Goal: Task Accomplishment & Management: Manage account settings

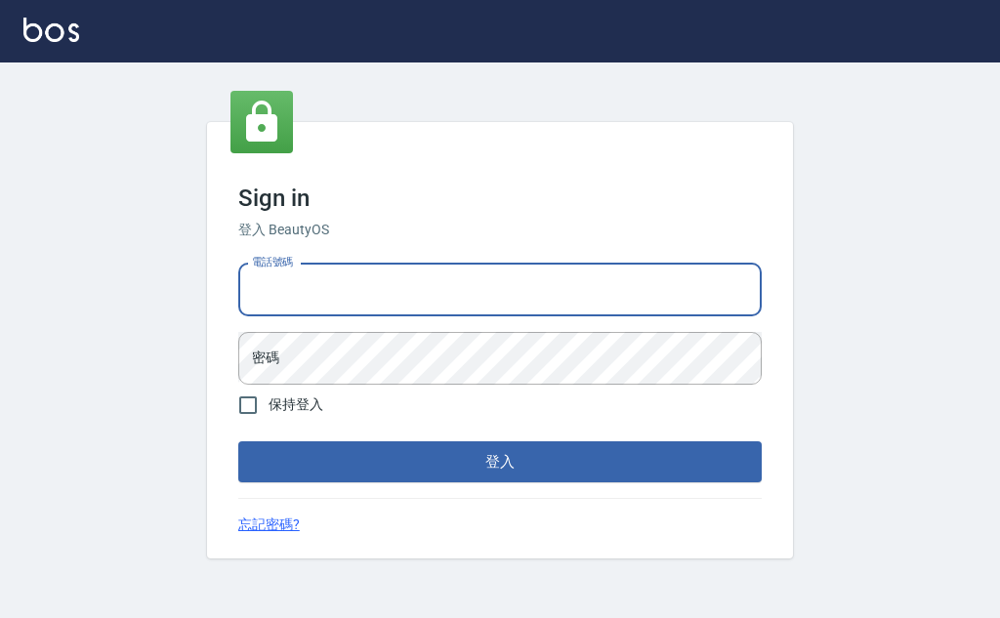
click at [416, 293] on input "電話號碼" at bounding box center [499, 290] width 523 height 53
type input "0918977357"
click at [238, 441] on button "登入" at bounding box center [499, 461] width 523 height 41
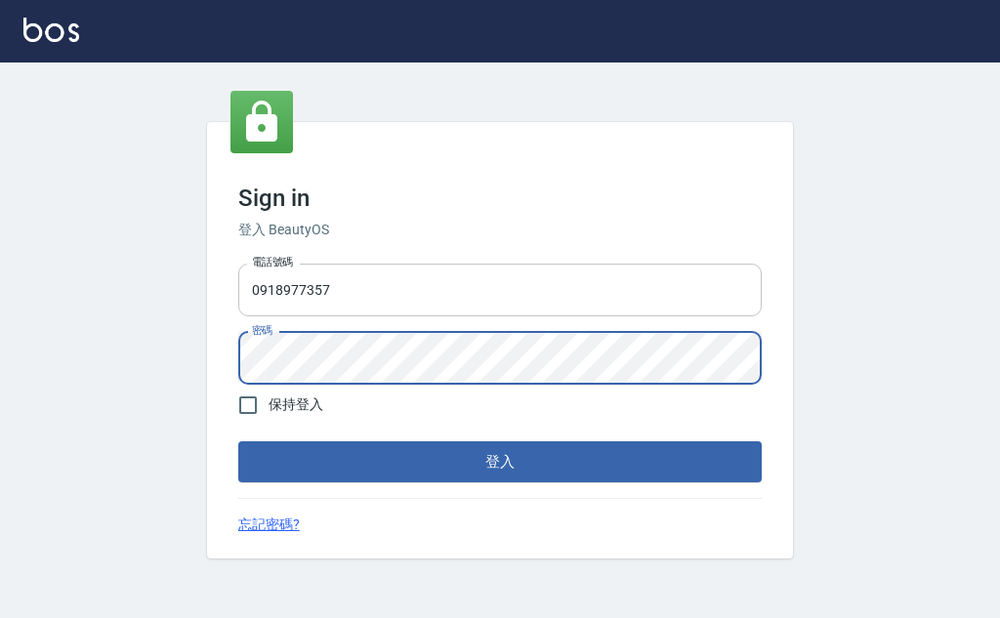
click at [238, 441] on button "登入" at bounding box center [499, 461] width 523 height 41
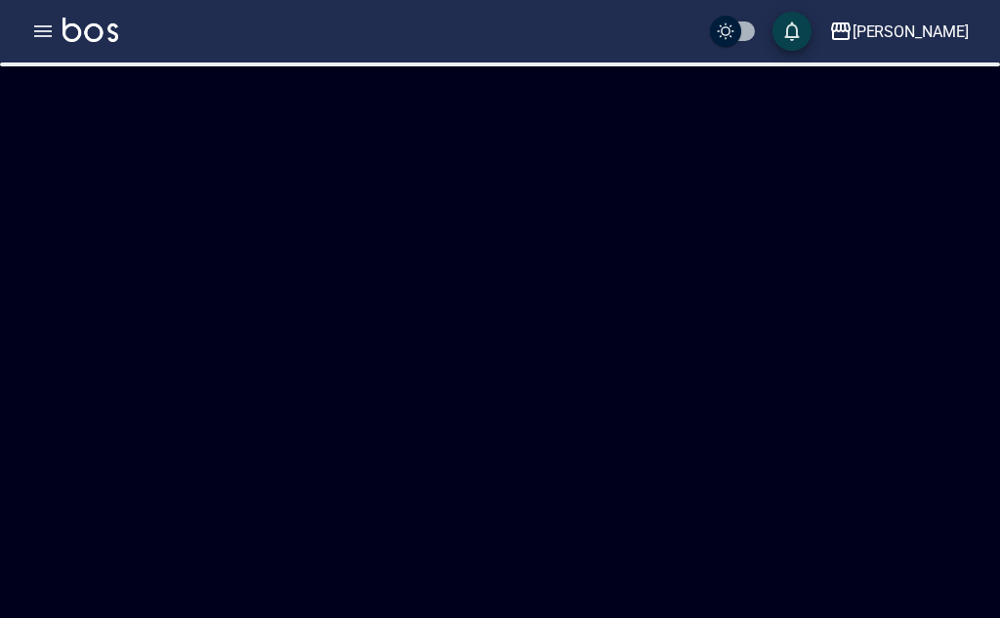
checkbox input "true"
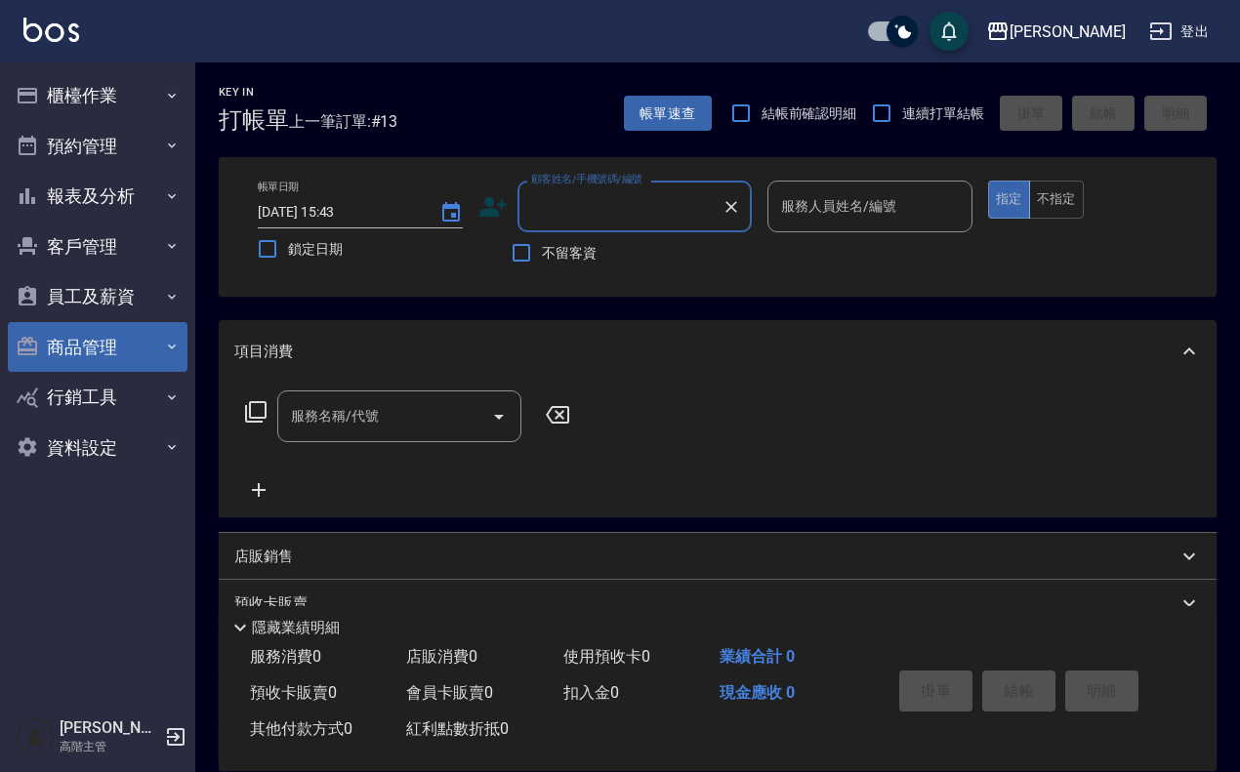
drag, startPoint x: 999, startPoint y: 8, endPoint x: 74, endPoint y: 320, distance: 975.9
click at [74, 322] on button "商品管理" at bounding box center [98, 347] width 180 height 51
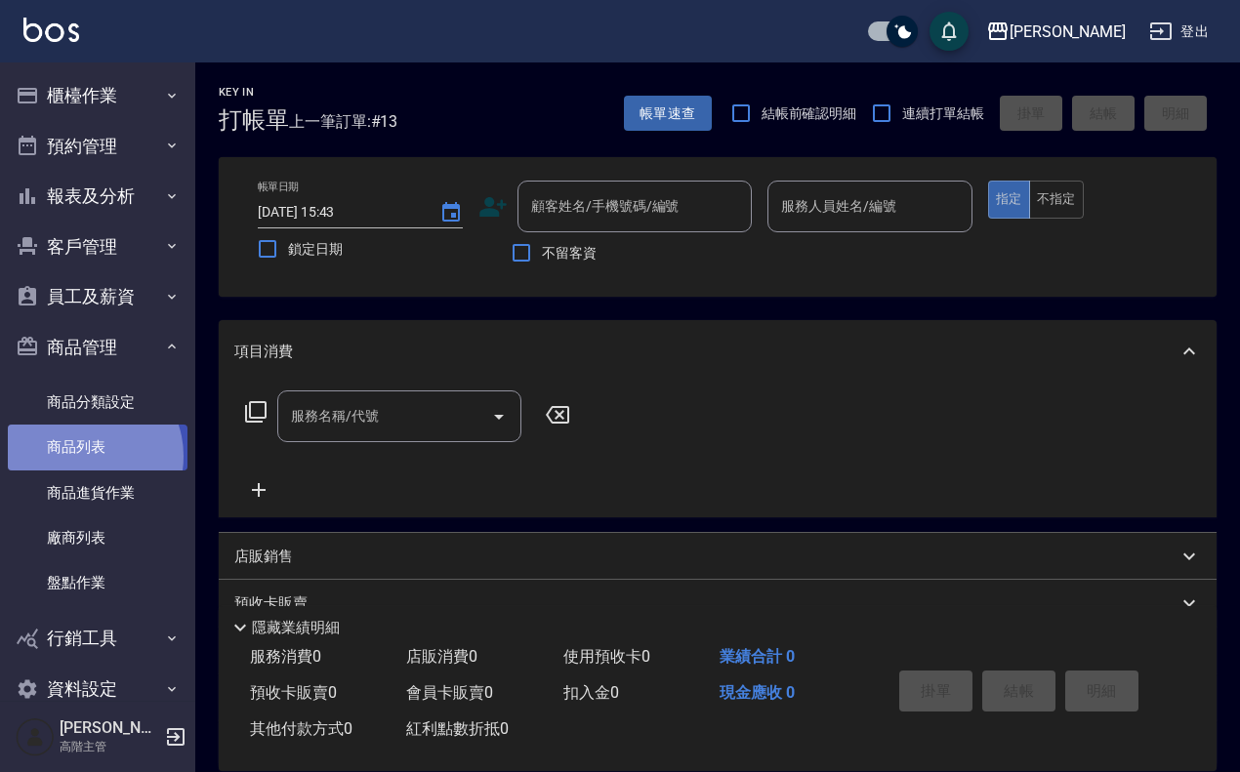
click at [84, 456] on link "商品列表" at bounding box center [98, 447] width 180 height 45
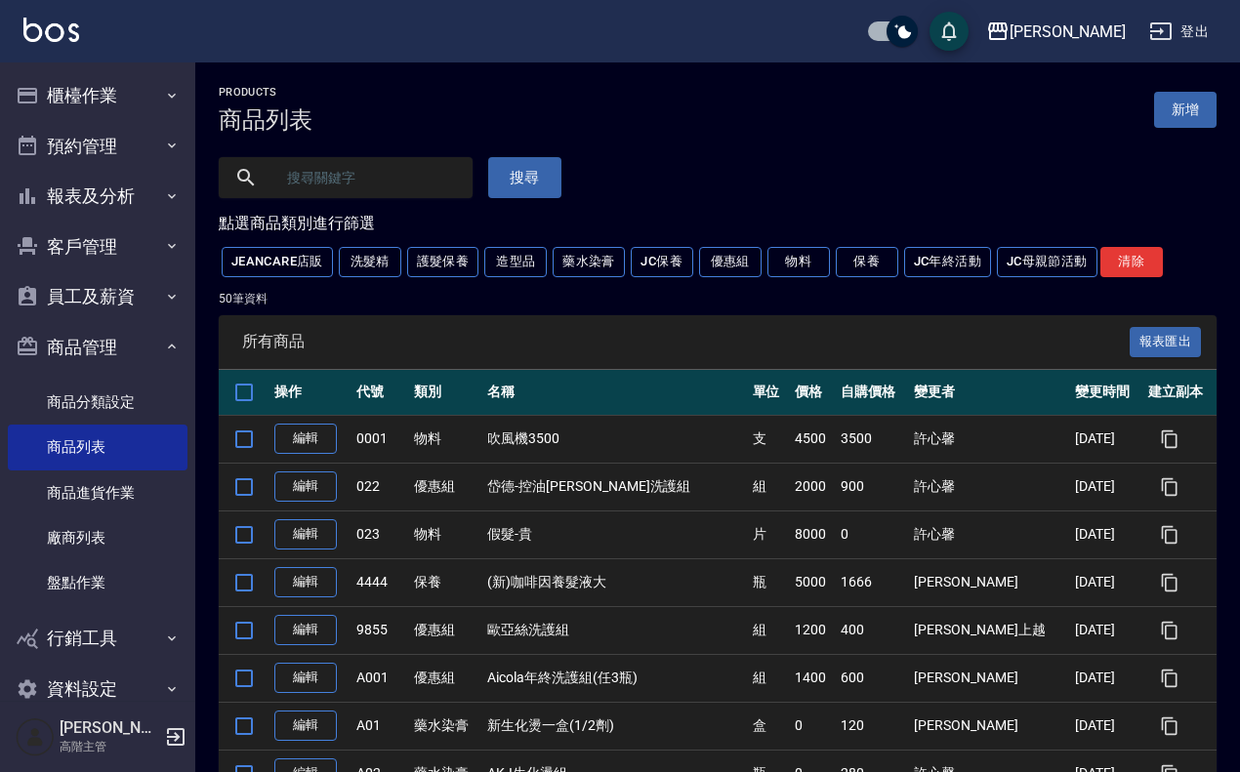
click at [421, 179] on input "text" at bounding box center [365, 177] width 184 height 53
type input "歐"
type input "ㄧ"
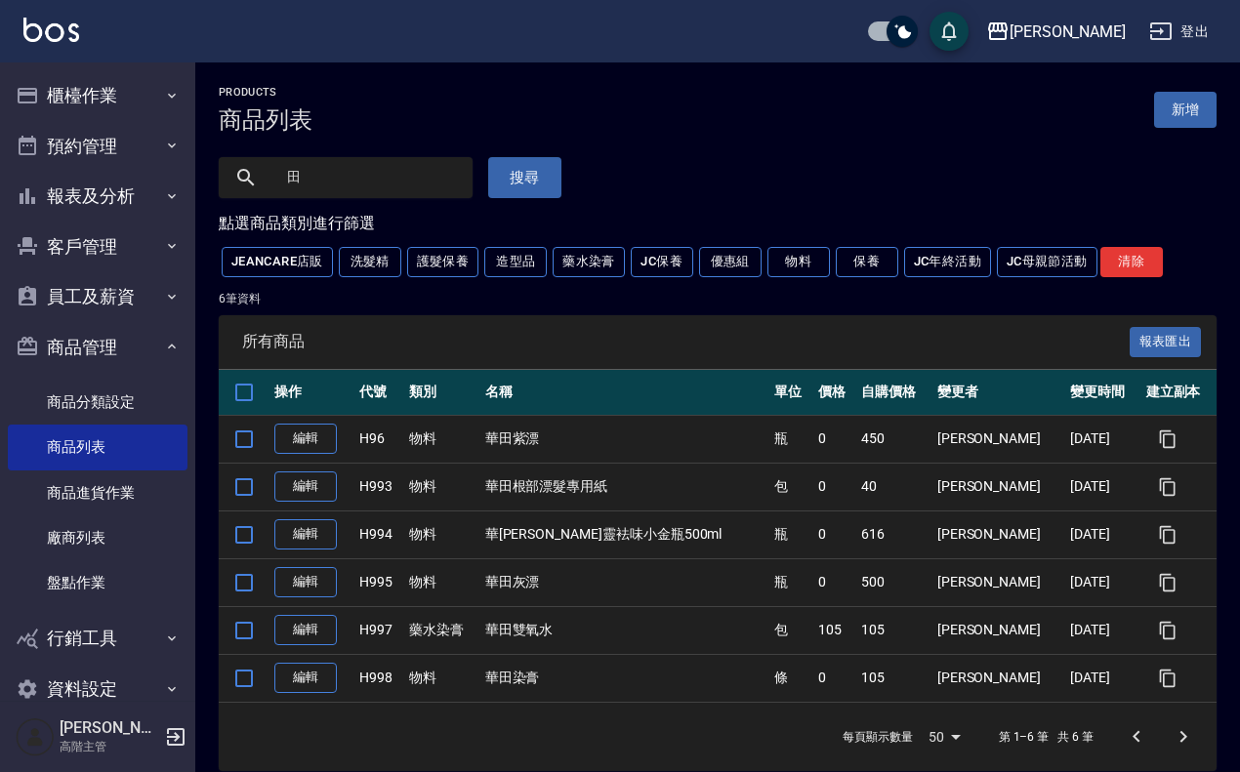
drag, startPoint x: 359, startPoint y: 158, endPoint x: 179, endPoint y: 154, distance: 180.7
click at [179, 154] on div "上越傑森 登出 櫃檯作業 打帳單 帳單列表 掛單列表 座位開單 營業儀表板 現金收支登錄 高階收支登錄 材料自購登錄 每日結帳 排班表 現場電腦打卡 掃碼打卡…" at bounding box center [620, 397] width 1240 height 795
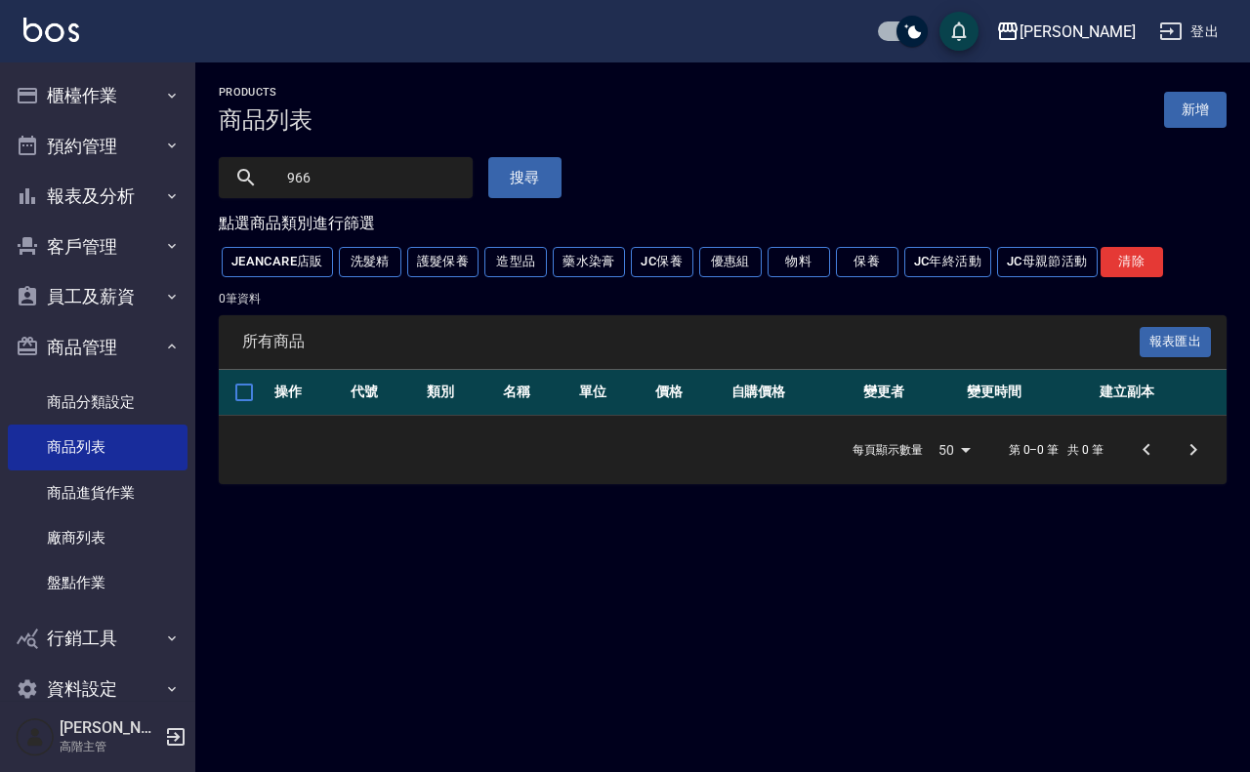
drag, startPoint x: 363, startPoint y: 183, endPoint x: 317, endPoint y: 179, distance: 46.1
click at [317, 179] on input "966" at bounding box center [365, 177] width 184 height 53
type input "96"
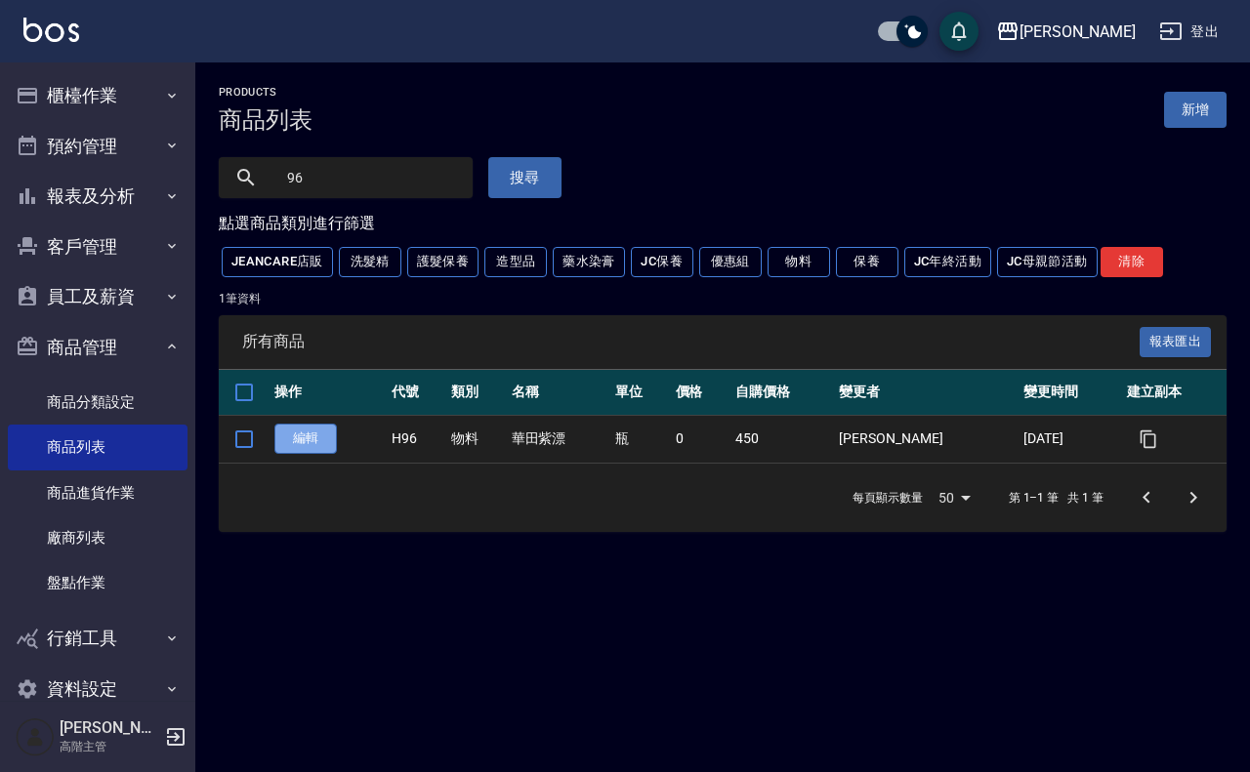
click at [315, 436] on link "編輯" at bounding box center [305, 439] width 62 height 30
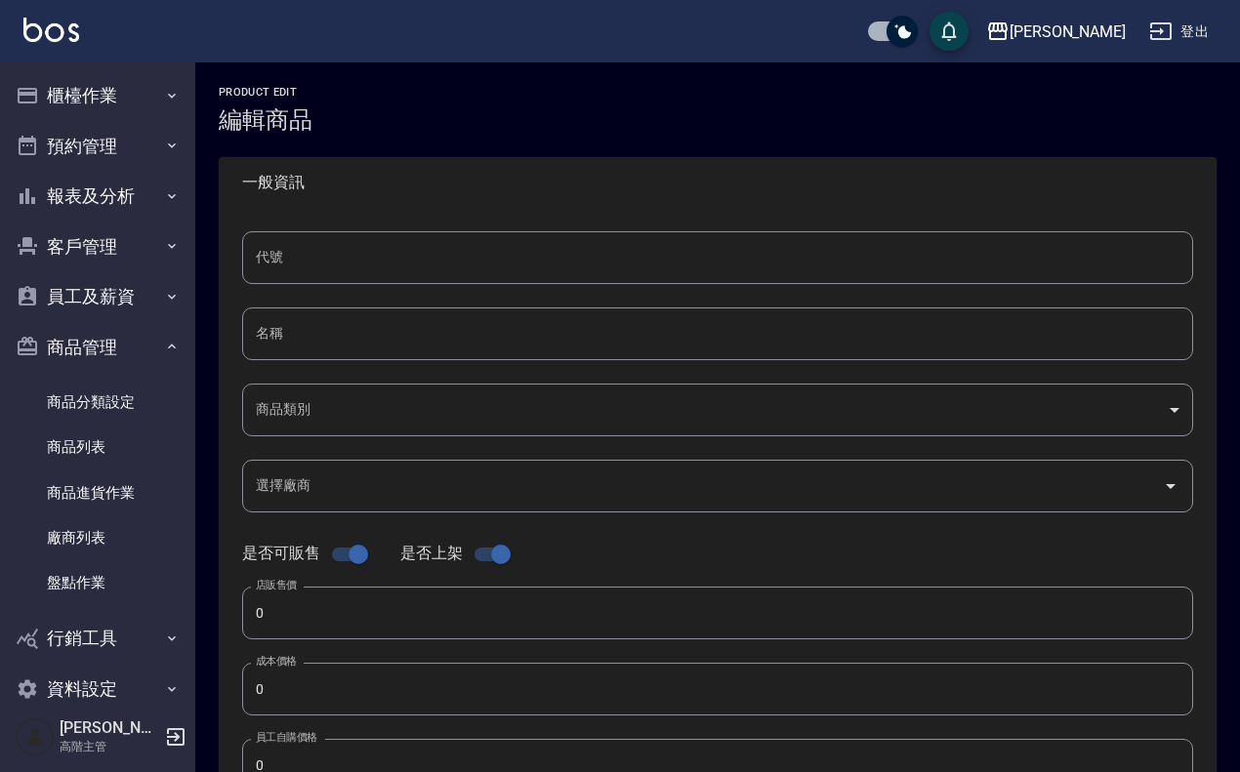
type input "H96"
type input "華田紫漂"
type input "90e97834-5e55-43e7-9385-b56a024fcd56"
checkbox input "false"
type input "880"
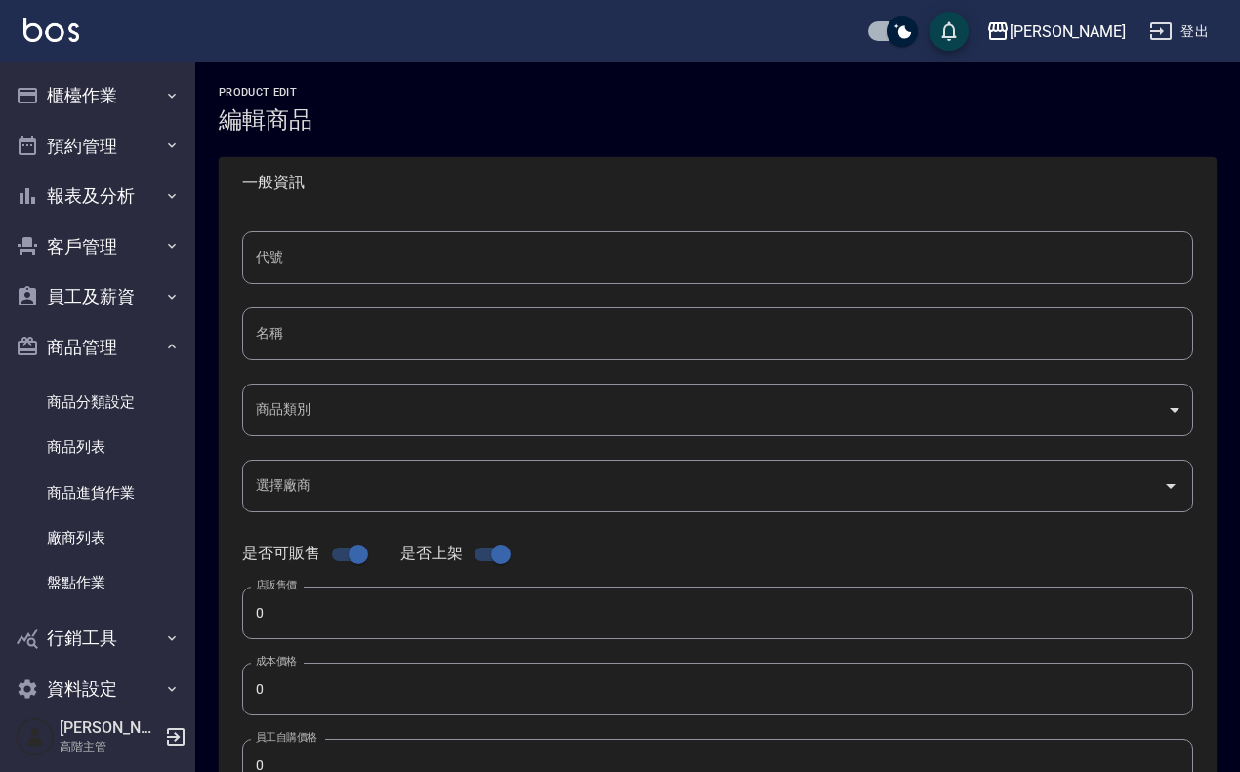
type input "450"
type input "瓶"
type input "UNSET"
click at [279, 254] on input "H96" at bounding box center [717, 257] width 951 height 53
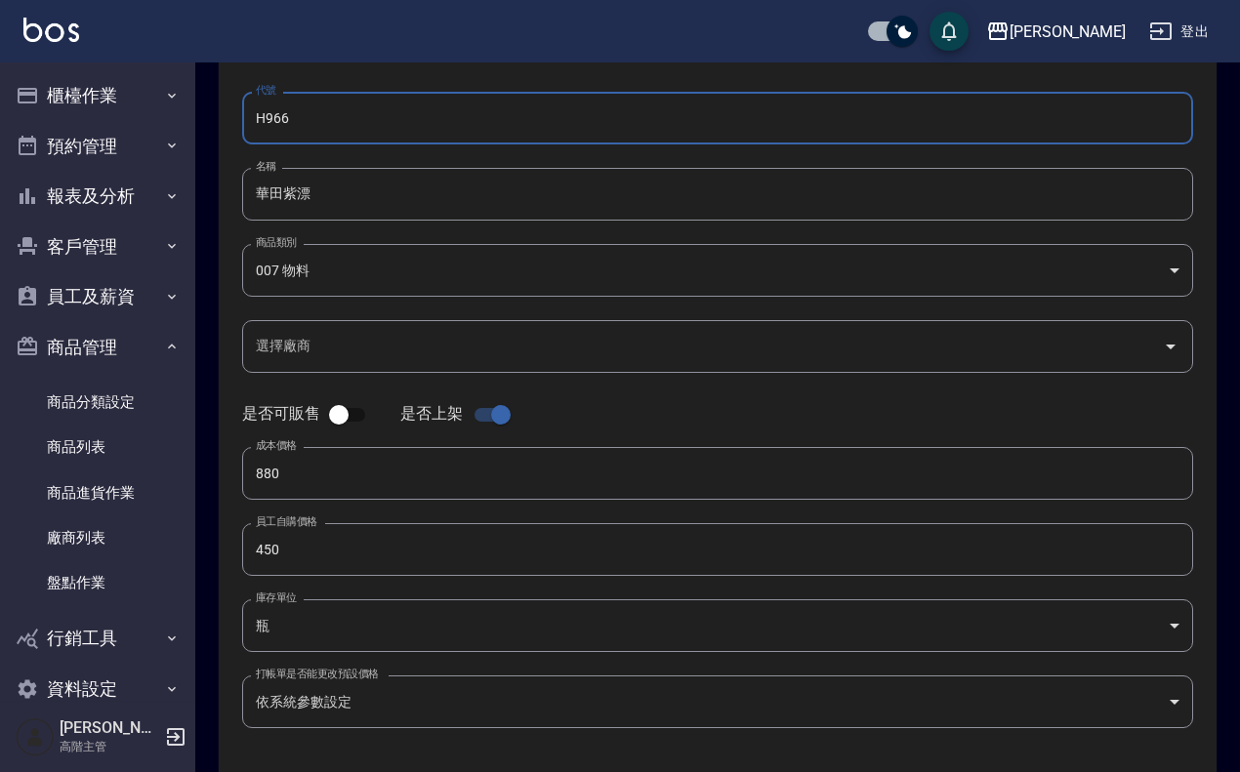
scroll to position [225, 0]
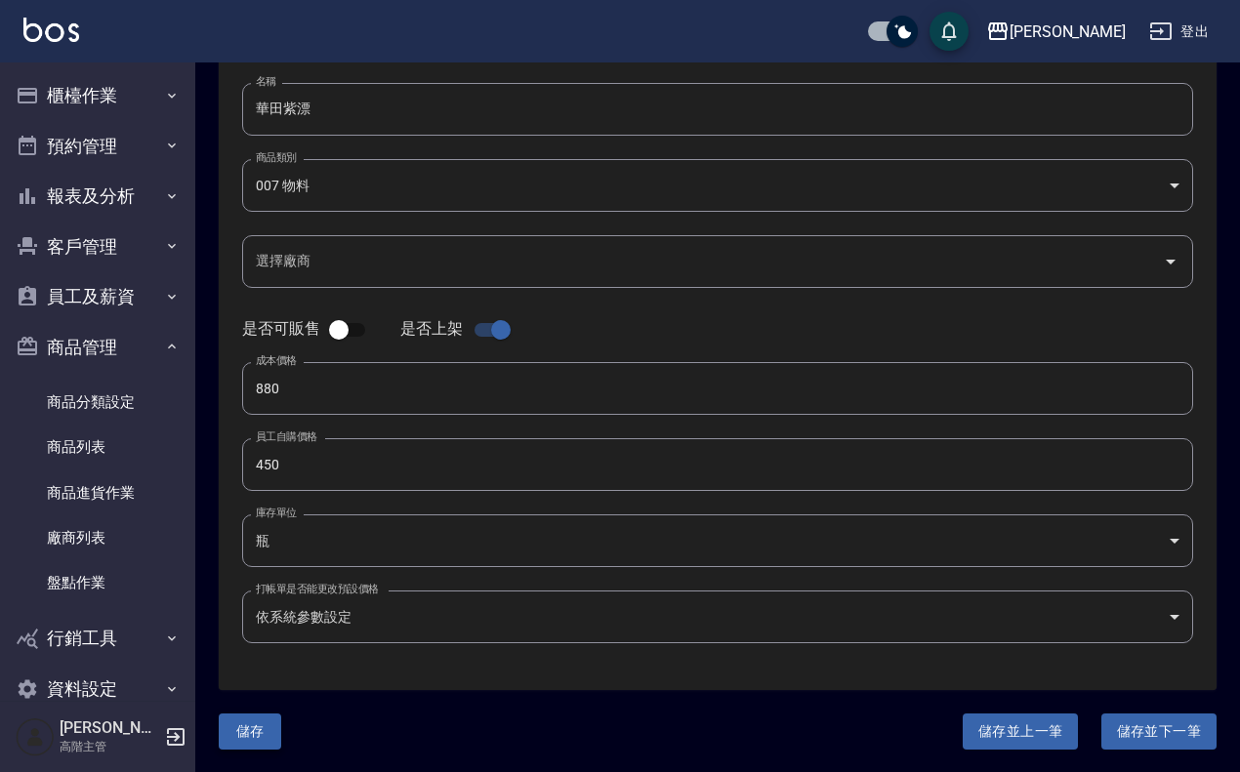
type input "H966"
click at [250, 617] on button "儲存" at bounding box center [250, 732] width 62 height 36
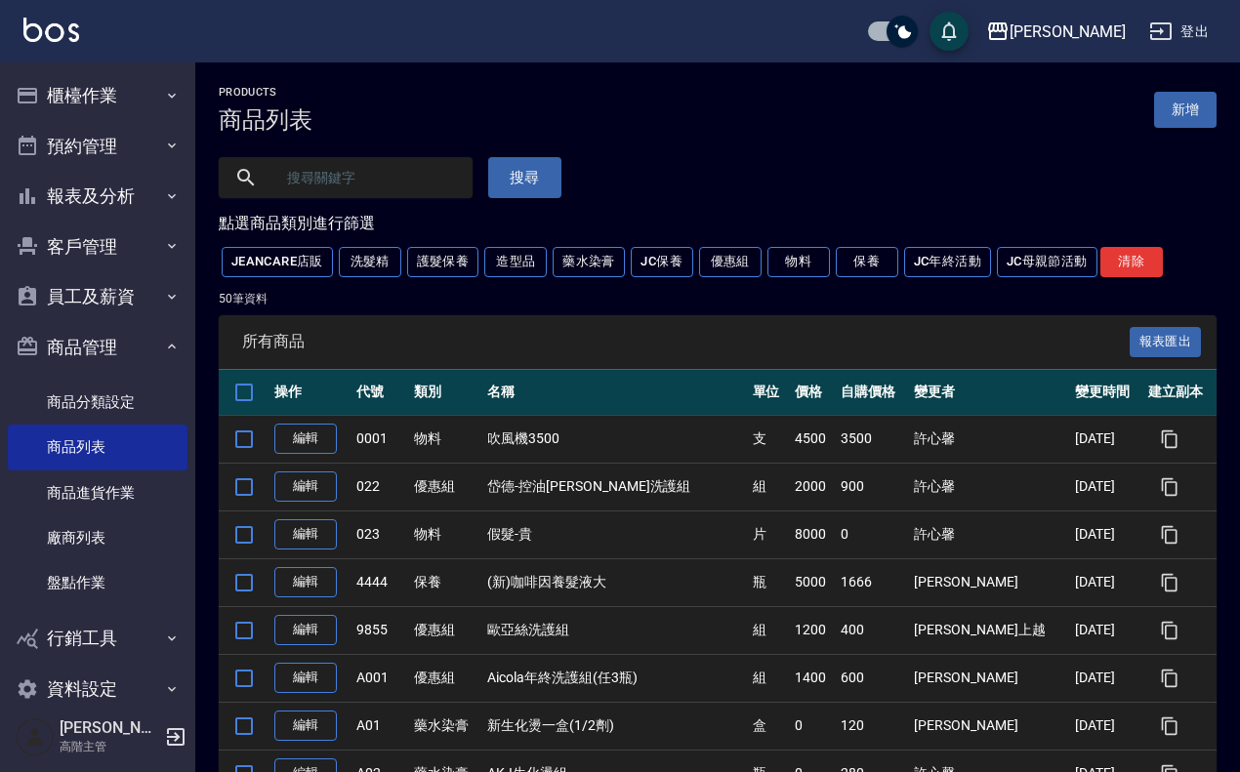
click at [403, 178] on input "text" at bounding box center [365, 177] width 184 height 53
click at [999, 101] on link "新增" at bounding box center [1185, 110] width 62 height 36
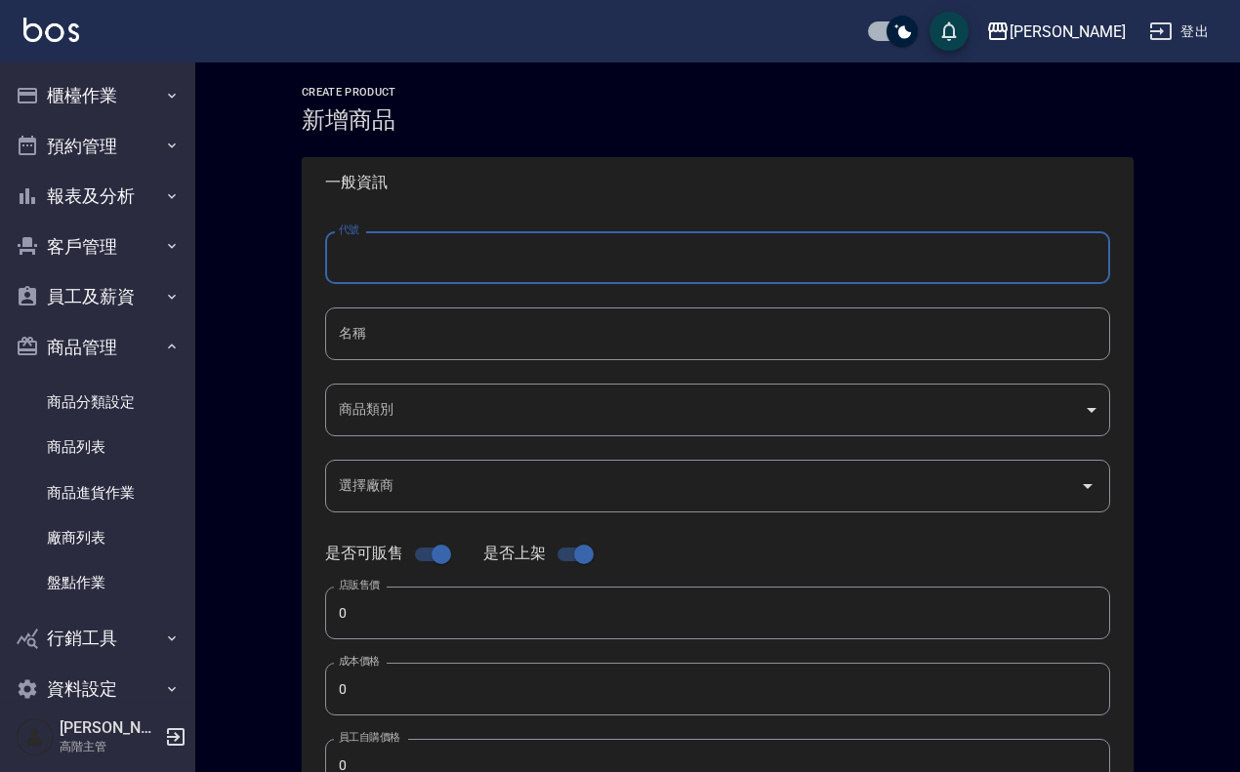
click at [367, 281] on input "代號" at bounding box center [717, 257] width 785 height 53
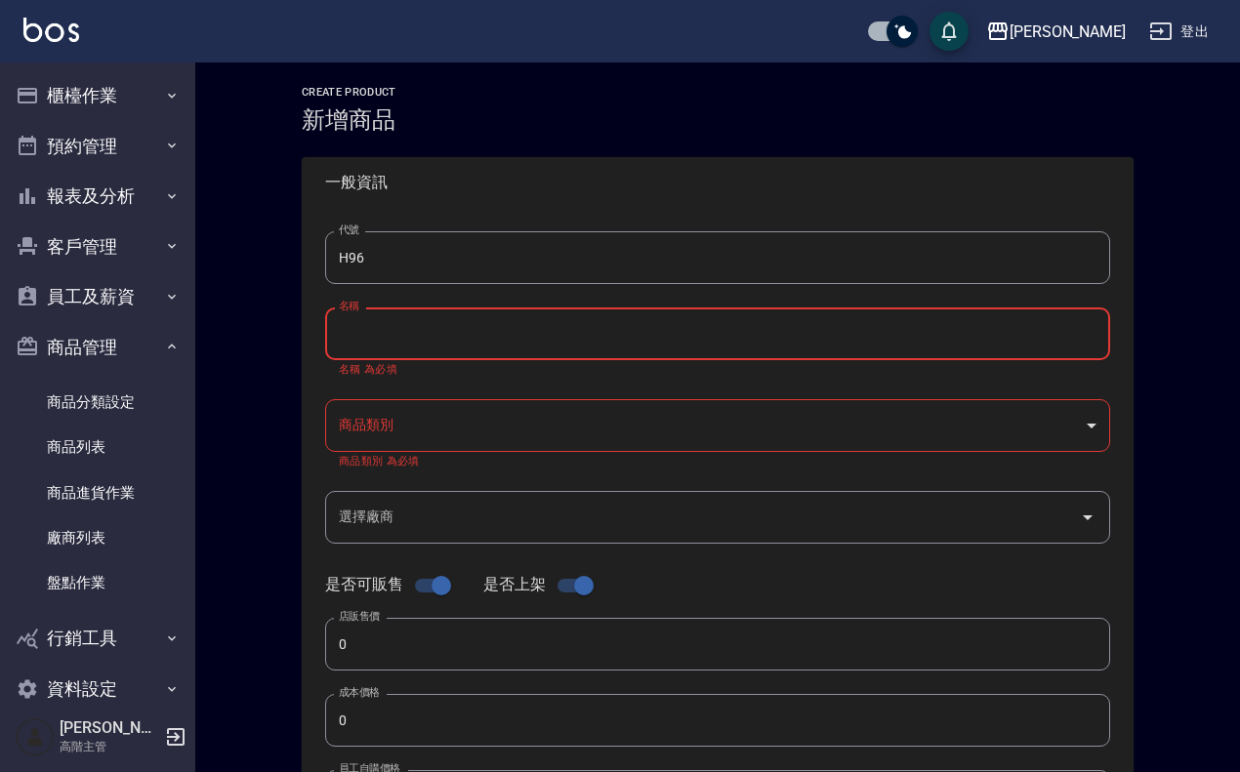
click at [367, 237] on input "H96" at bounding box center [717, 257] width 785 height 53
click at [389, 257] on input "H96" at bounding box center [717, 257] width 785 height 53
click at [402, 266] on input "H96" at bounding box center [717, 257] width 785 height 53
type input "6"
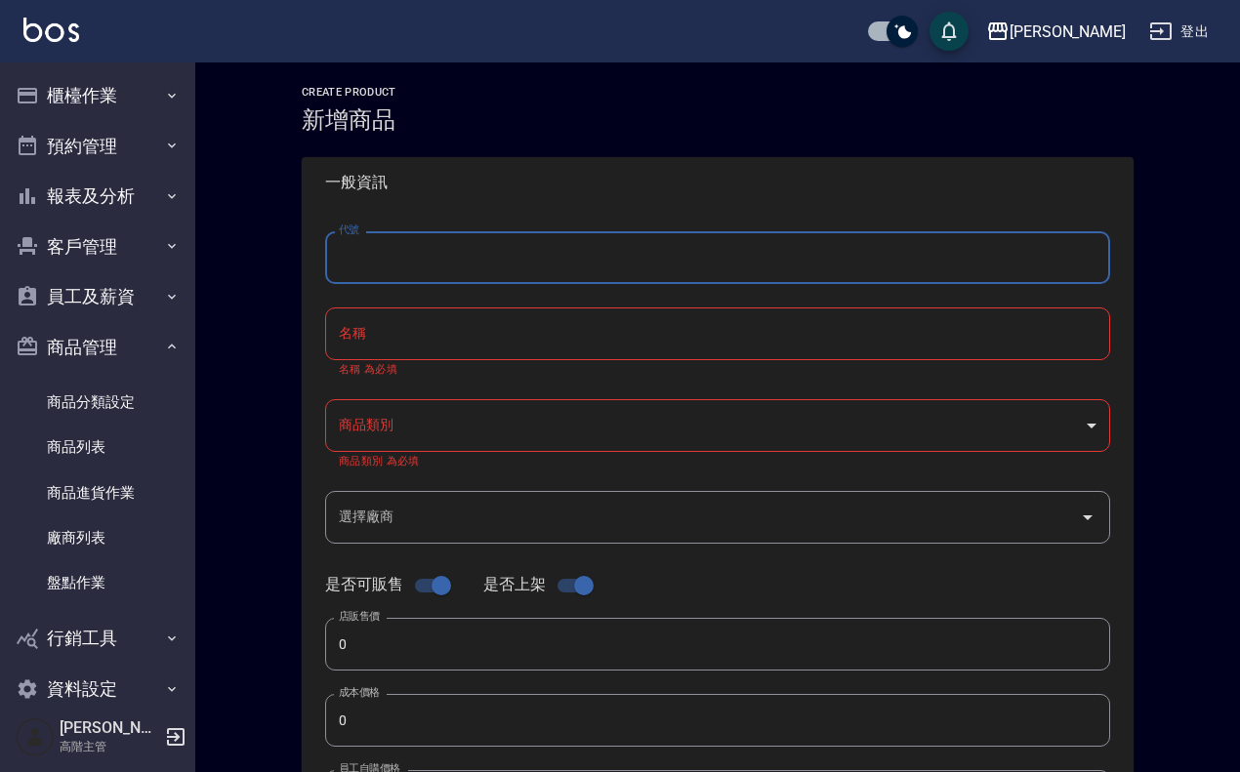
type input "h"
type input "H966"
click at [426, 320] on input "名稱" at bounding box center [717, 334] width 785 height 53
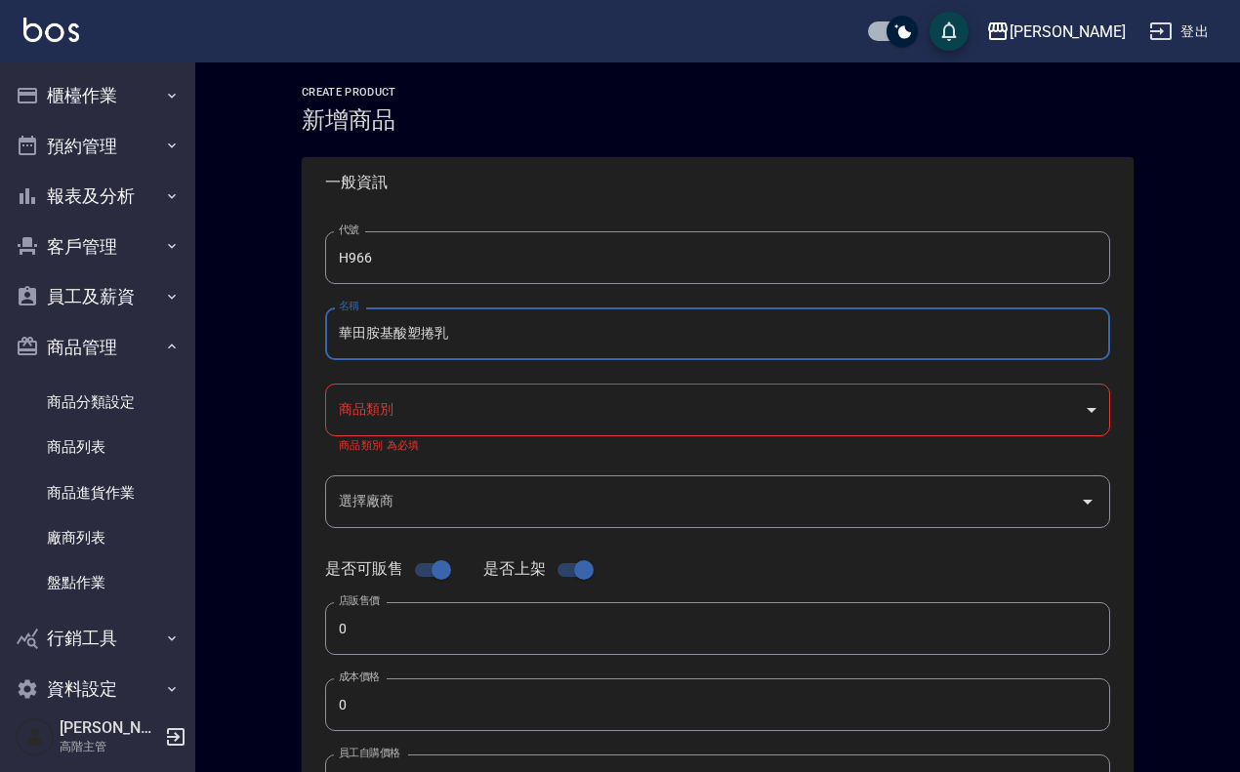
type input "華田胺基酸塑捲乳"
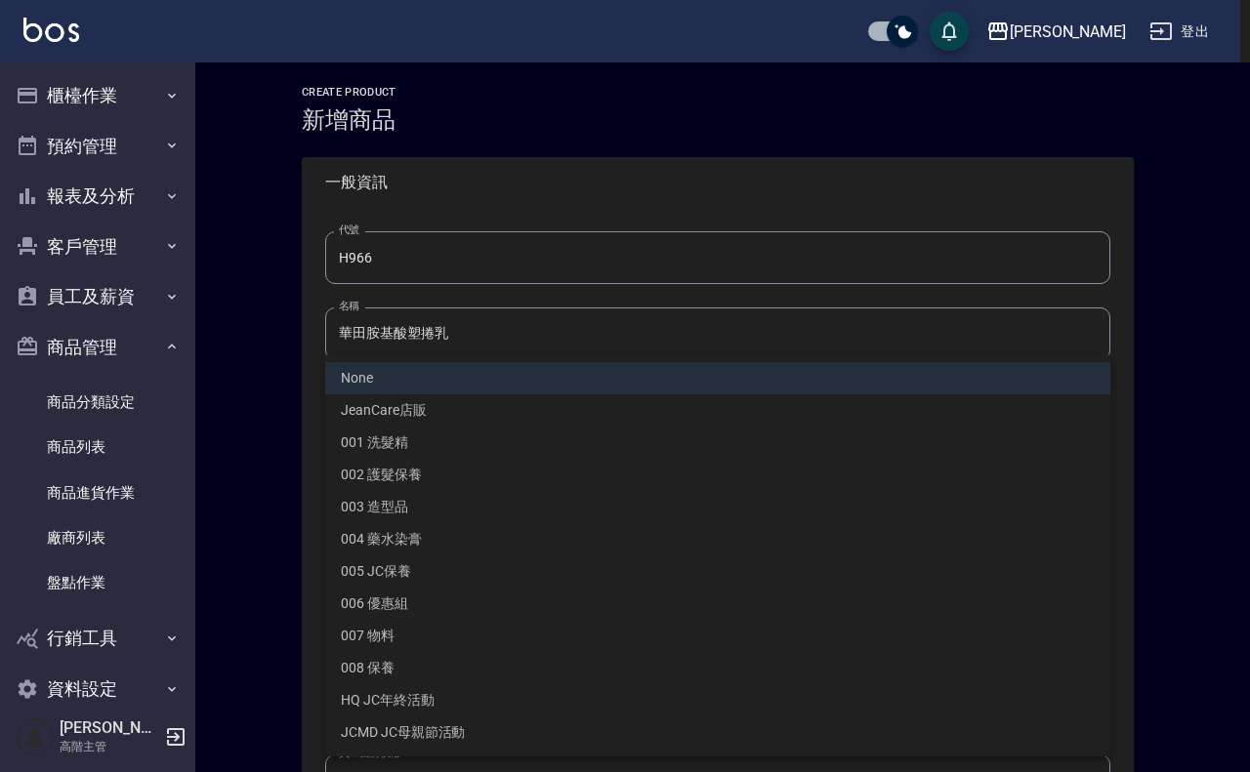
click at [495, 421] on body "上越傑森 登出 櫃檯作業 打帳單 帳單列表 掛單列表 座位開單 營業儀表板 現金收支登錄 高階收支登錄 材料自購登錄 每日結帳 排班表 現場電腦打卡 掃碼打卡…" at bounding box center [625, 689] width 1250 height 1379
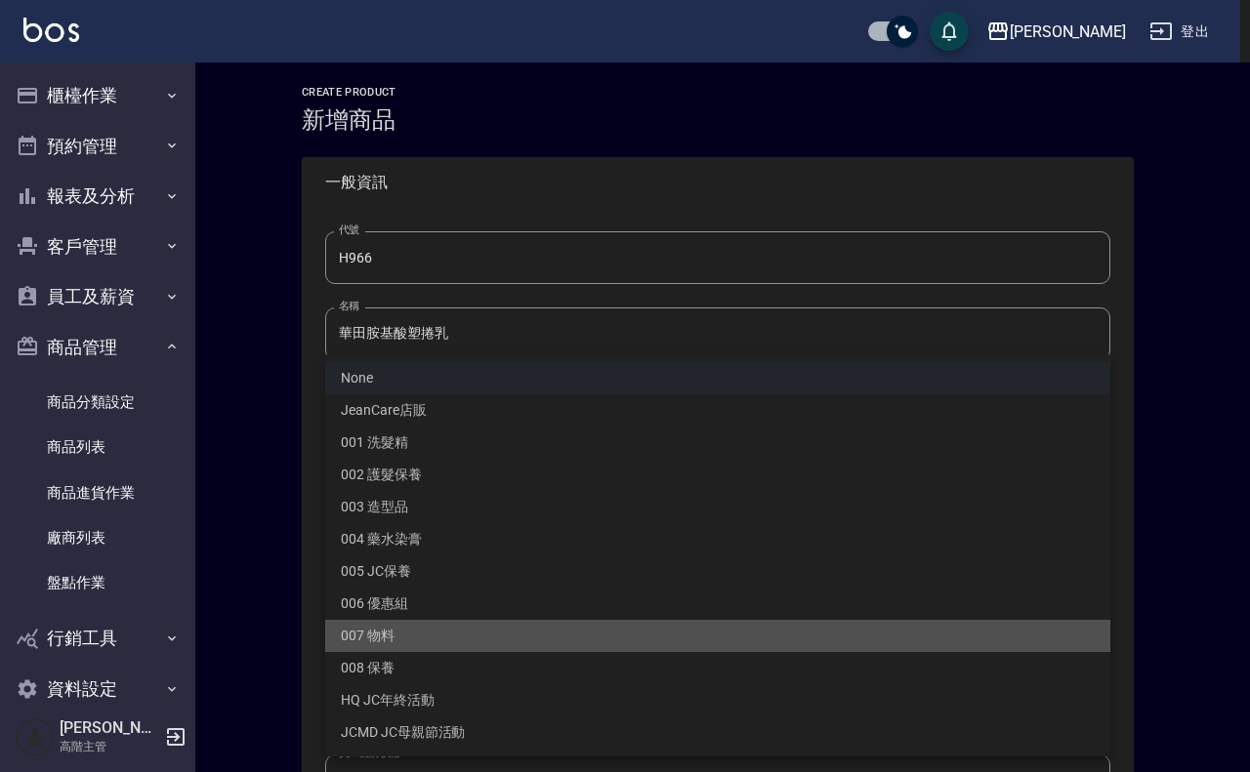
click at [484, 617] on li "007 物料" at bounding box center [717, 636] width 785 height 32
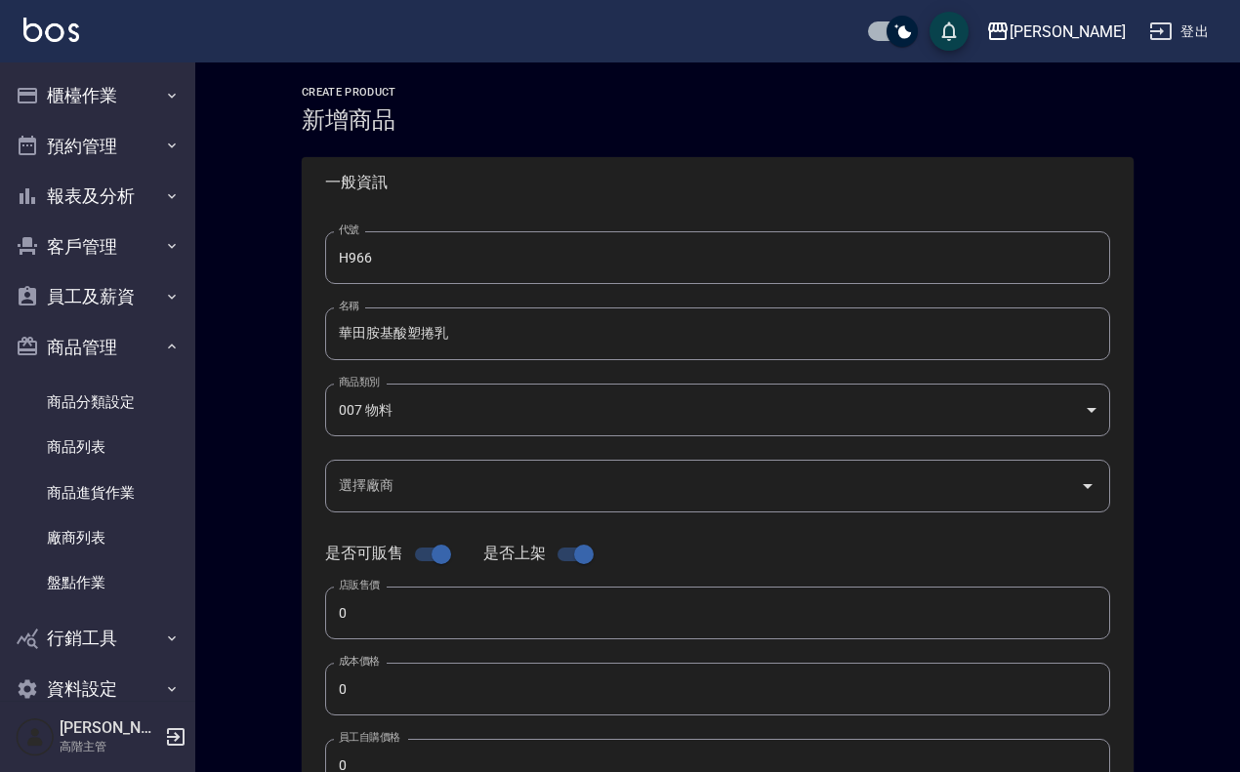
click at [484, 617] on div "None JeanCare店販 001 洗髮精 002 護髮保養 003 造型品 004 藥水染膏 005 JC保養 006 優惠組 007 物料 008 保…" at bounding box center [620, 386] width 1240 height 772
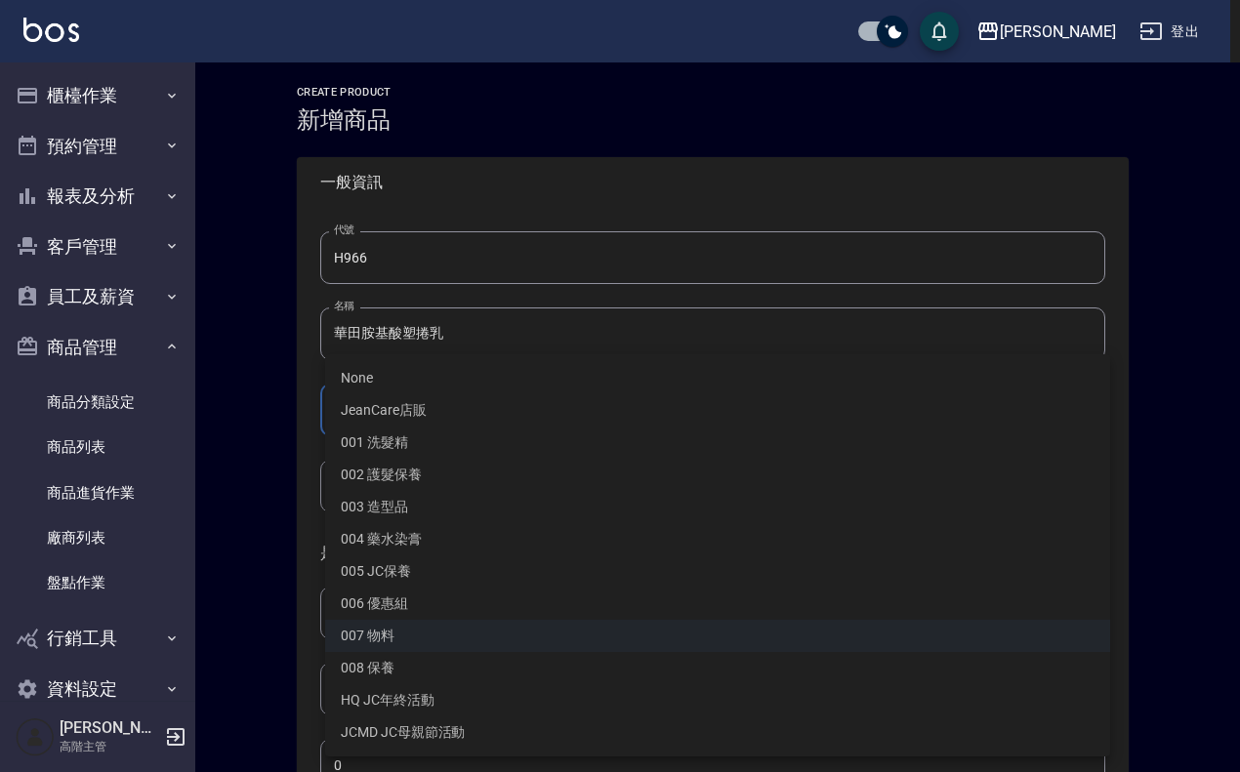
click at [481, 426] on body "上越傑森 登出 櫃檯作業 打帳單 帳單列表 掛單列表 座位開單 營業儀表板 現金收支登錄 高階收支登錄 材料自購登錄 每日結帳 排班表 現場電腦打卡 掃碼打卡…" at bounding box center [620, 681] width 1240 height 1363
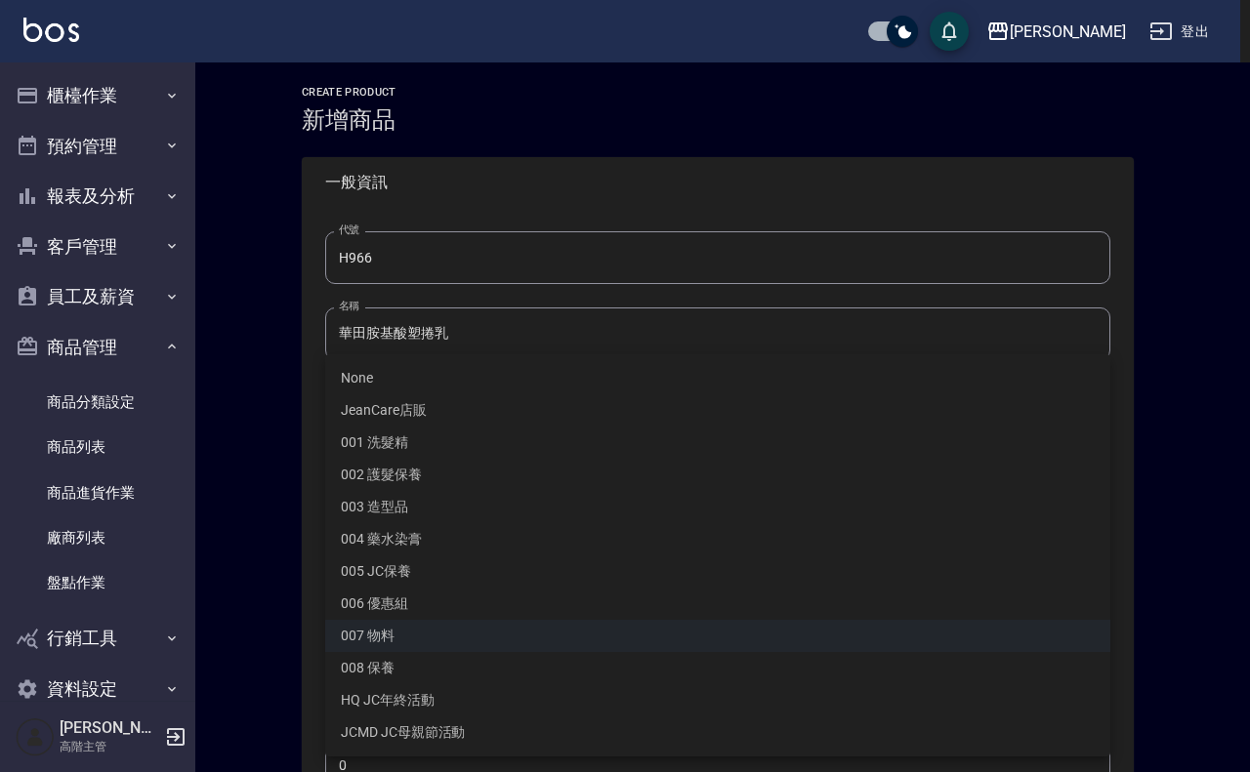
click at [523, 500] on li "003 造型品" at bounding box center [717, 507] width 785 height 32
type input "c855c974-0e0f-4303-b1da-03c2cb867a82"
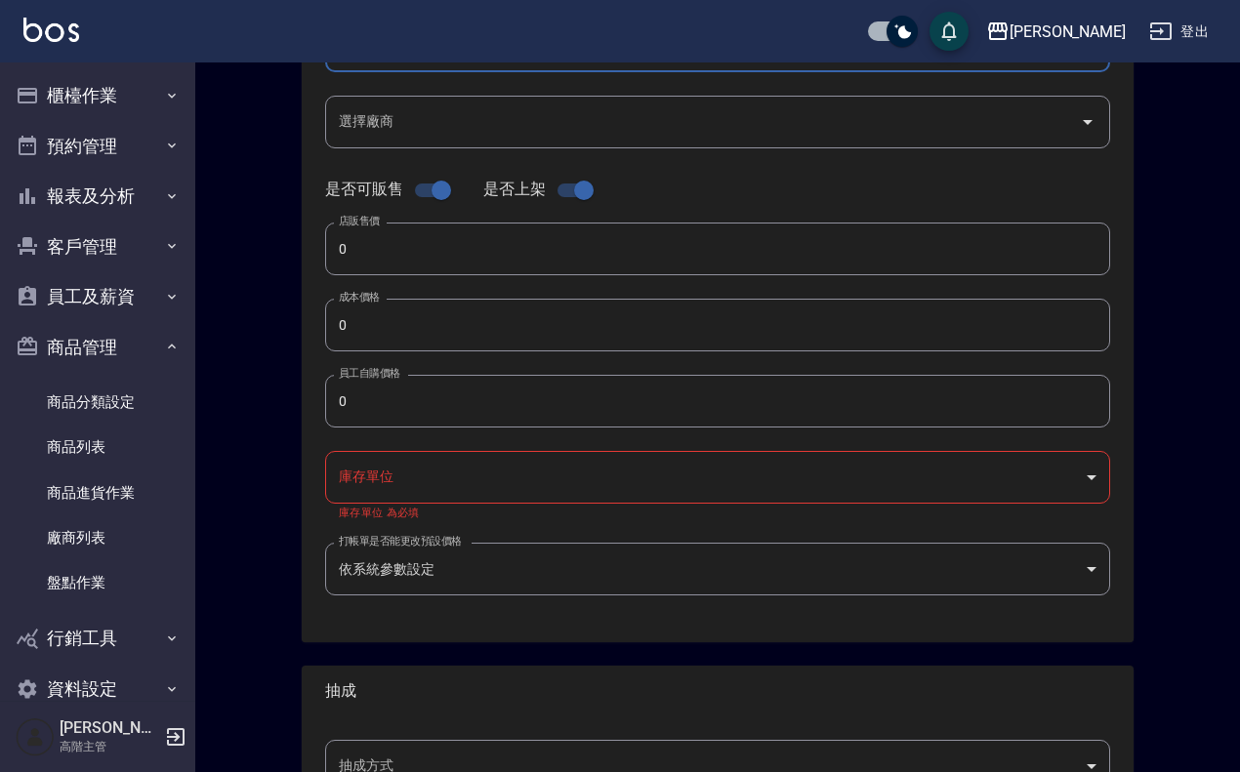
scroll to position [366, 0]
click at [387, 269] on input "0" at bounding box center [717, 247] width 785 height 53
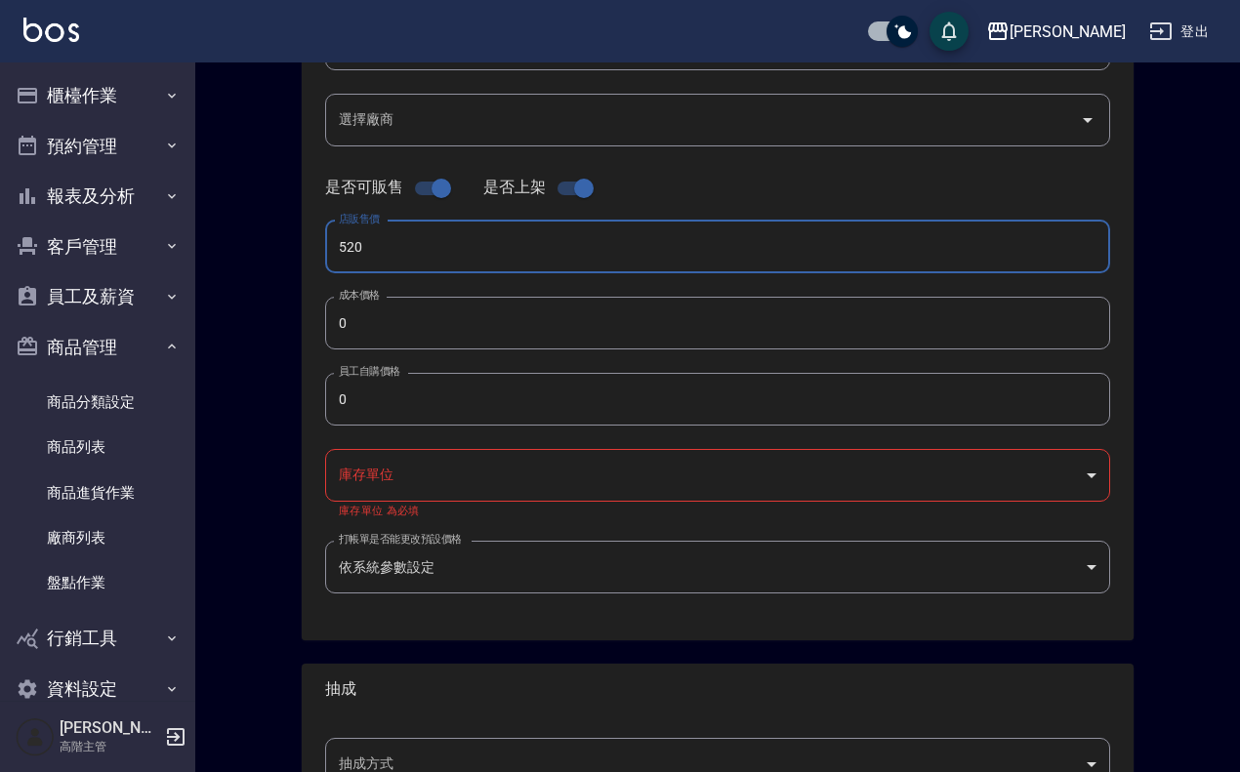
type input "520"
click at [376, 315] on input "0" at bounding box center [717, 323] width 785 height 53
type input "90"
click at [393, 388] on input "0" at bounding box center [717, 399] width 785 height 53
type input "90"
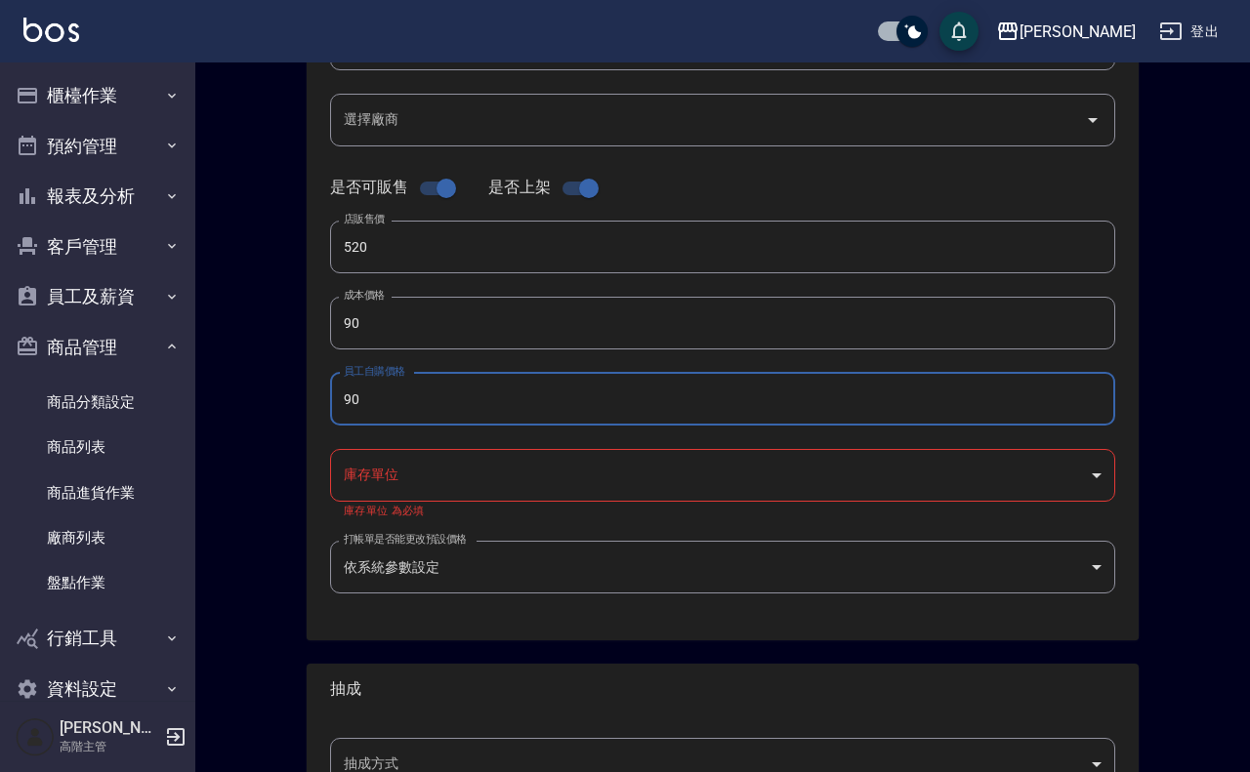
click at [568, 469] on body "上越傑森 登出 櫃檯作業 打帳單 帳單列表 掛單列表 座位開單 營業儀表板 現金收支登錄 高階收支登錄 材料自購登錄 每日結帳 排班表 現場電腦打卡 掃碼打卡…" at bounding box center [625, 315] width 1250 height 1363
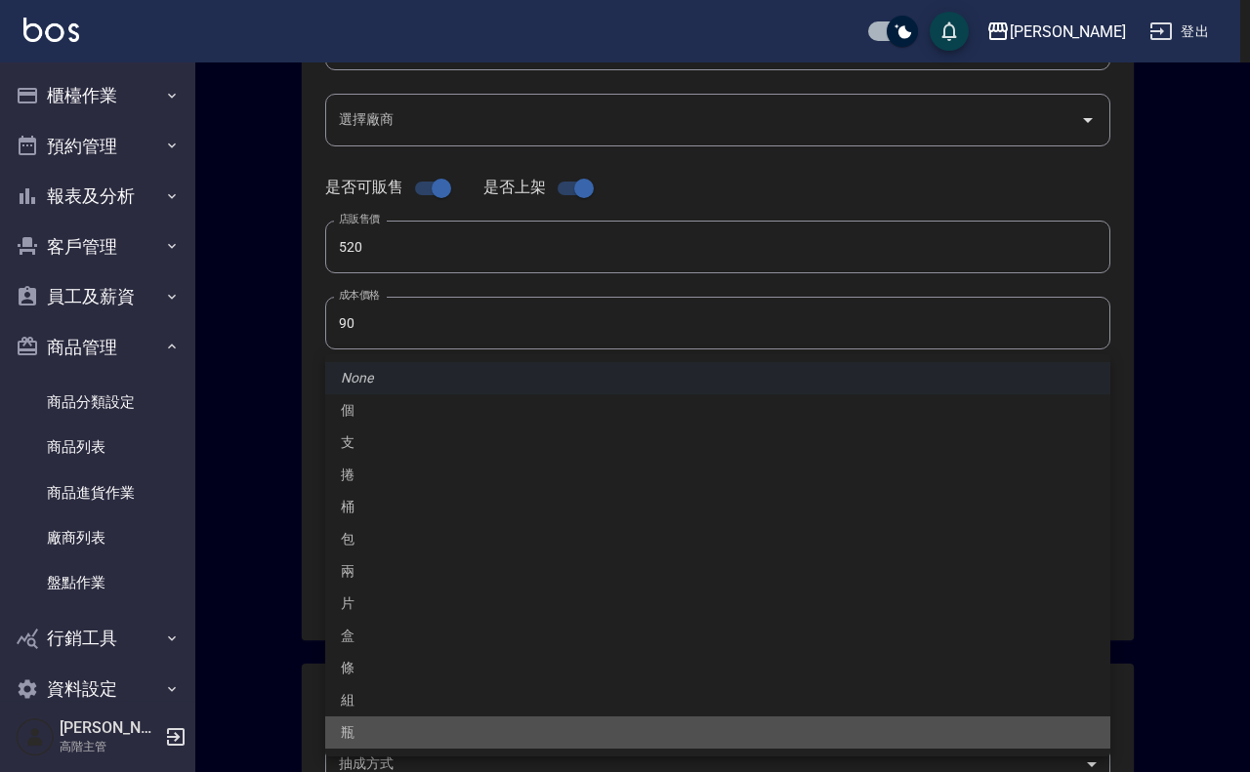
click at [392, 617] on li "瓶" at bounding box center [717, 733] width 785 height 32
type input "瓶"
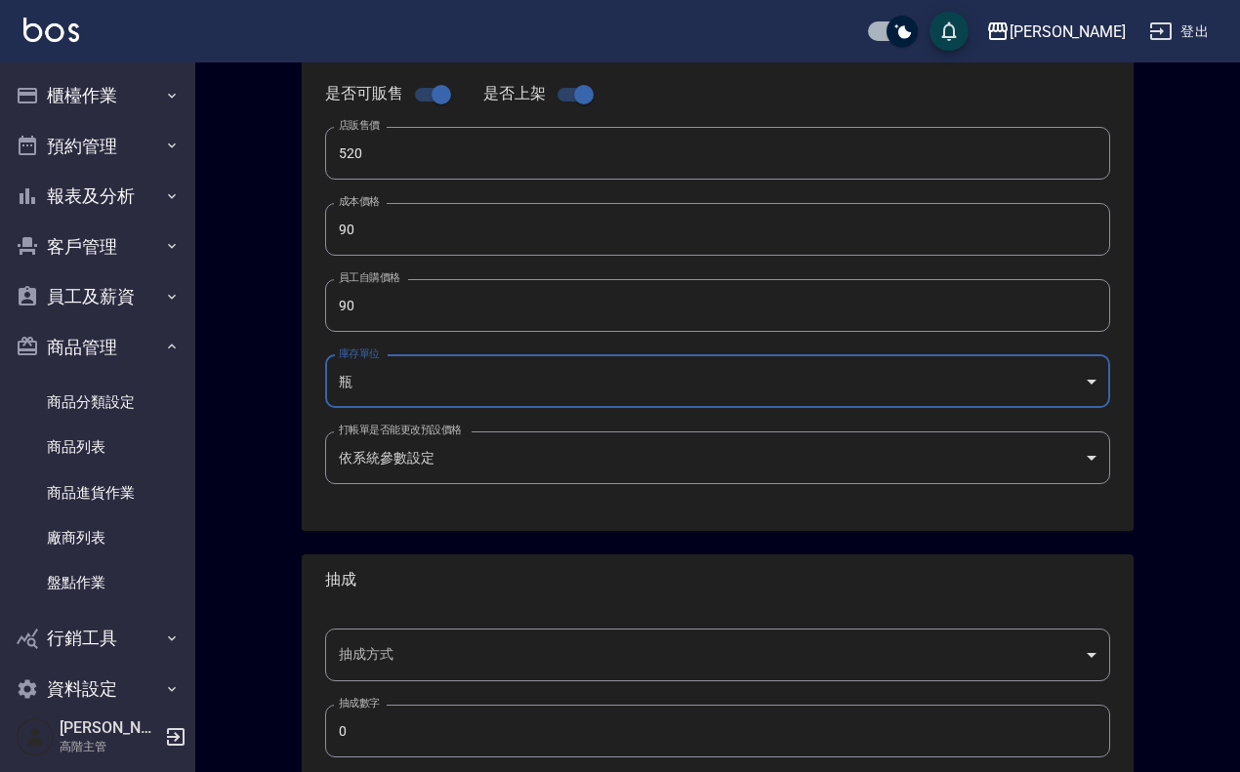
scroll to position [573, 0]
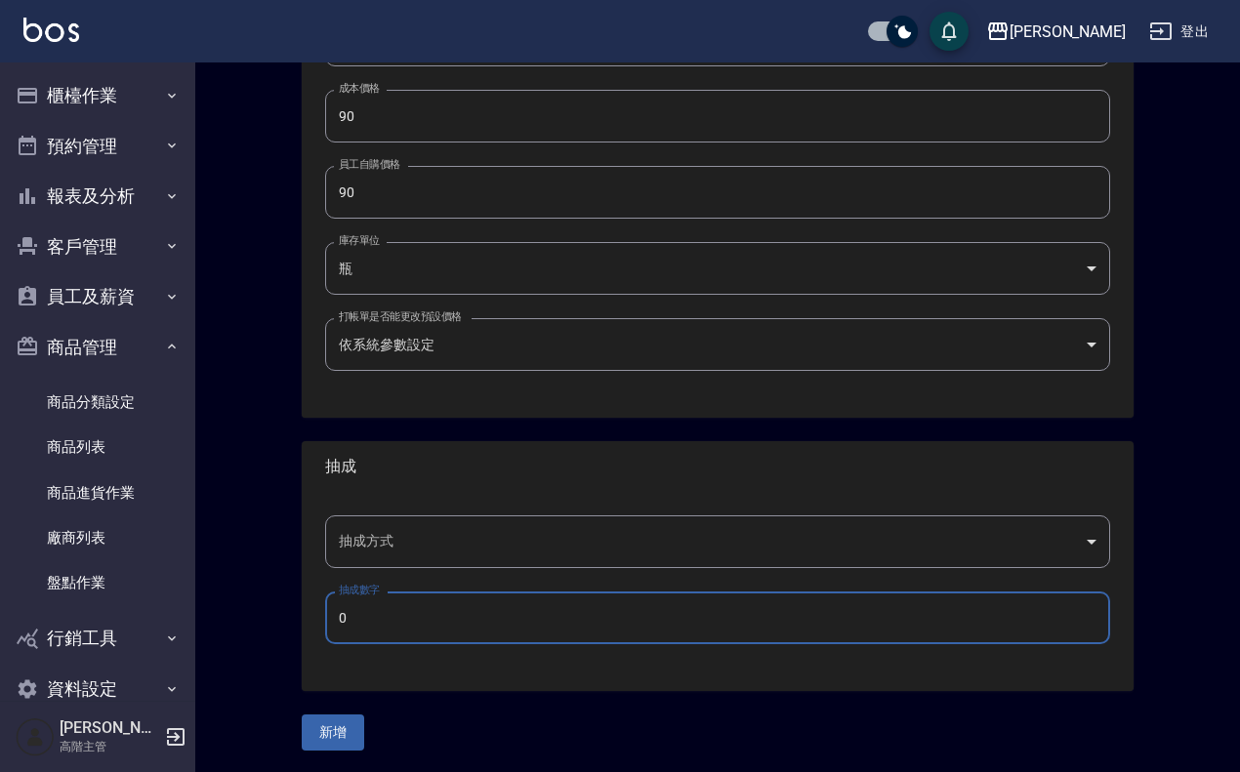
click at [387, 617] on input "0" at bounding box center [717, 618] width 785 height 53
click at [386, 617] on input "0" at bounding box center [717, 618] width 785 height 53
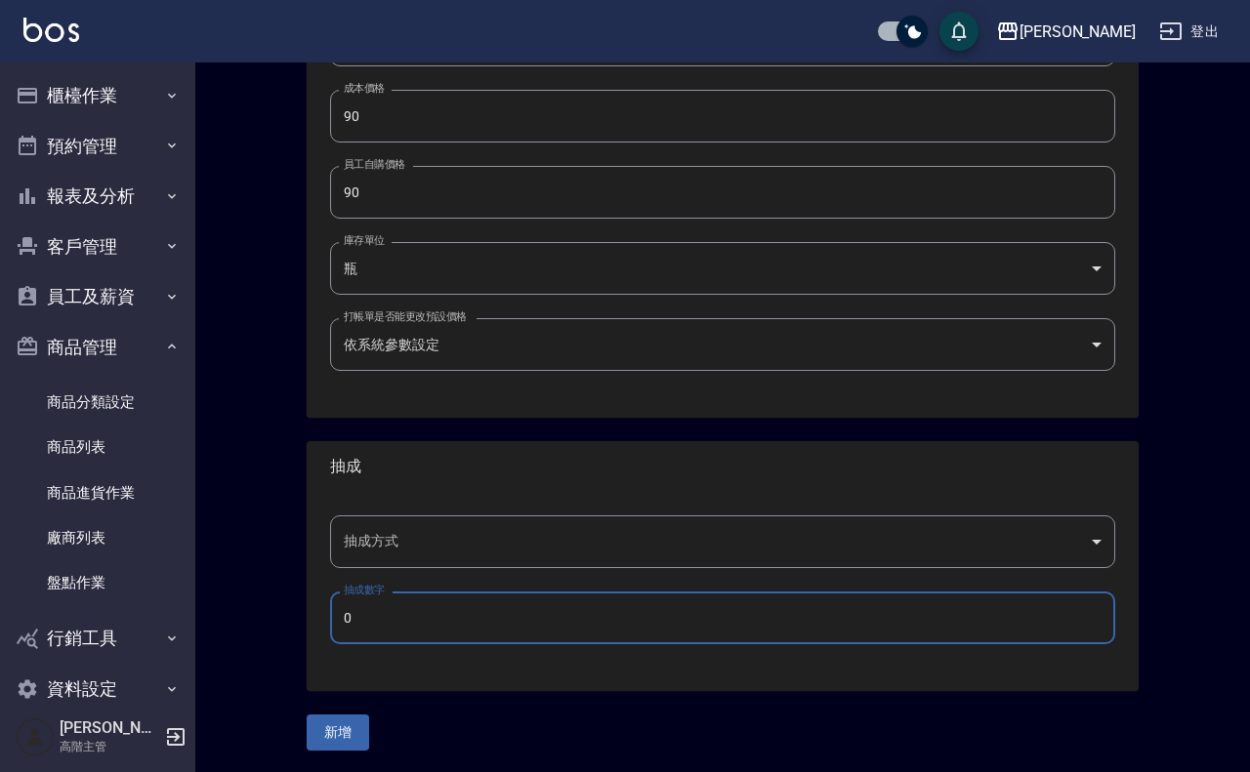
click at [559, 557] on body "上越傑森 登出 櫃檯作業 打帳單 帳單列表 掛單列表 座位開單 營業儀表板 現金收支登錄 高階收支登錄 材料自購登錄 每日結帳 排班表 現場電腦打卡 掃碼打卡…" at bounding box center [625, 100] width 1250 height 1347
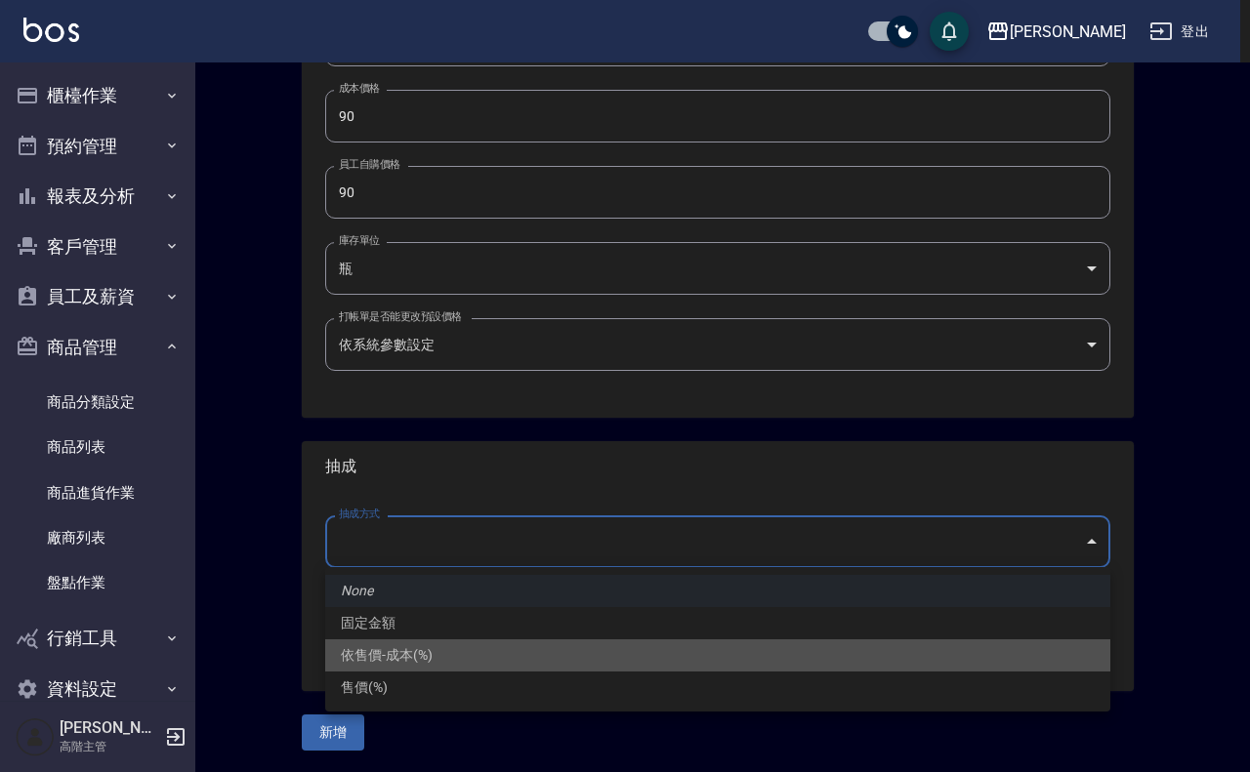
click at [472, 617] on li "依售價-成本(%)" at bounding box center [717, 655] width 785 height 32
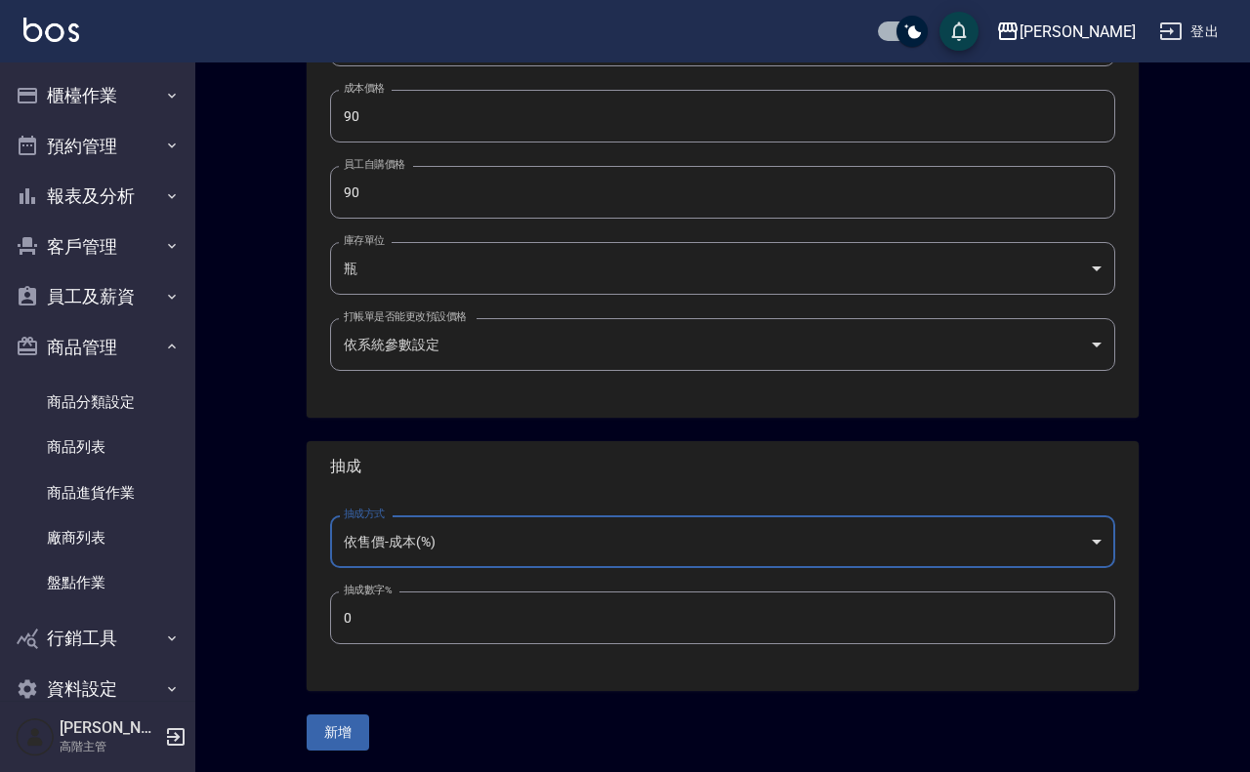
type input "byCost"
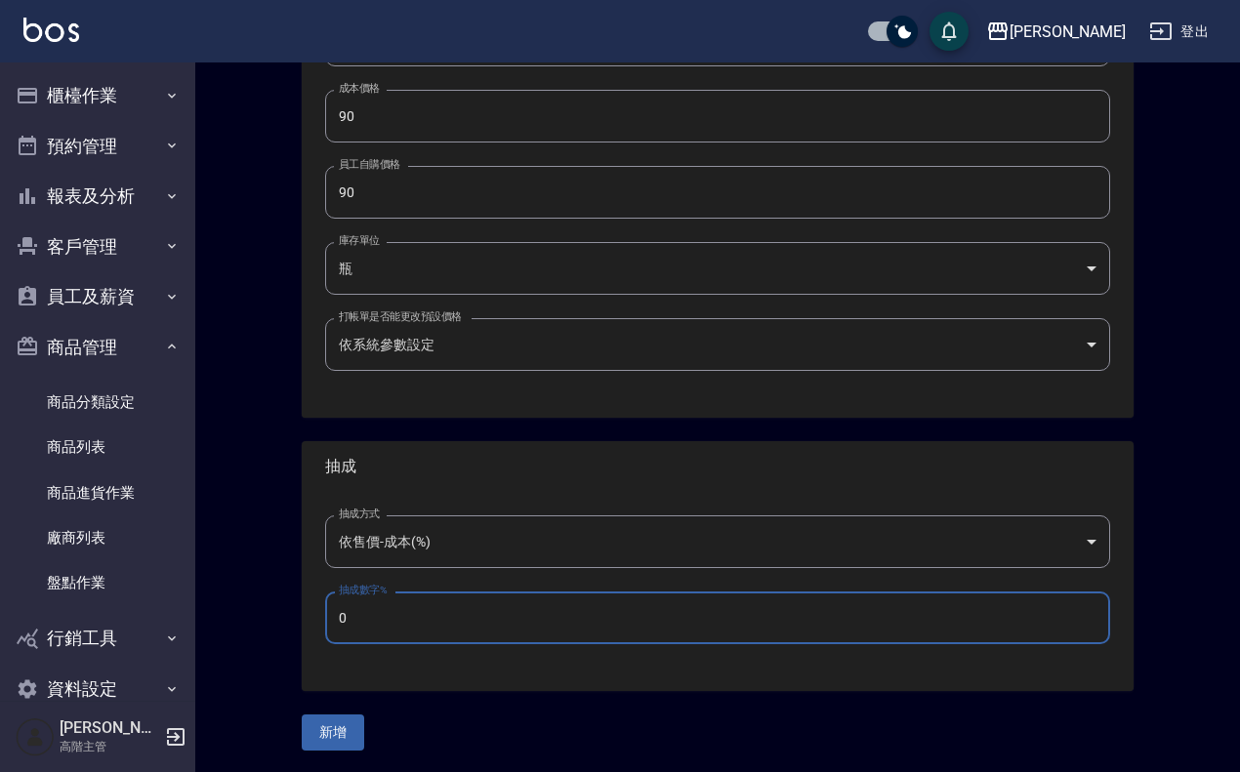
click at [444, 597] on input "0" at bounding box center [717, 618] width 785 height 53
type input "50"
click at [329, 617] on button "新增" at bounding box center [333, 733] width 62 height 36
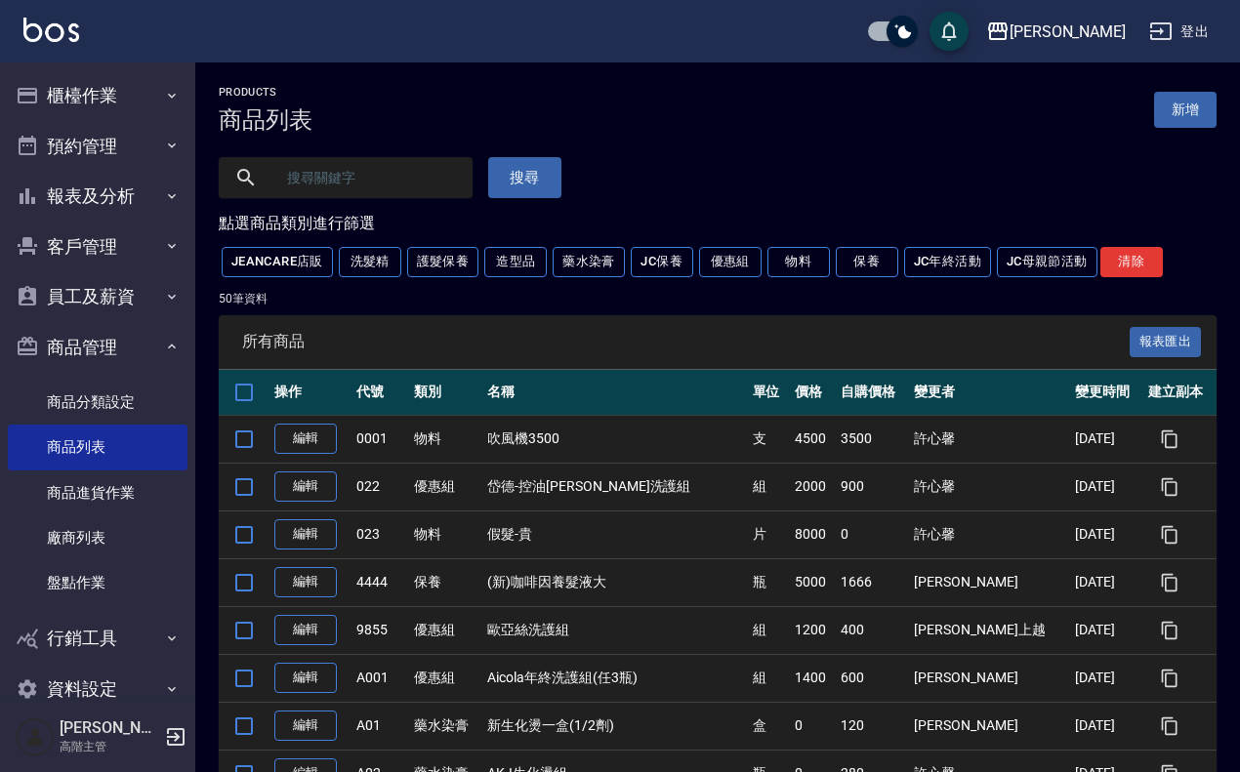
drag, startPoint x: 924, startPoint y: 7, endPoint x: 937, endPoint y: 25, distance: 23.0
click at [926, 17] on div "上越傑森 登出" at bounding box center [620, 31] width 1240 height 62
click at [949, 39] on input "checkbox" at bounding box center [902, 31] width 94 height 31
checkbox input "false"
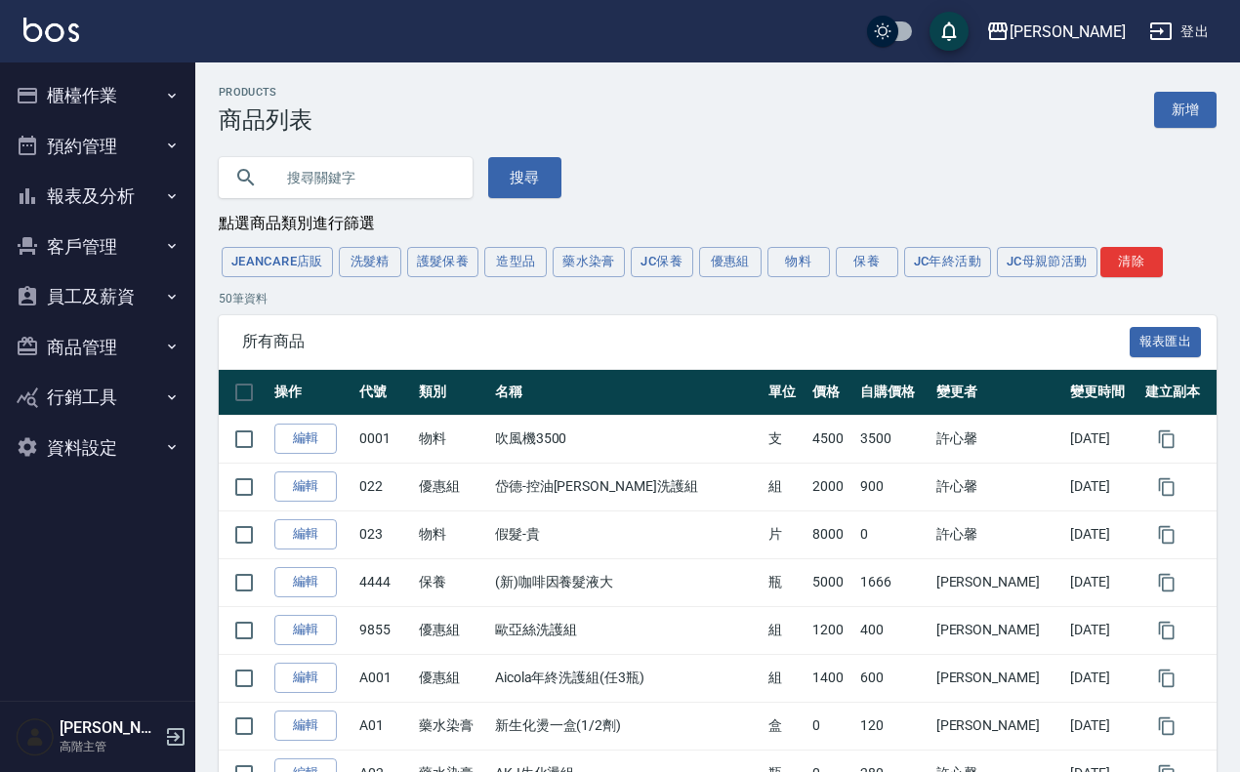
click at [115, 112] on button "櫃檯作業" at bounding box center [98, 95] width 180 height 51
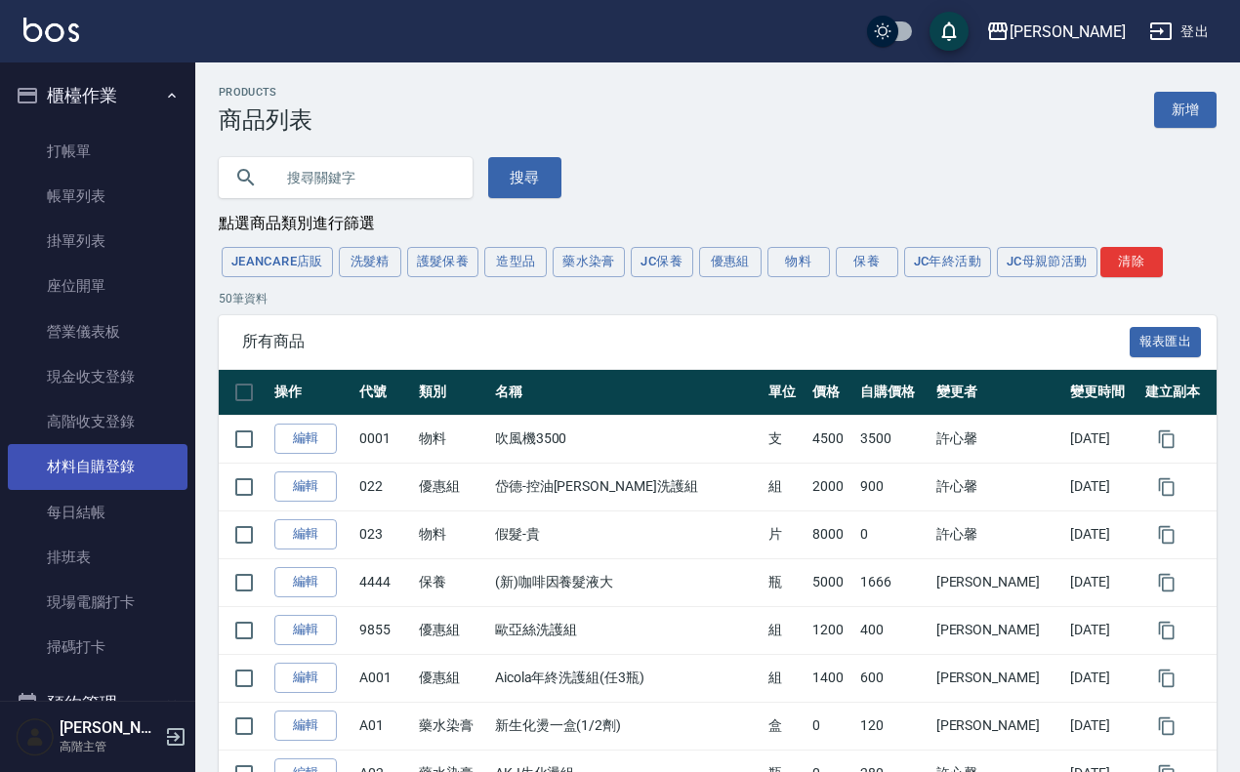
click at [108, 467] on link "材料自購登錄" at bounding box center [98, 466] width 180 height 45
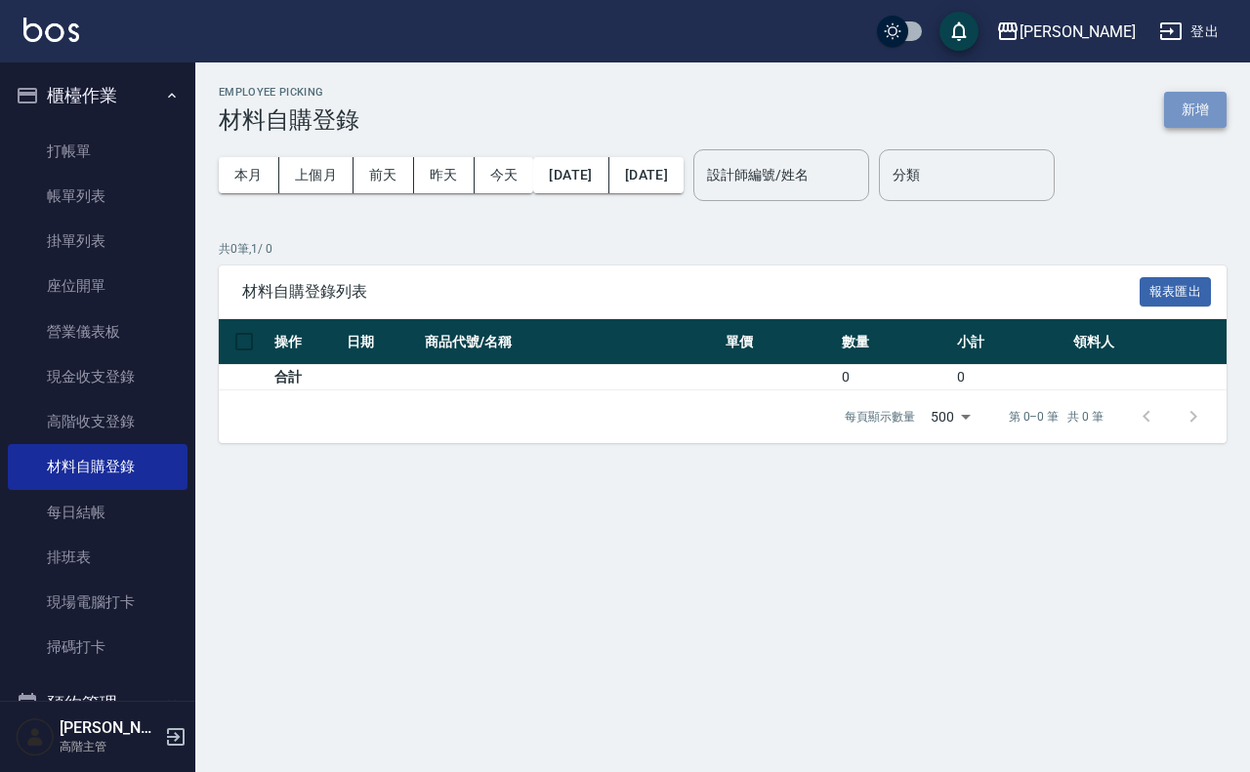
click at [1189, 108] on button "新增" at bounding box center [1195, 110] width 62 height 36
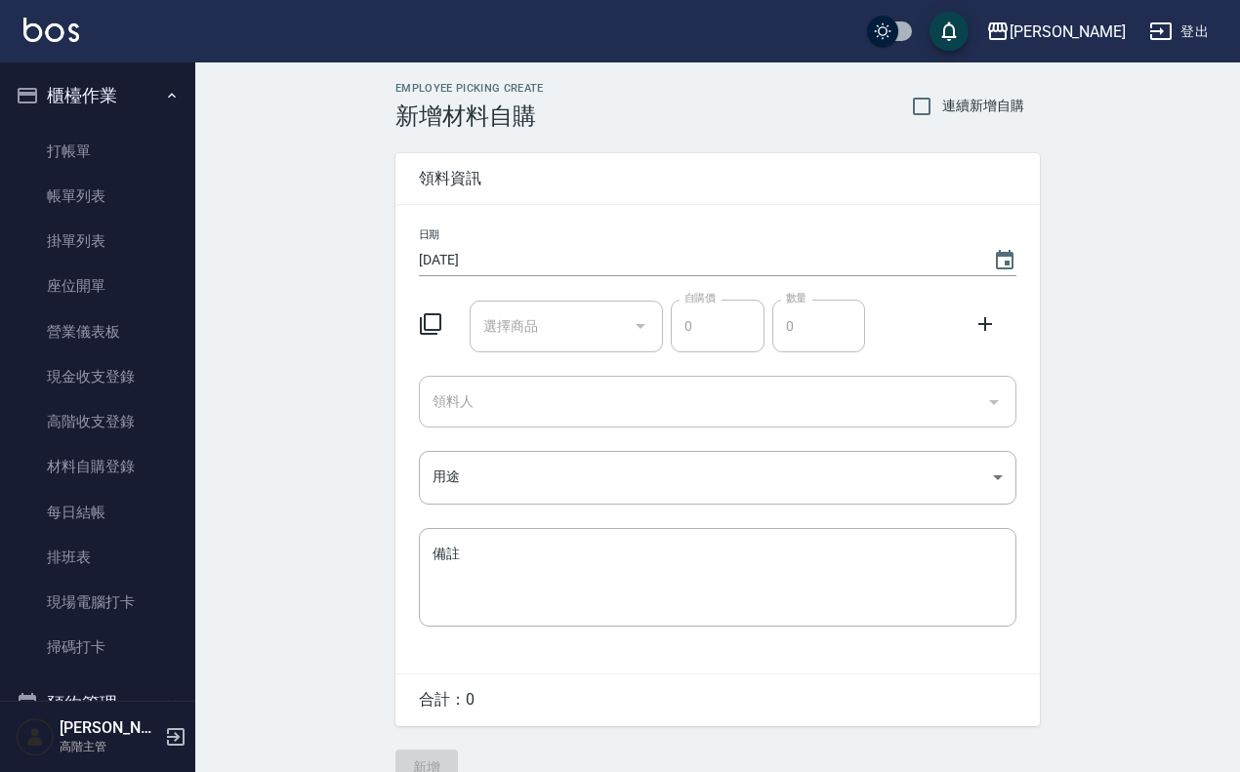
click at [528, 314] on input "選擇商品" at bounding box center [551, 326] width 147 height 34
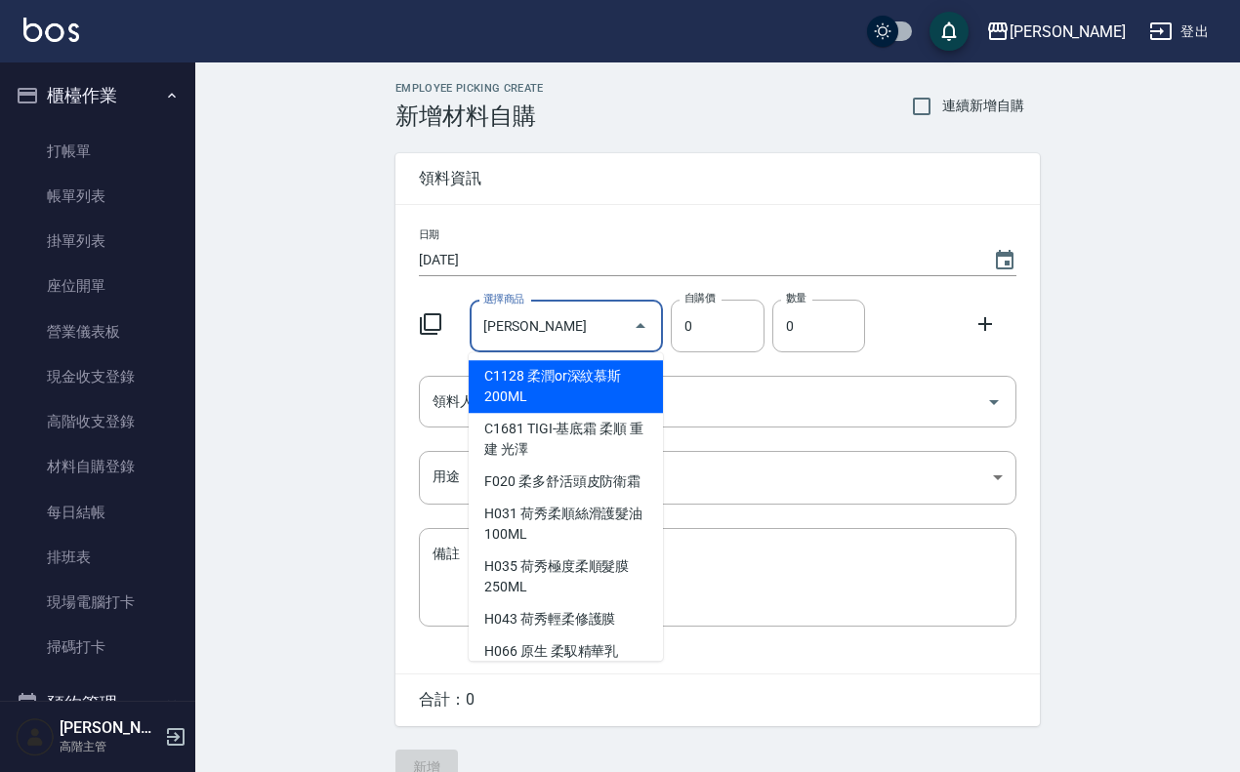
click at [617, 498] on li "F020 柔多舒活頭皮防衛霜" at bounding box center [566, 482] width 194 height 32
type input "柔多舒活頭皮防衛霜"
type input "160"
type input "1"
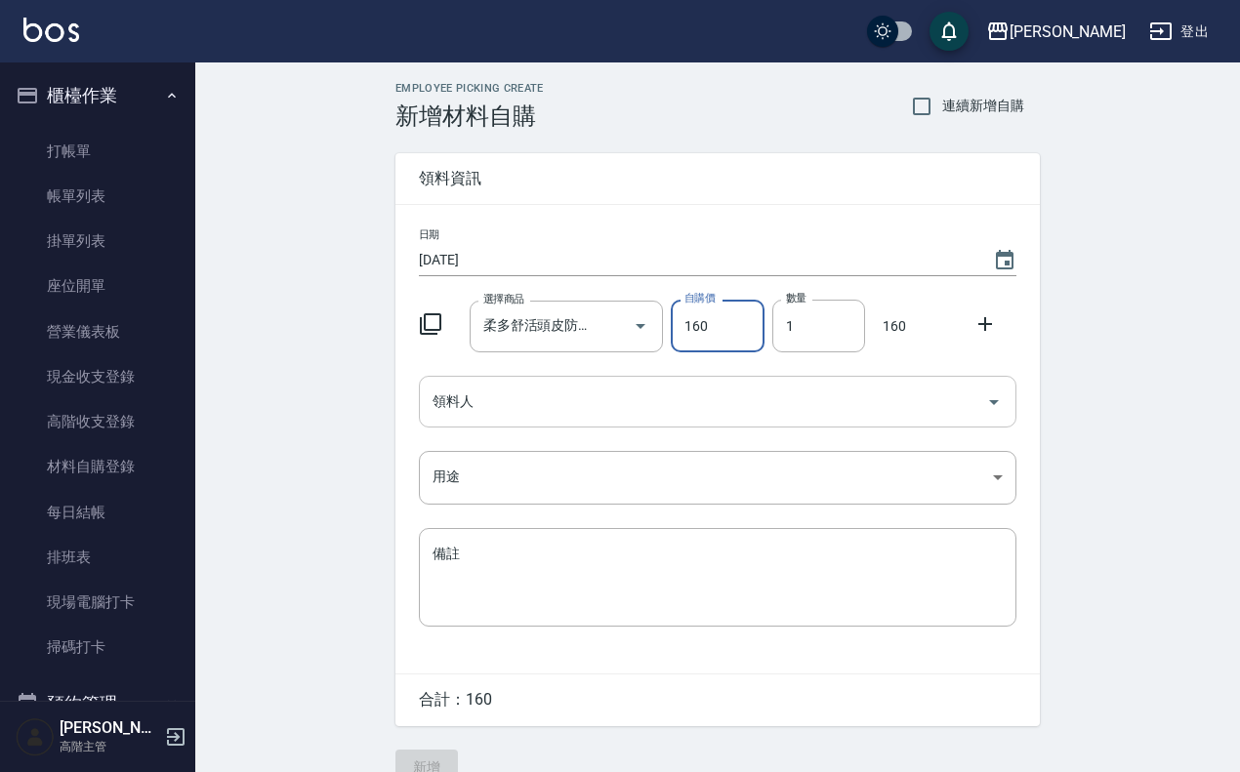
click at [620, 393] on input "領料人" at bounding box center [703, 402] width 551 height 34
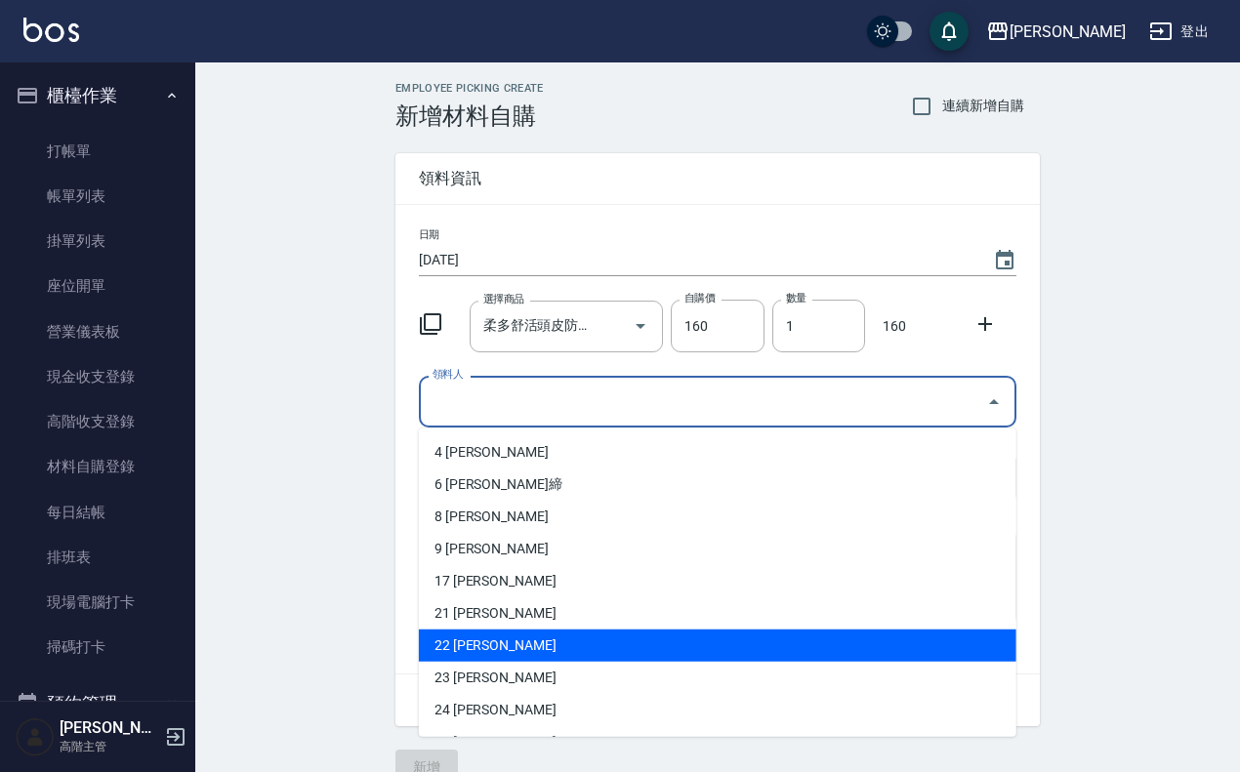
click at [535, 641] on li "22 謝宜芳" at bounding box center [718, 646] width 598 height 32
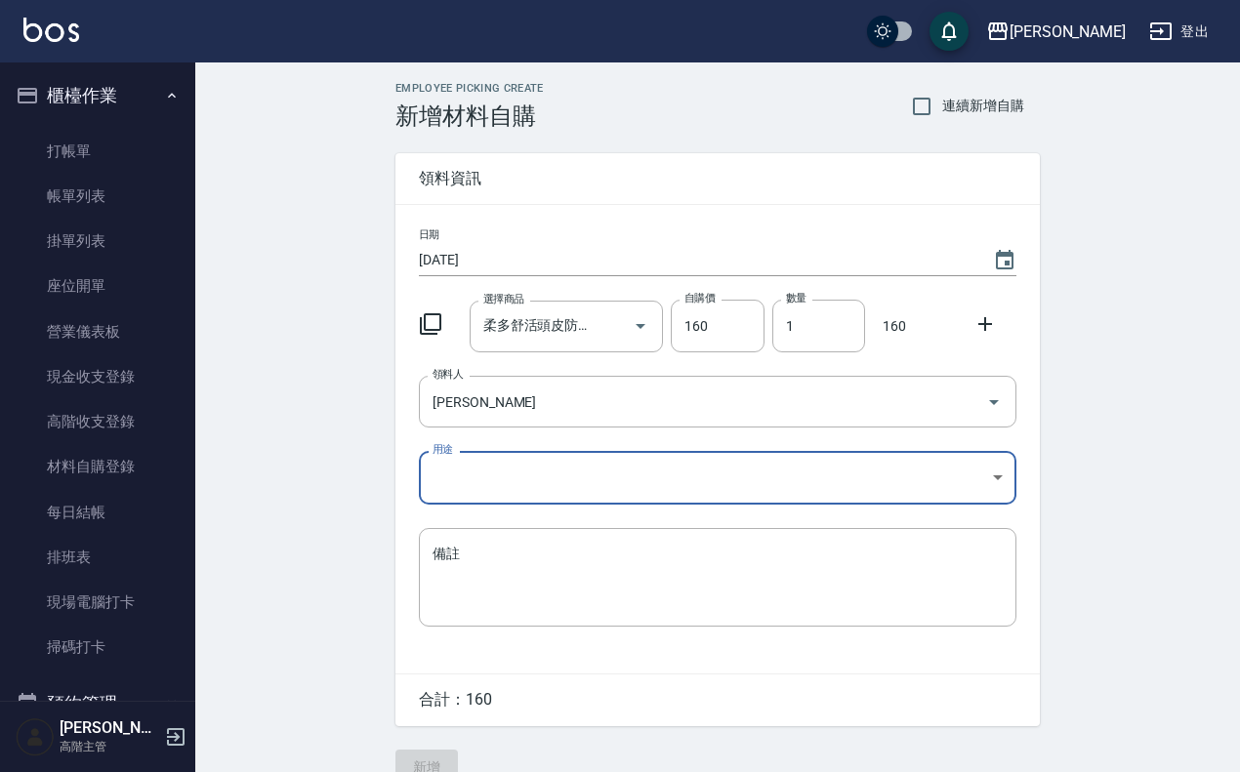
type input "謝宜芳"
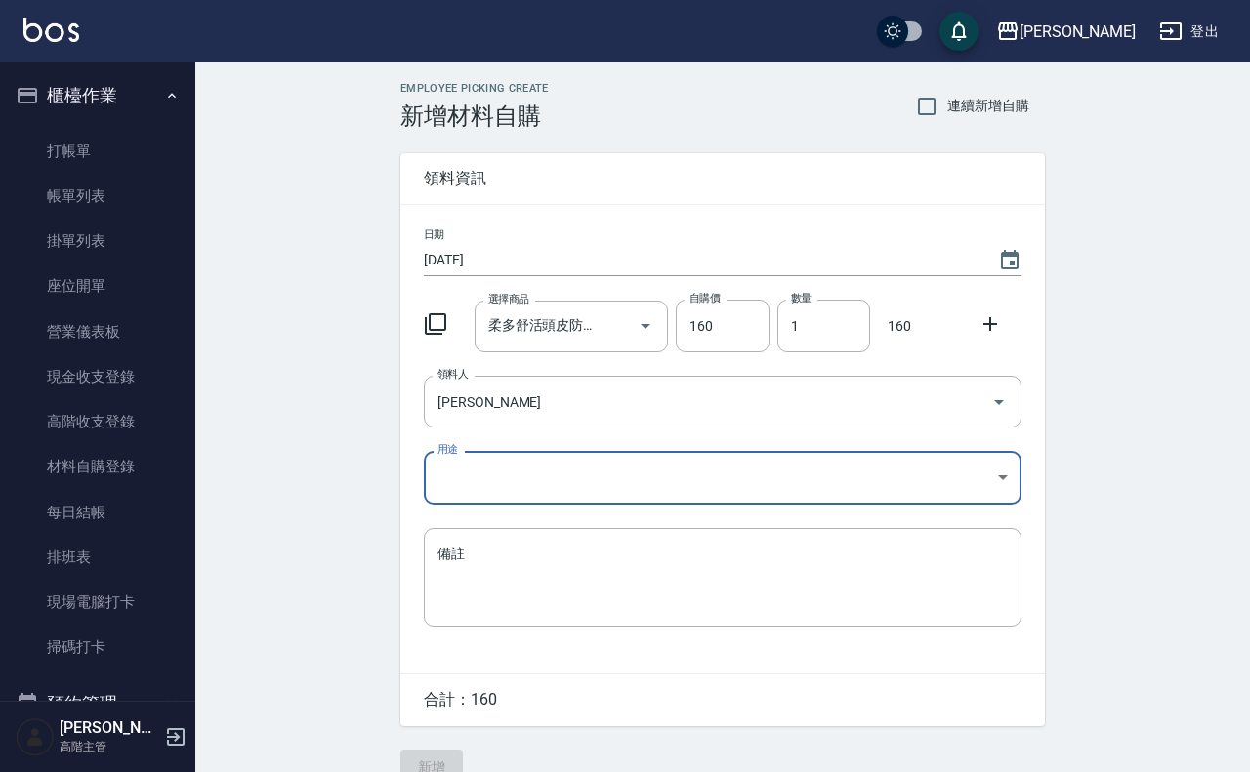
click at [532, 474] on body "上越傑森 登出 櫃檯作業 打帳單 帳單列表 掛單列表 座位開單 營業儀表板 現金收支登錄 高階收支登錄 材料自購登錄 每日結帳 排班表 現場電腦打卡 掃碼打卡…" at bounding box center [625, 402] width 1250 height 804
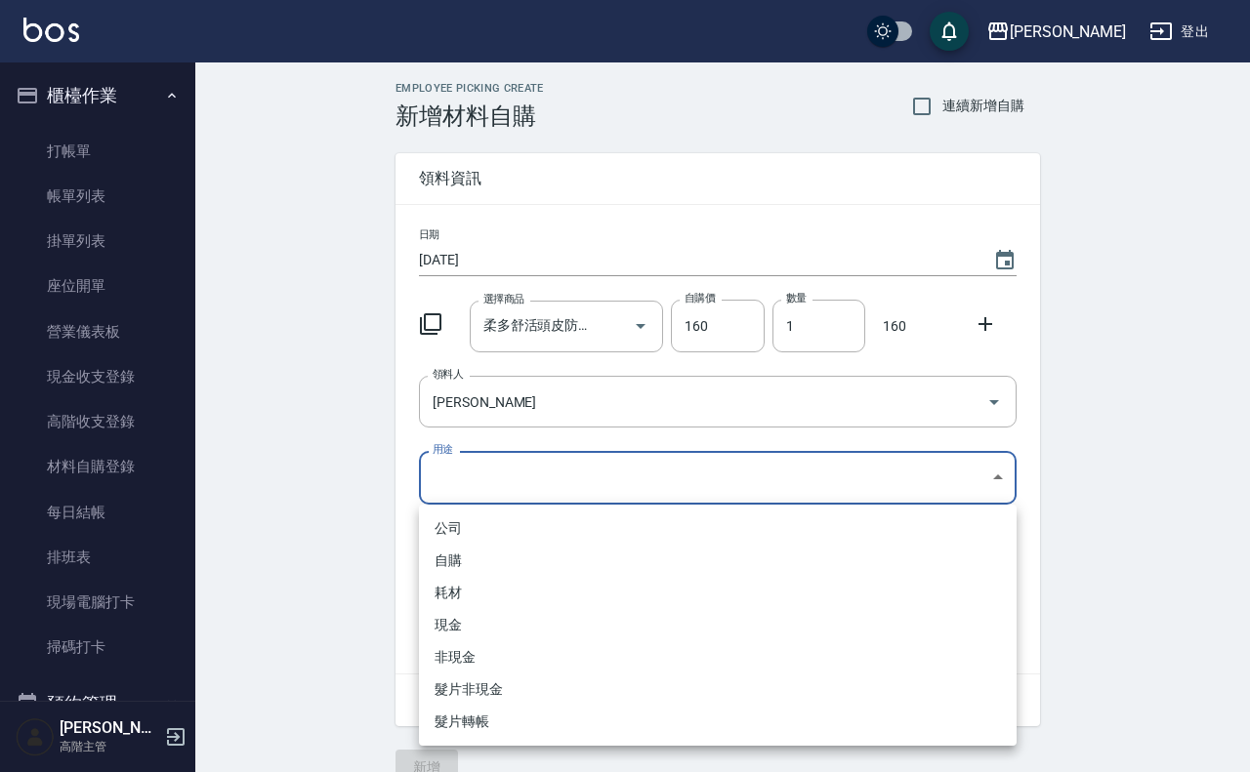
click at [519, 557] on li "自購" at bounding box center [718, 561] width 598 height 32
type input "自購"
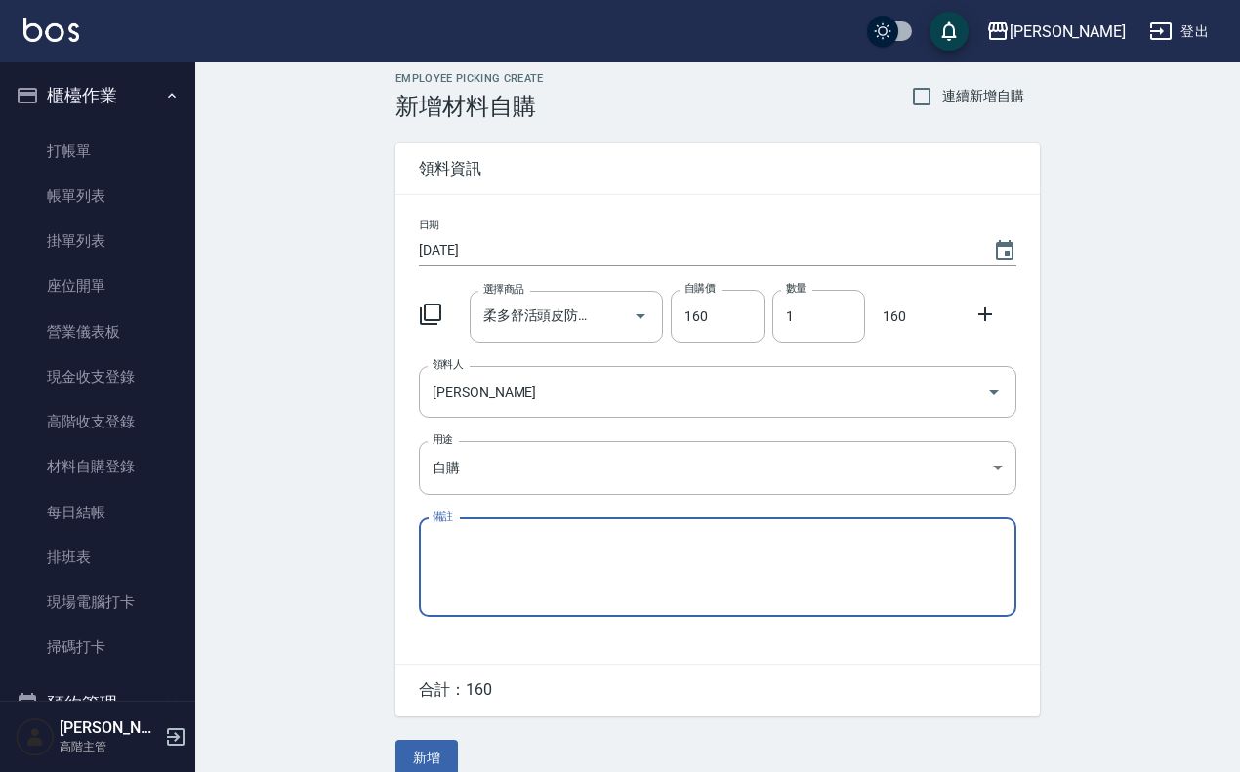
scroll to position [35, 0]
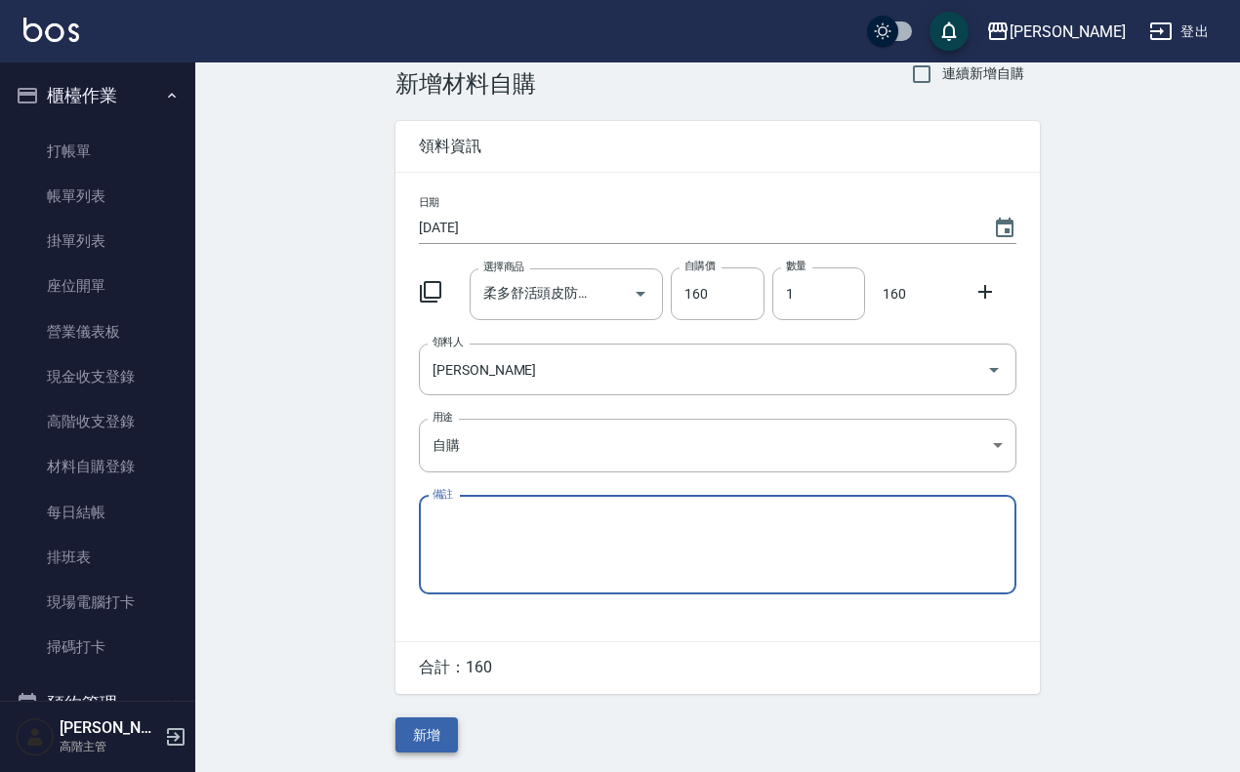
click at [403, 747] on button "新增" at bounding box center [426, 736] width 62 height 36
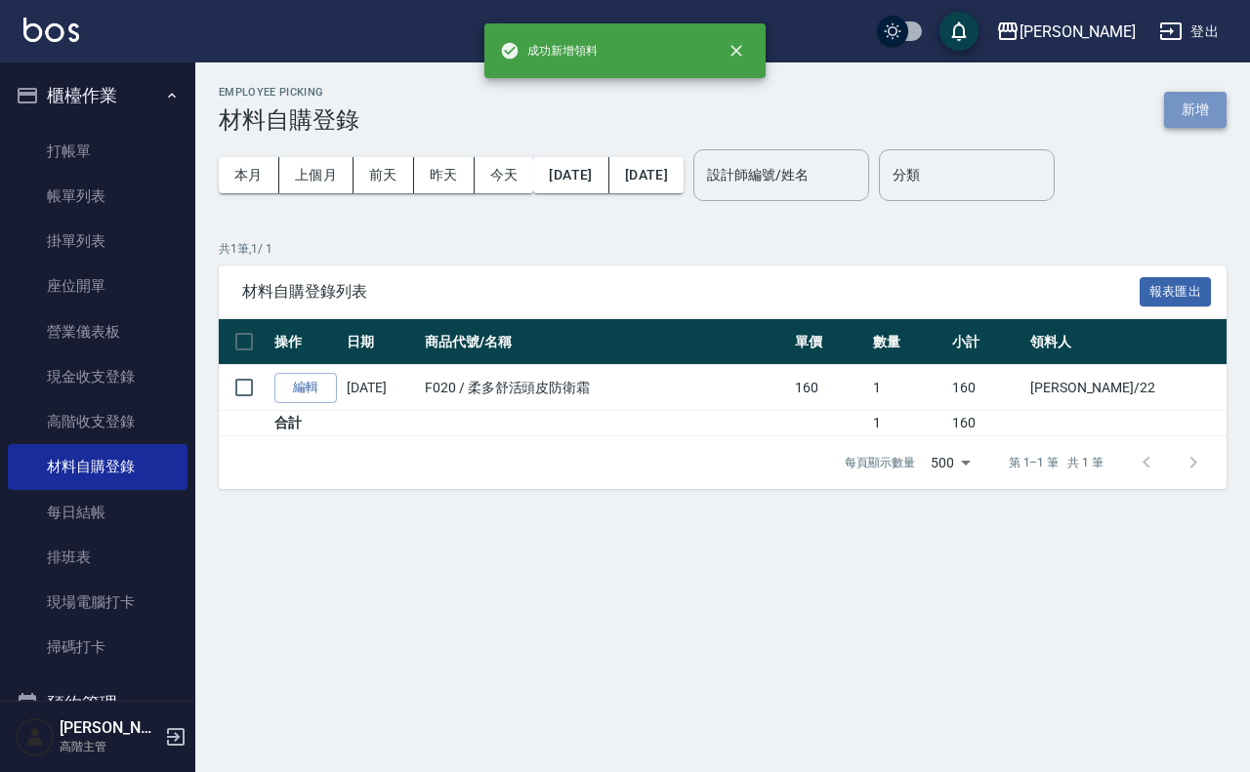
click at [1204, 93] on button "新增" at bounding box center [1195, 110] width 62 height 36
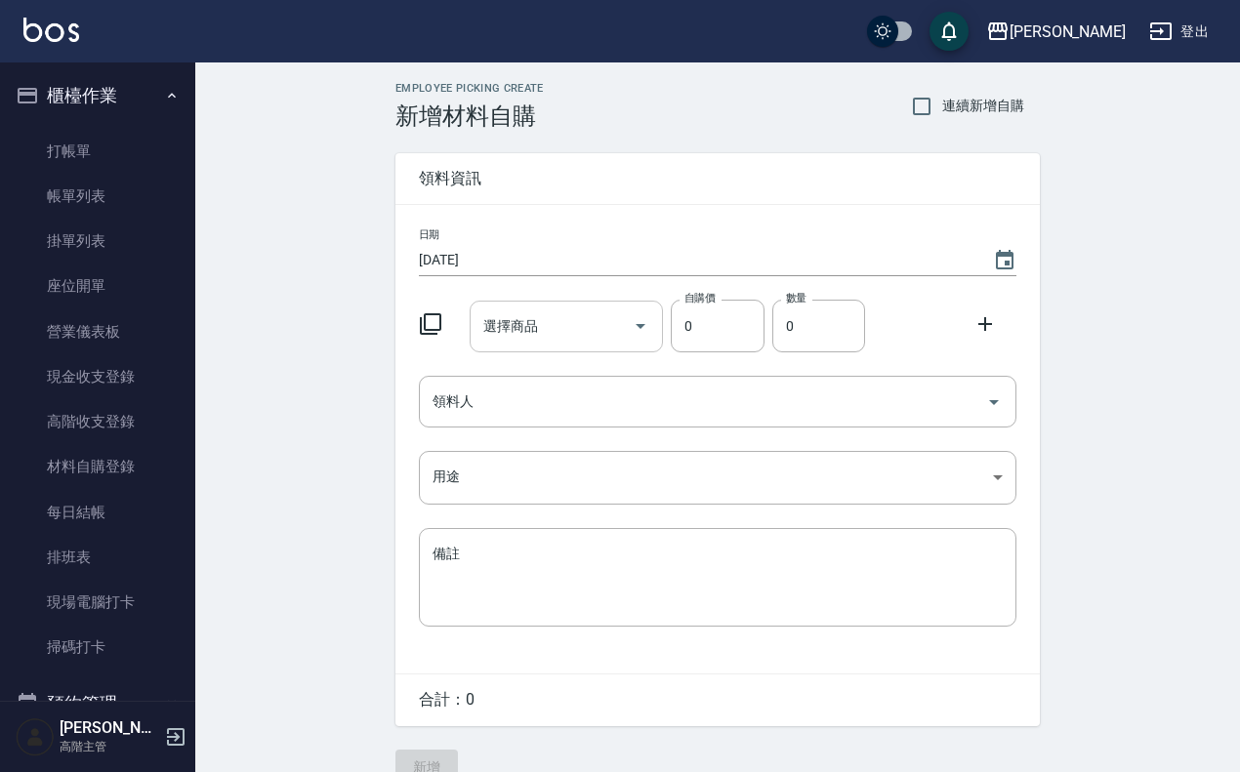
click at [578, 319] on input "選擇商品" at bounding box center [551, 326] width 147 height 34
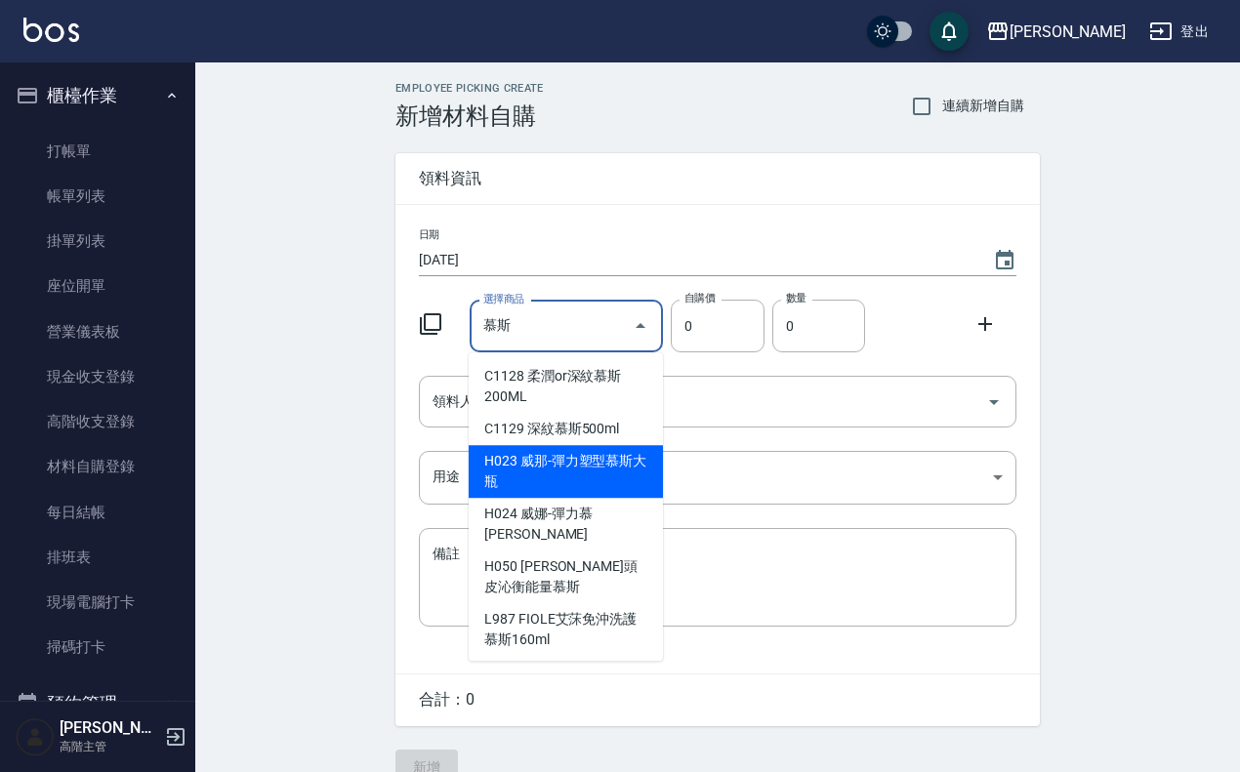
type input "威那-彈力塑型慕斯大瓶"
type input "495"
type input "1"
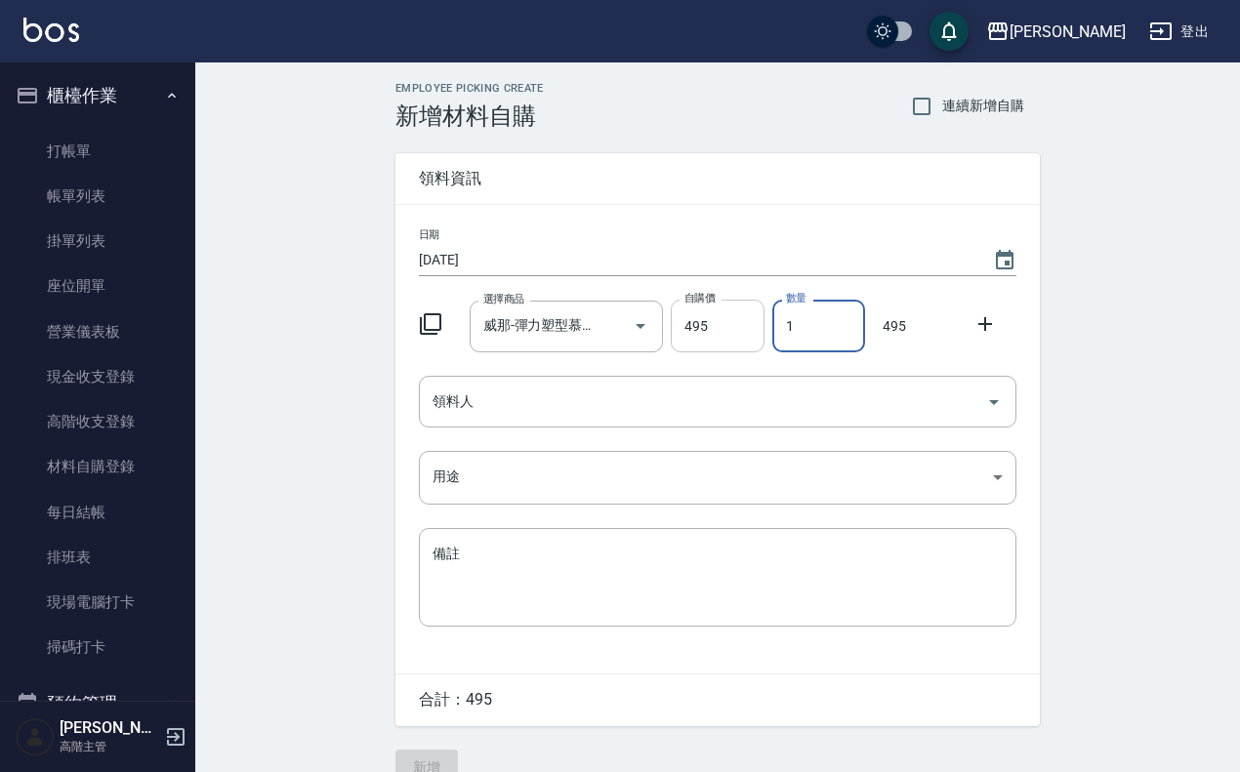
click at [716, 329] on input "495" at bounding box center [717, 326] width 93 height 53
click at [716, 330] on input "495" at bounding box center [717, 326] width 93 height 53
type input "440"
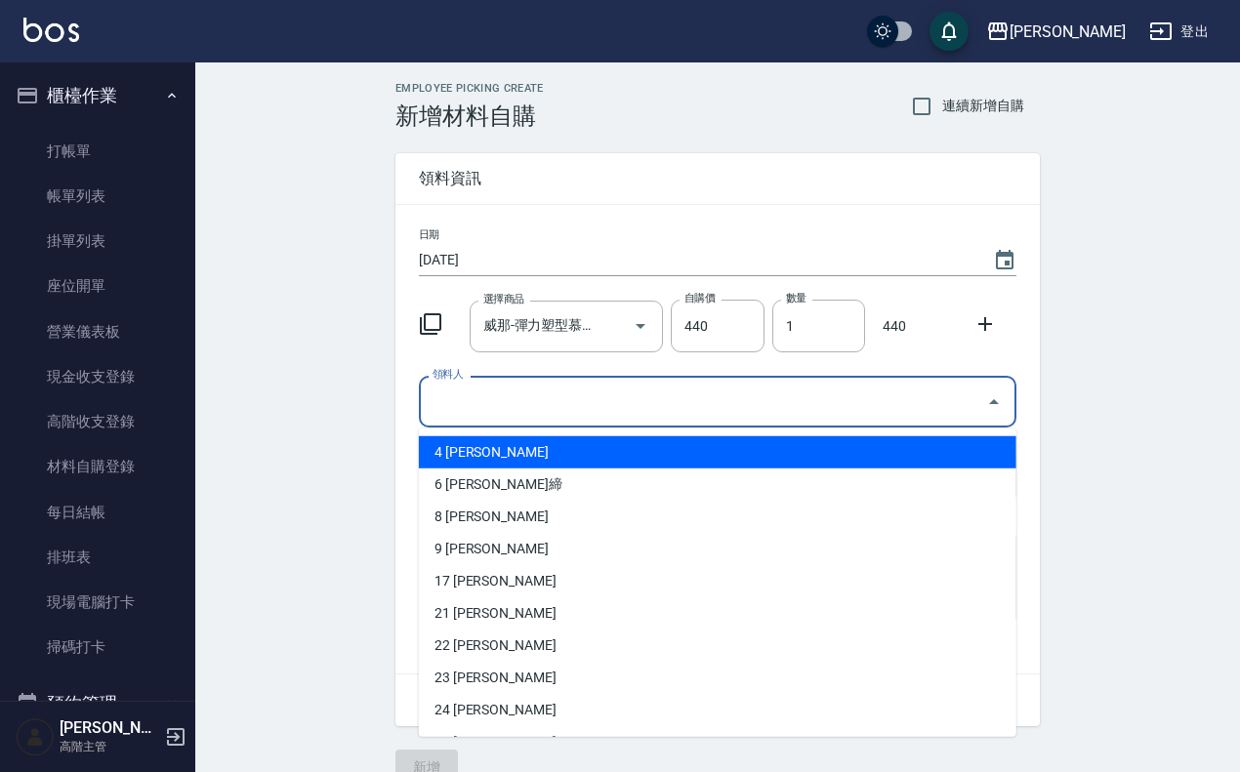
click at [571, 410] on input "領料人" at bounding box center [703, 402] width 551 height 34
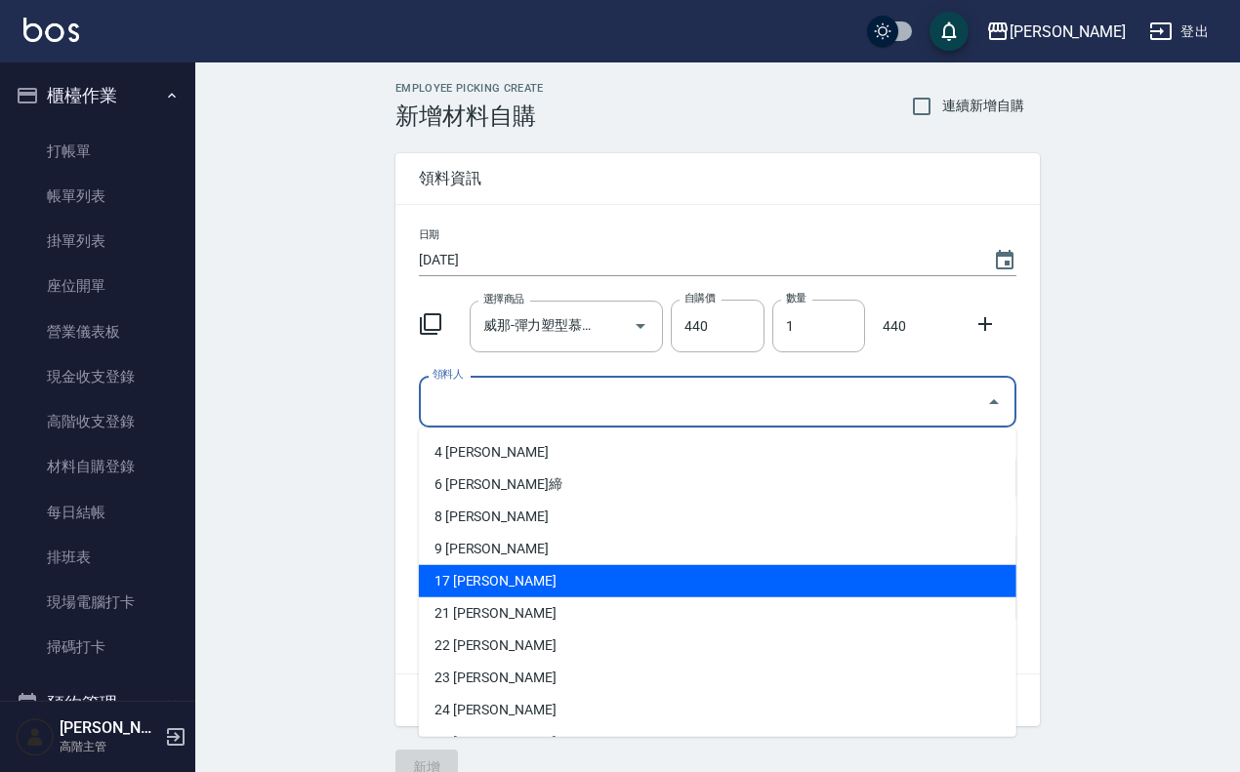
click at [574, 578] on li "17 黃宥蓁" at bounding box center [718, 581] width 598 height 32
type input "黃宥蓁"
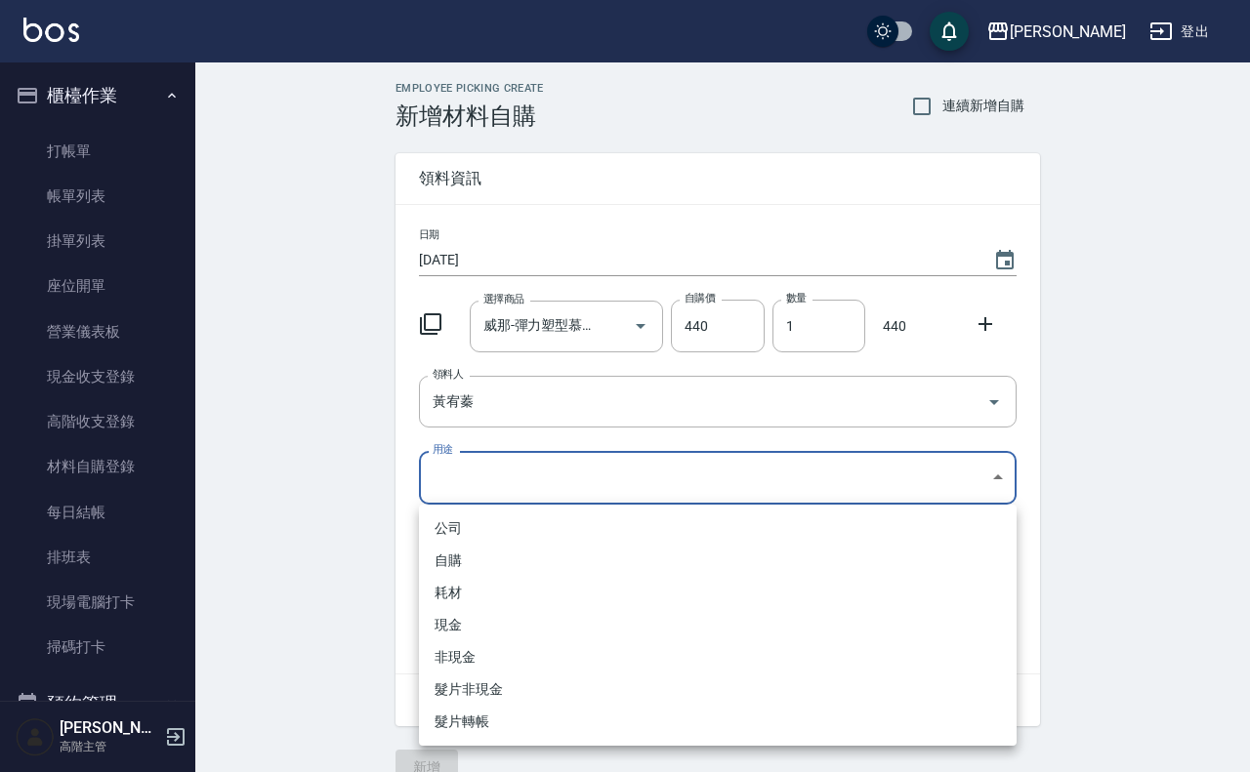
click at [547, 496] on body "上越傑森 登出 櫃檯作業 打帳單 帳單列表 掛單列表 座位開單 營業儀表板 現金收支登錄 高階收支登錄 材料自購登錄 每日結帳 排班表 現場電腦打卡 掃碼打卡…" at bounding box center [625, 402] width 1250 height 804
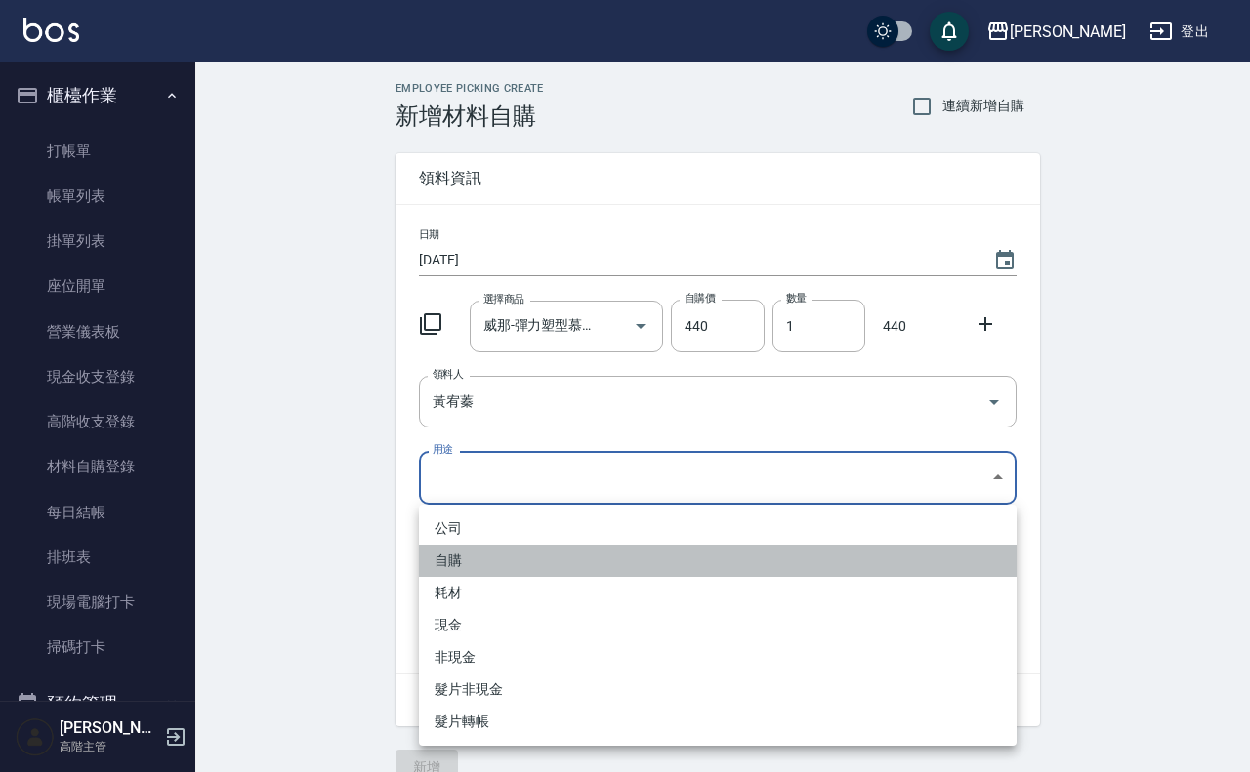
click at [500, 553] on li "自購" at bounding box center [718, 561] width 598 height 32
type input "自購"
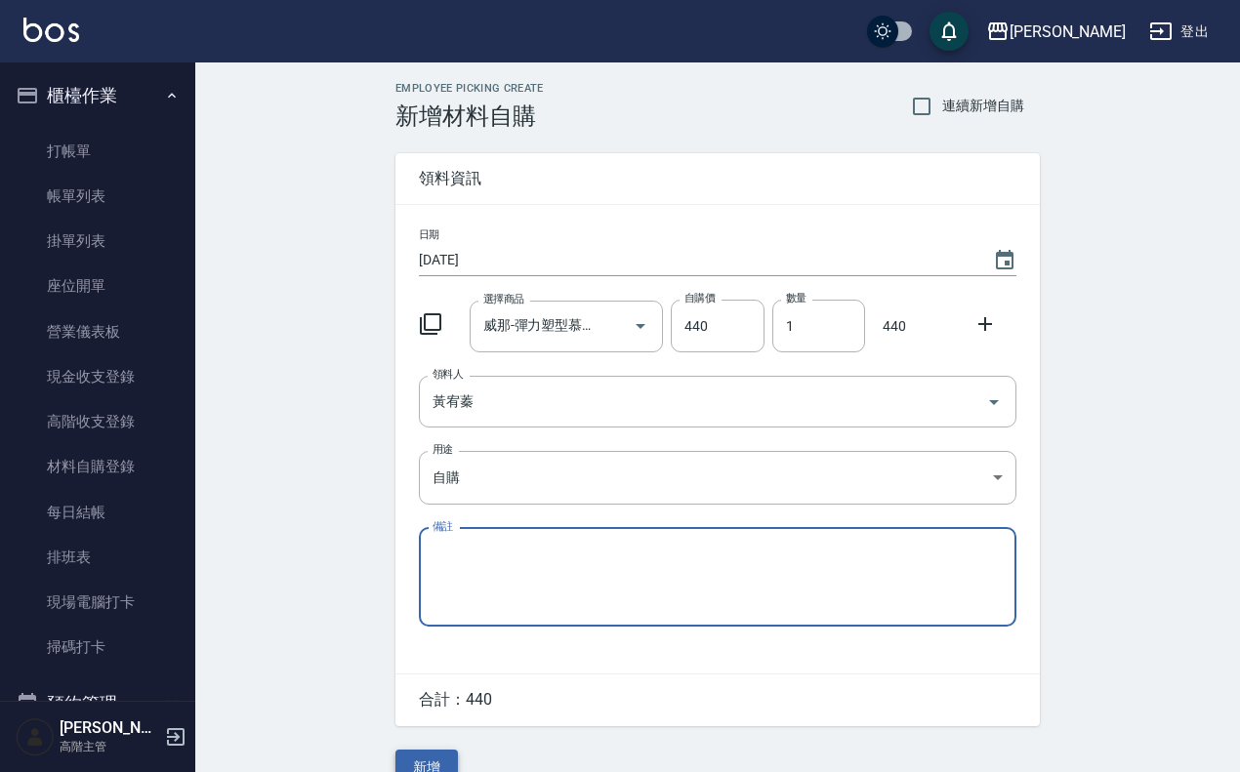
click at [427, 763] on button "新增" at bounding box center [426, 768] width 62 height 36
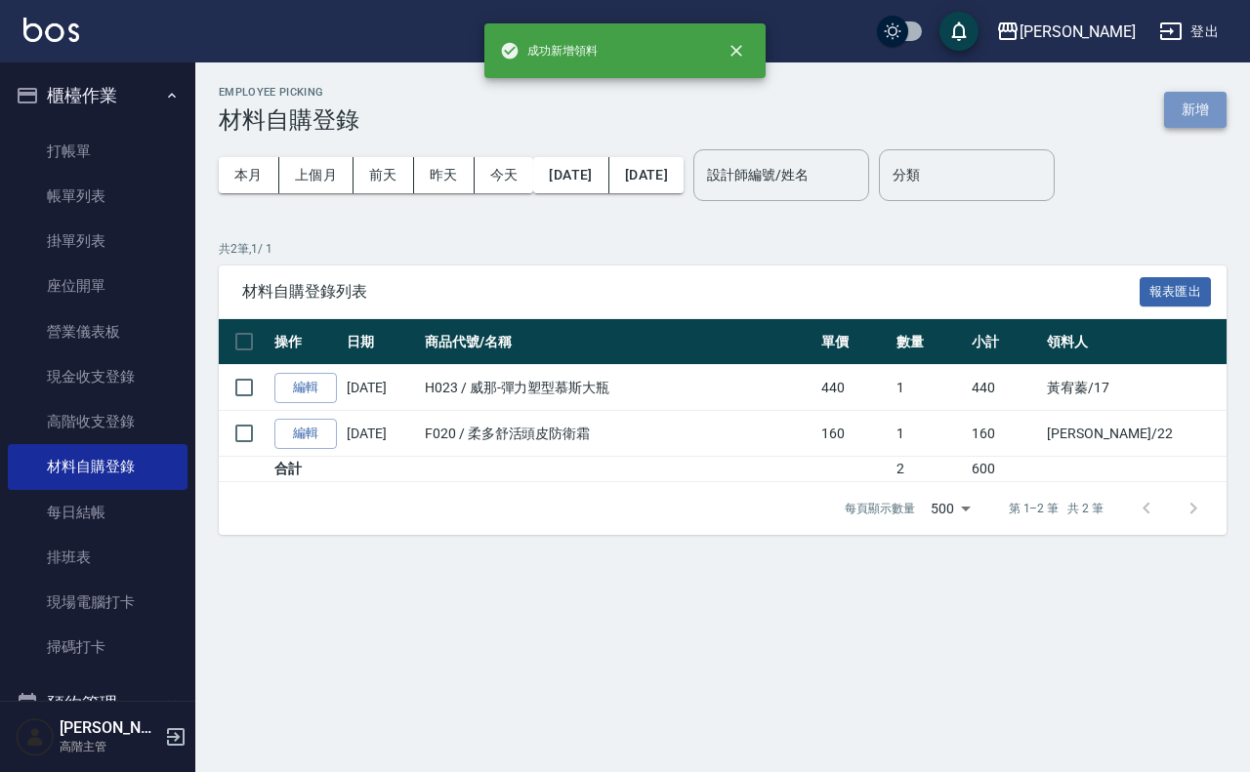
click at [1209, 98] on button "新增" at bounding box center [1195, 110] width 62 height 36
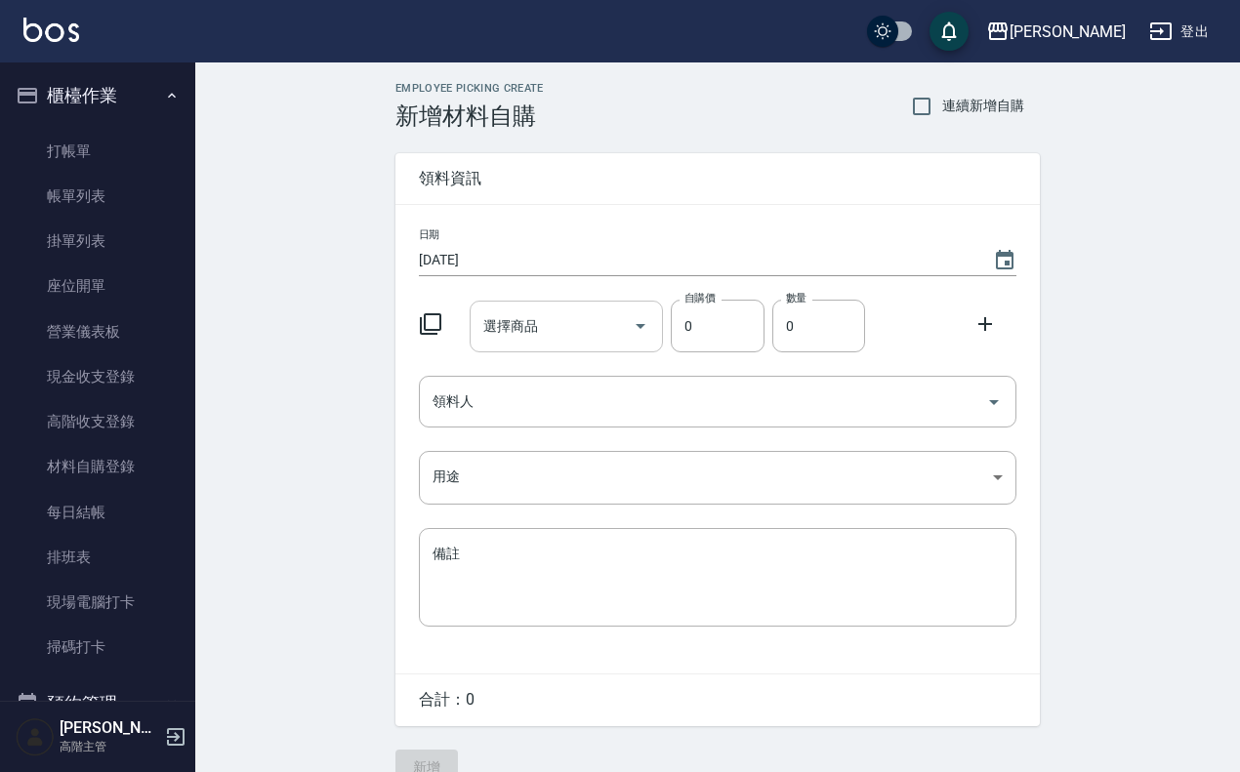
click at [564, 319] on input "選擇商品" at bounding box center [551, 326] width 147 height 34
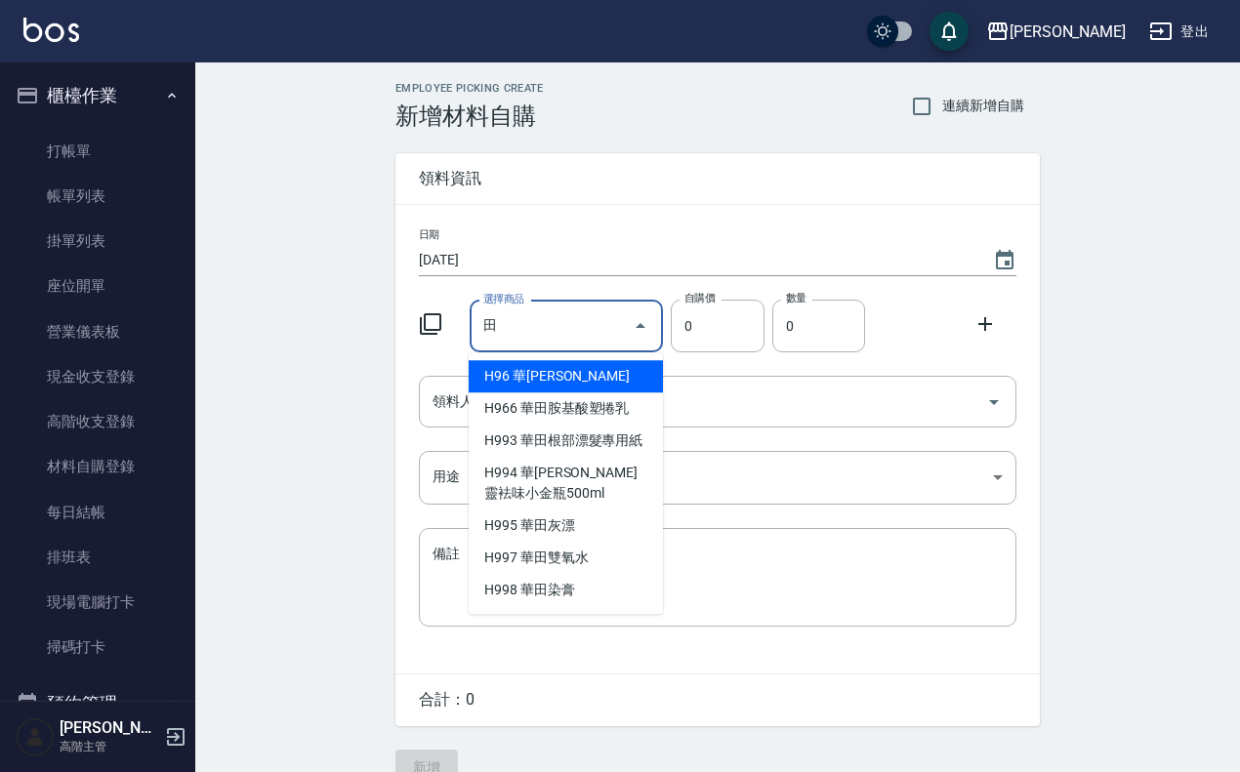
click at [584, 559] on li "H997 華田雙氧水" at bounding box center [566, 558] width 194 height 32
type input "華田雙氧水"
type input "105"
type input "1"
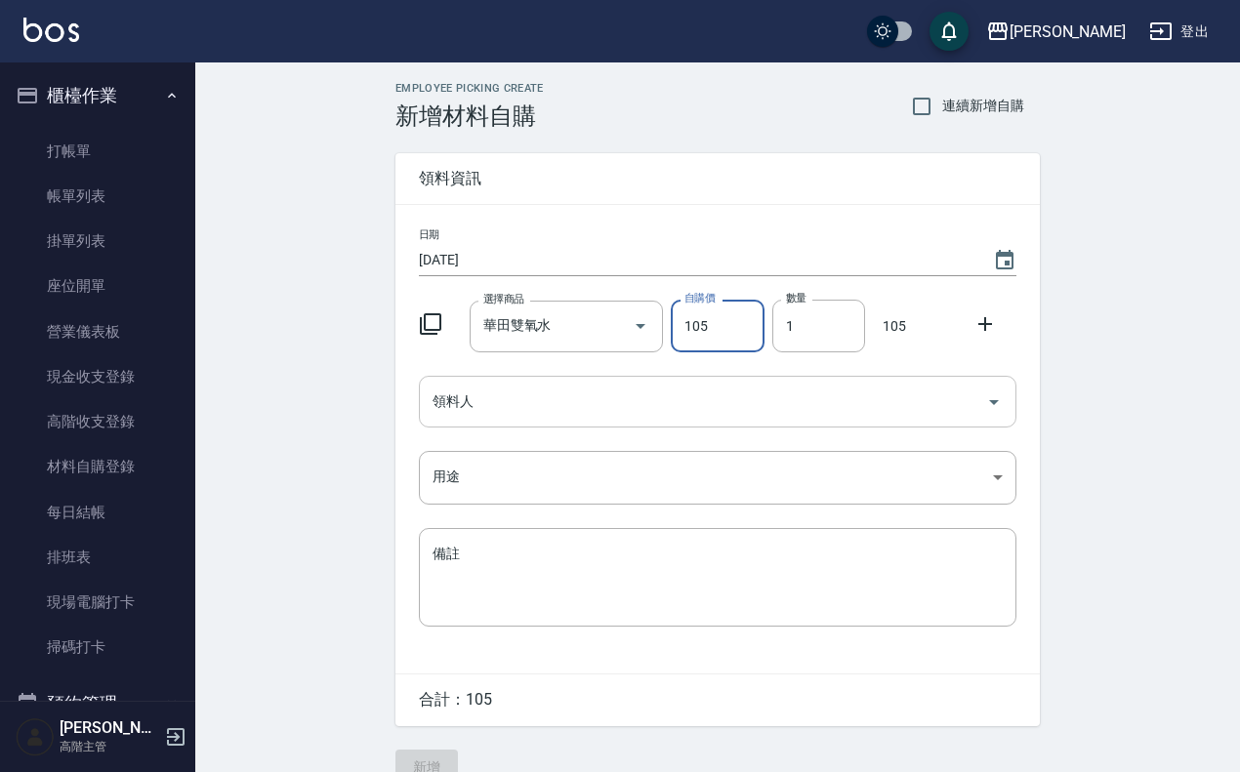
click at [699, 397] on input "領料人" at bounding box center [703, 402] width 551 height 34
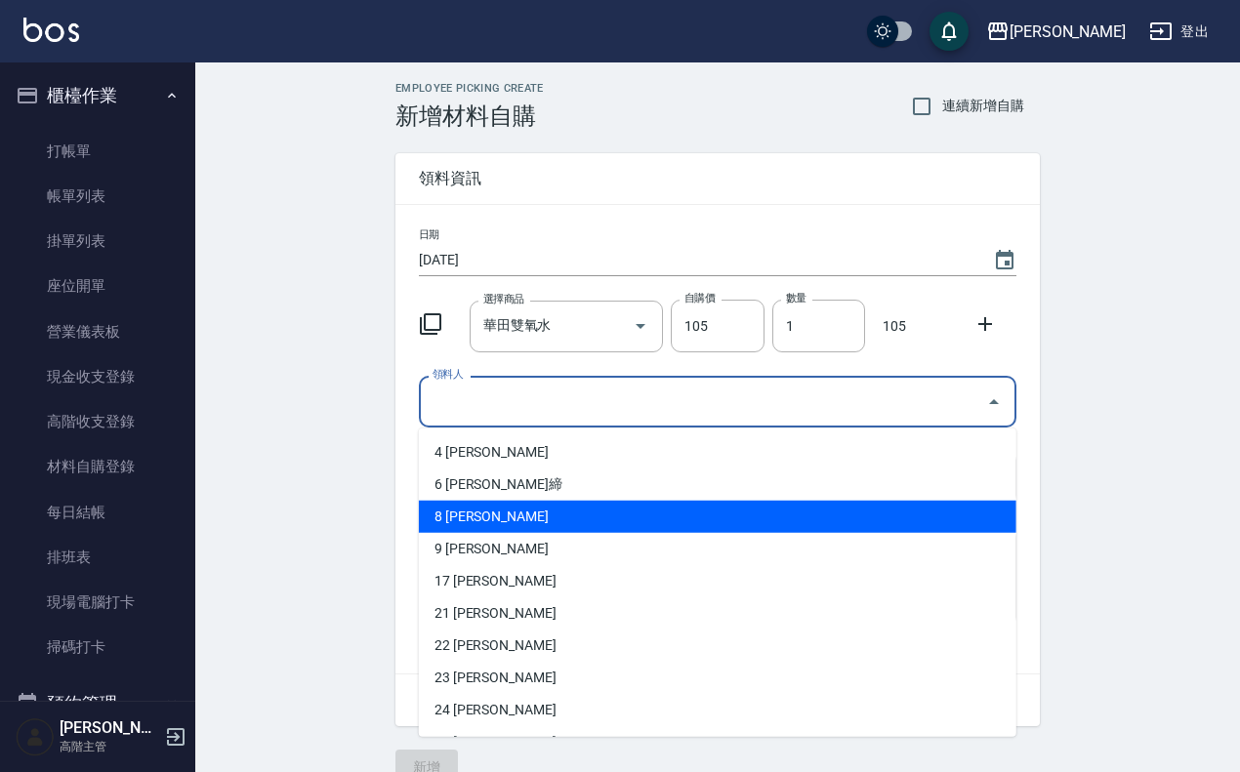
click at [515, 517] on li "8 李淑英" at bounding box center [718, 517] width 598 height 32
type input "李淑英"
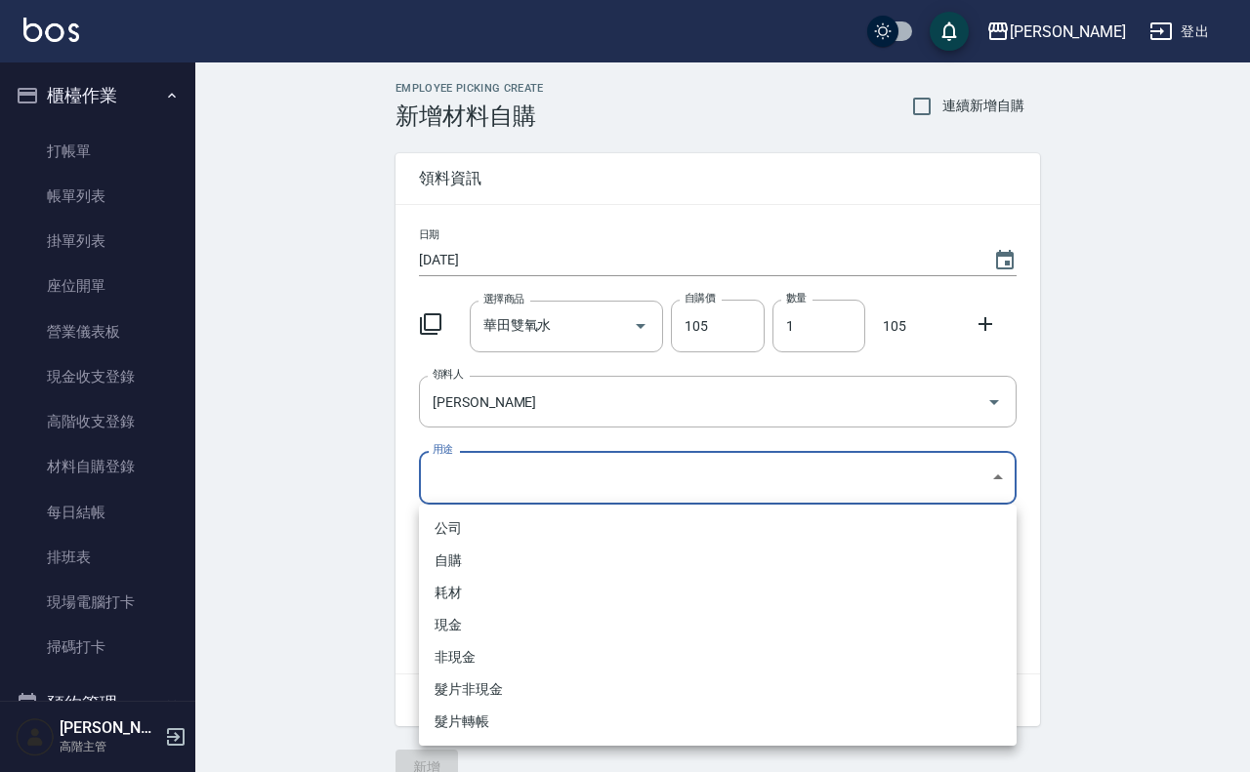
click at [532, 481] on body "上越傑森 登出 櫃檯作業 打帳單 帳單列表 掛單列表 座位開單 營業儀表板 現金收支登錄 高階收支登錄 材料自購登錄 每日結帳 排班表 現場電腦打卡 掃碼打卡…" at bounding box center [625, 402] width 1250 height 804
click at [493, 549] on li "自購" at bounding box center [718, 561] width 598 height 32
type input "自購"
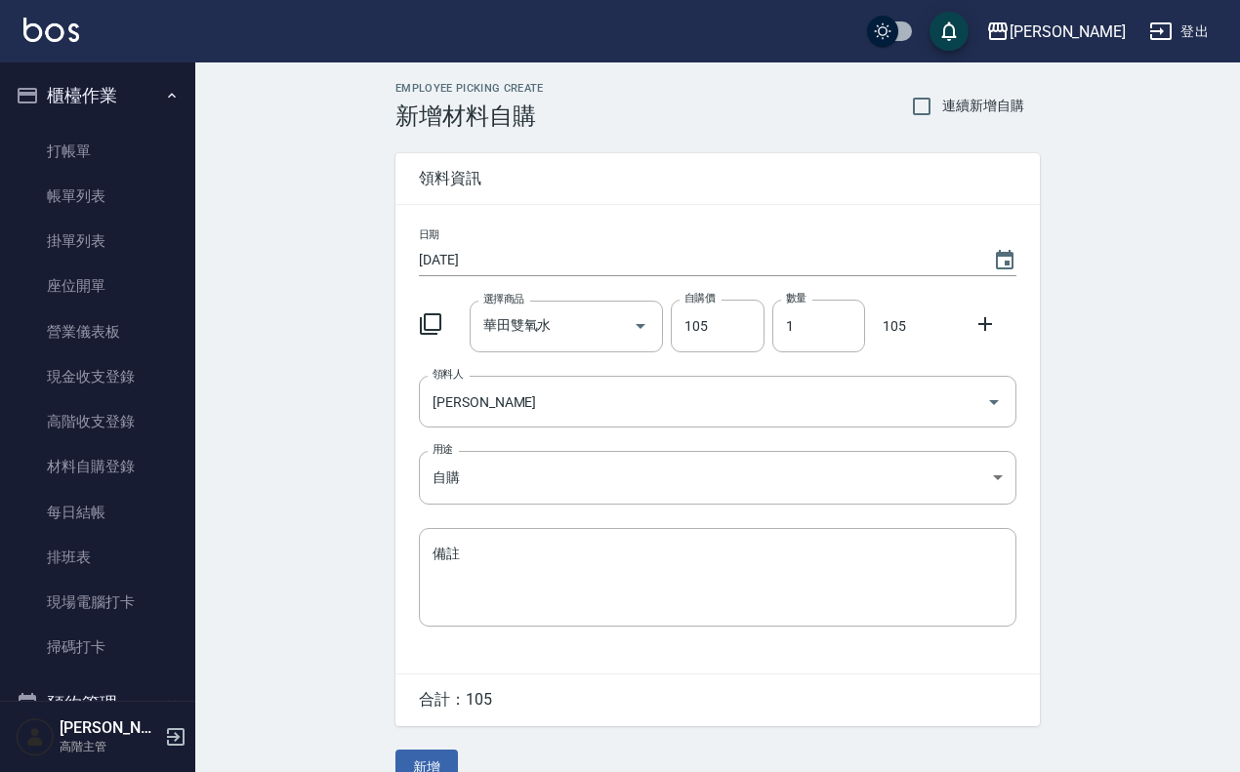
click at [991, 325] on icon at bounding box center [984, 323] width 23 height 23
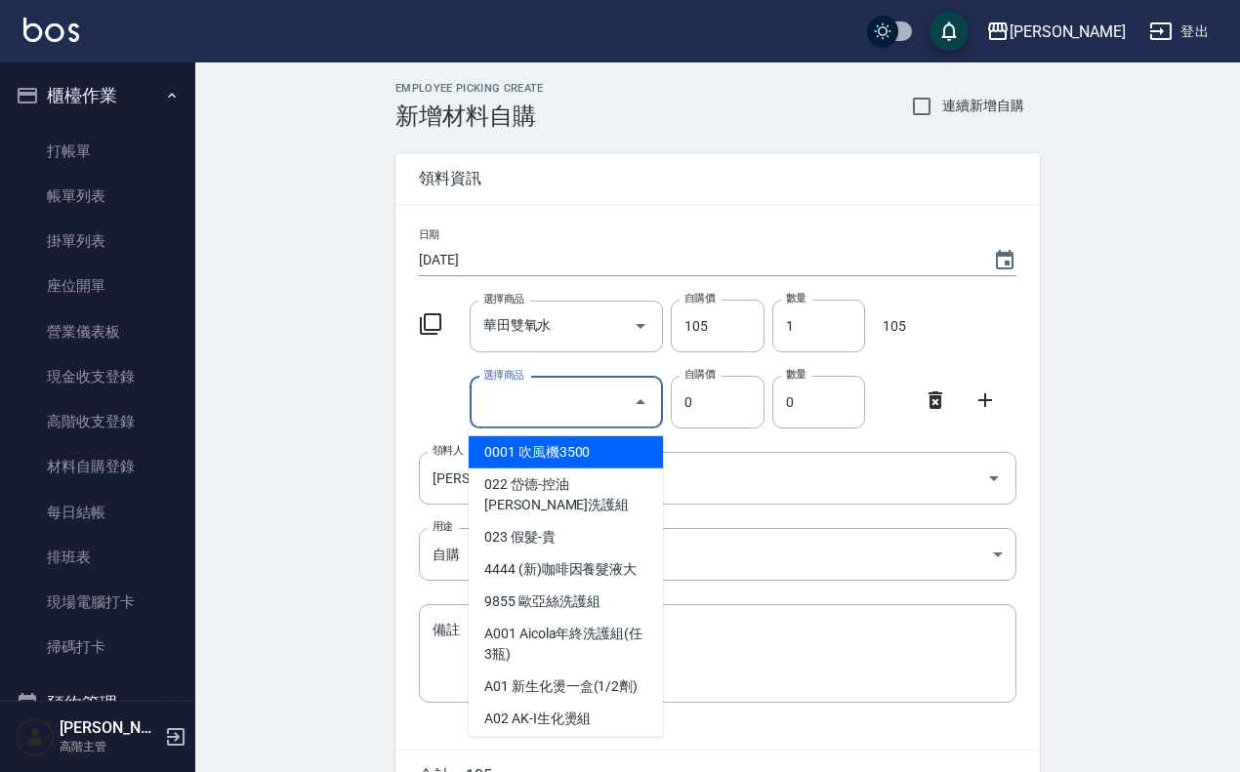
drag, startPoint x: 576, startPoint y: 396, endPoint x: 593, endPoint y: 462, distance: 67.5
click at [576, 400] on input "選擇商品" at bounding box center [551, 403] width 147 height 34
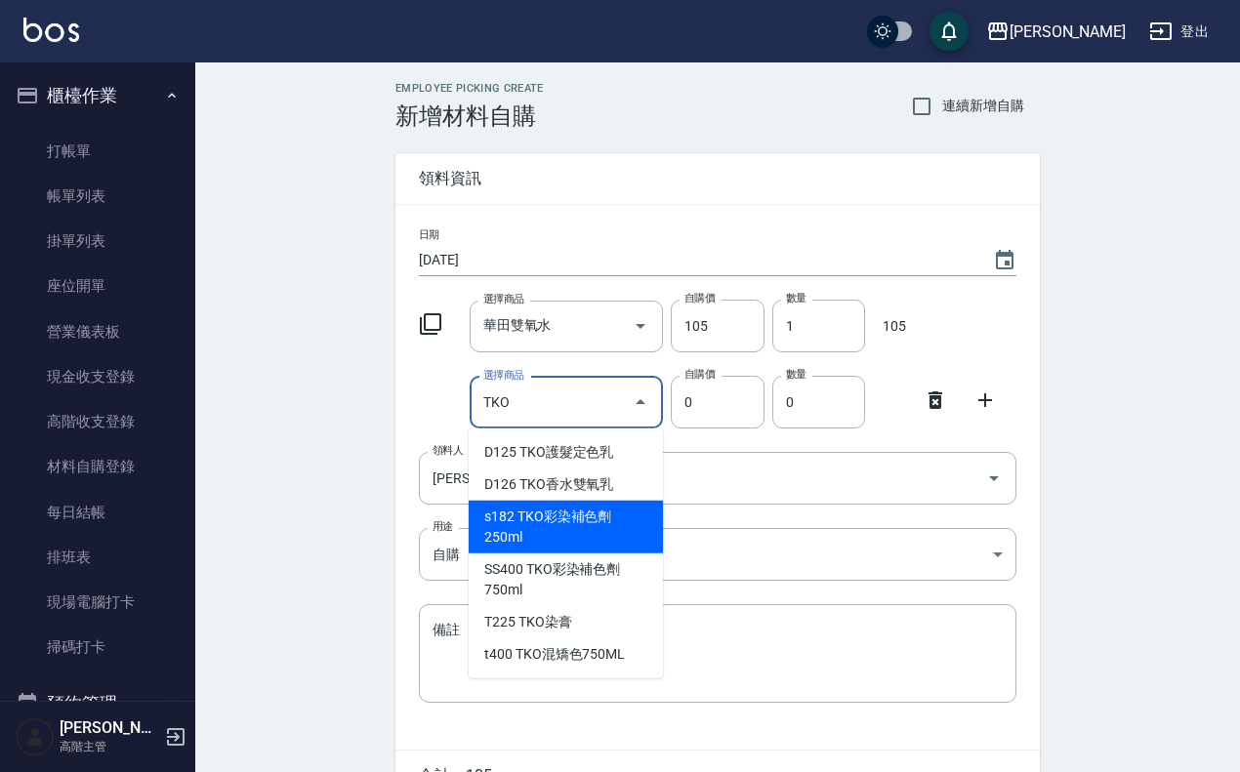
click at [549, 535] on li "s182 TKO彩染補色劑250ml" at bounding box center [566, 527] width 194 height 53
type input "TKO彩染補色劑250ml"
type input "200"
type input "1"
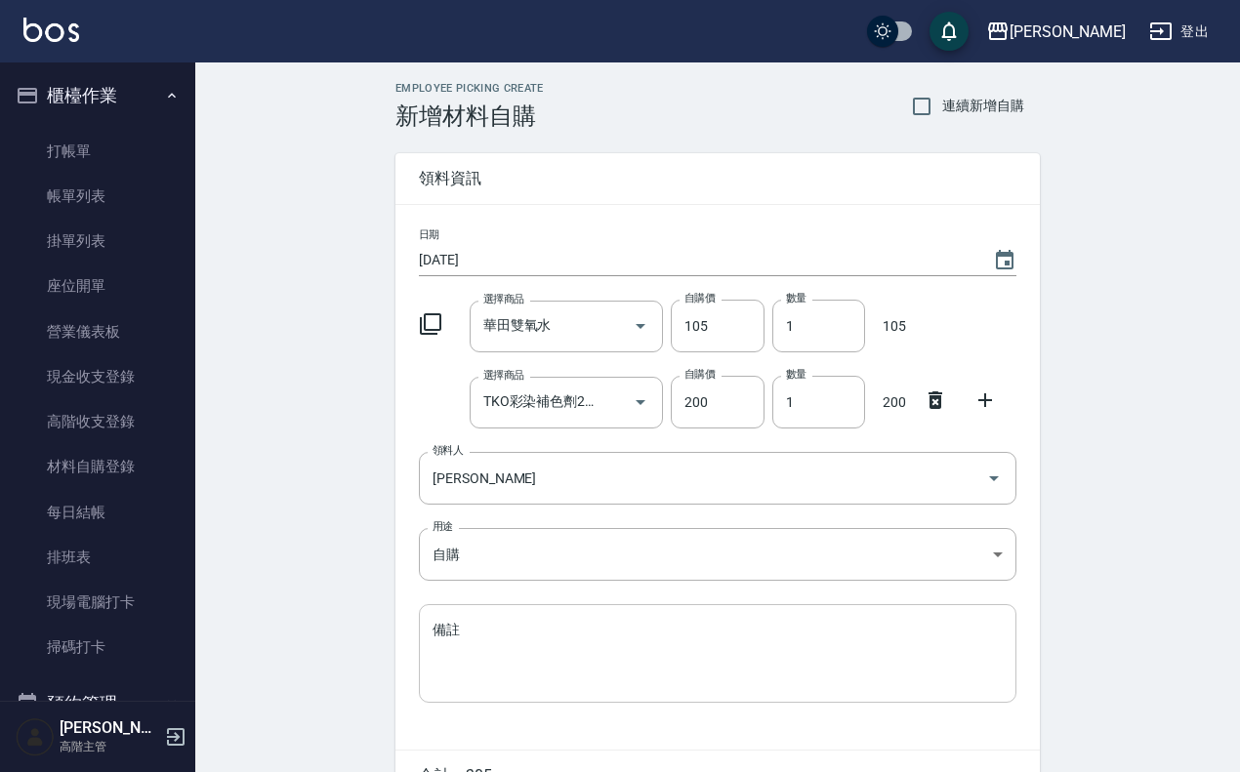
click at [625, 696] on div "x 備註" at bounding box center [718, 653] width 598 height 99
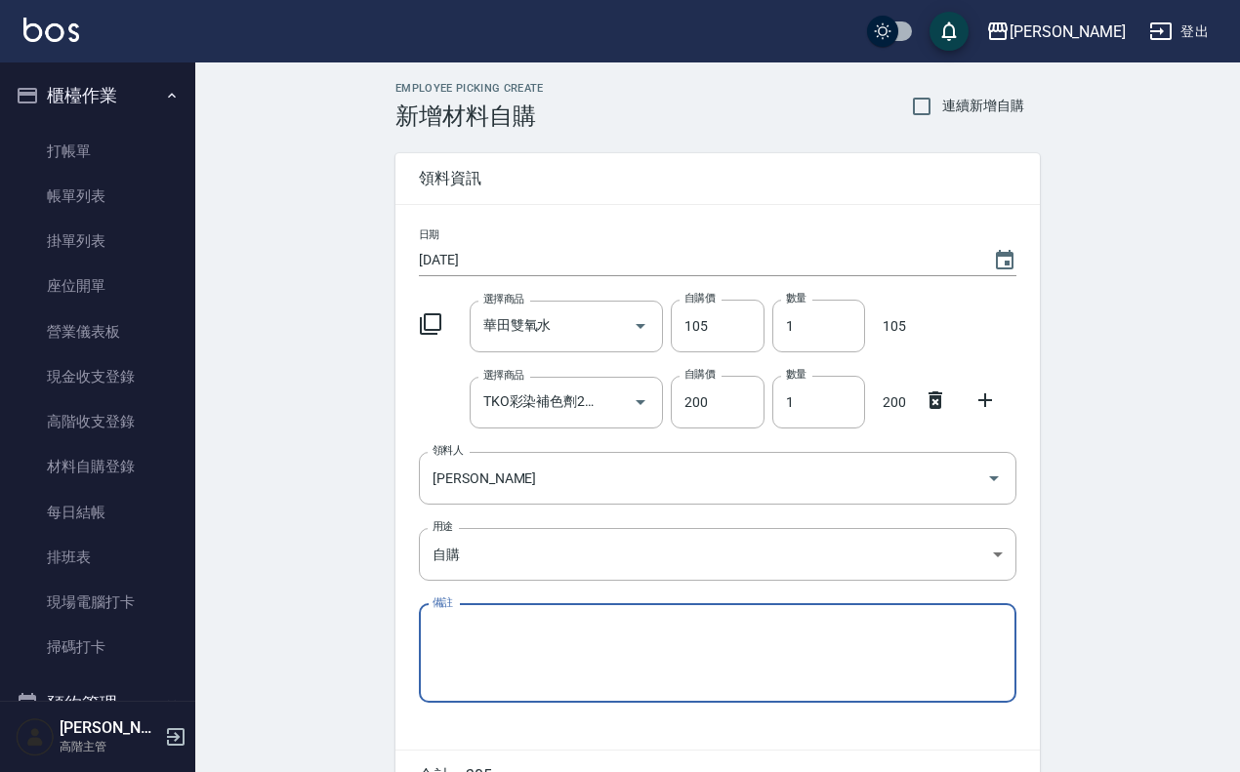
click at [298, 598] on div "Employee Picking Create 新增材料自購 連續新增自購 領料資訊 日期 2025/09/15 選擇商品 華田雙氧水 選擇商品 自購價 10…" at bounding box center [717, 471] width 1045 height 818
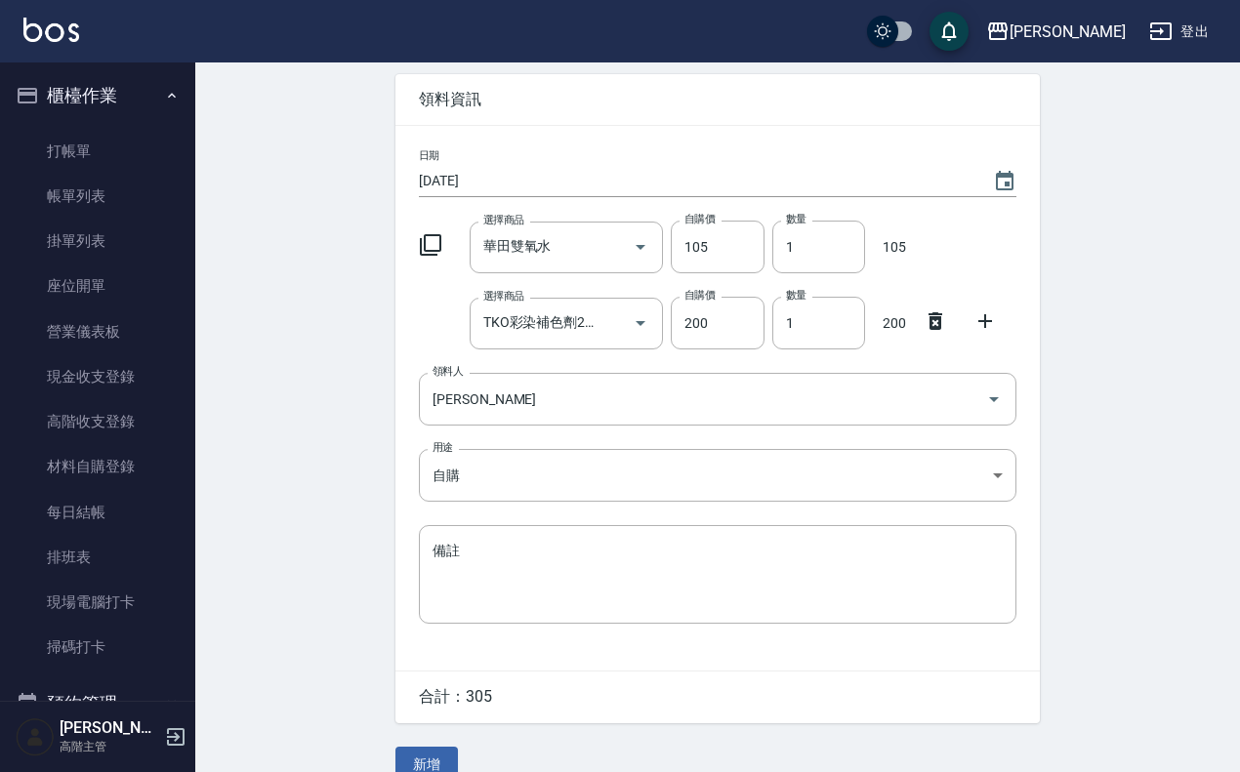
scroll to position [110, 0]
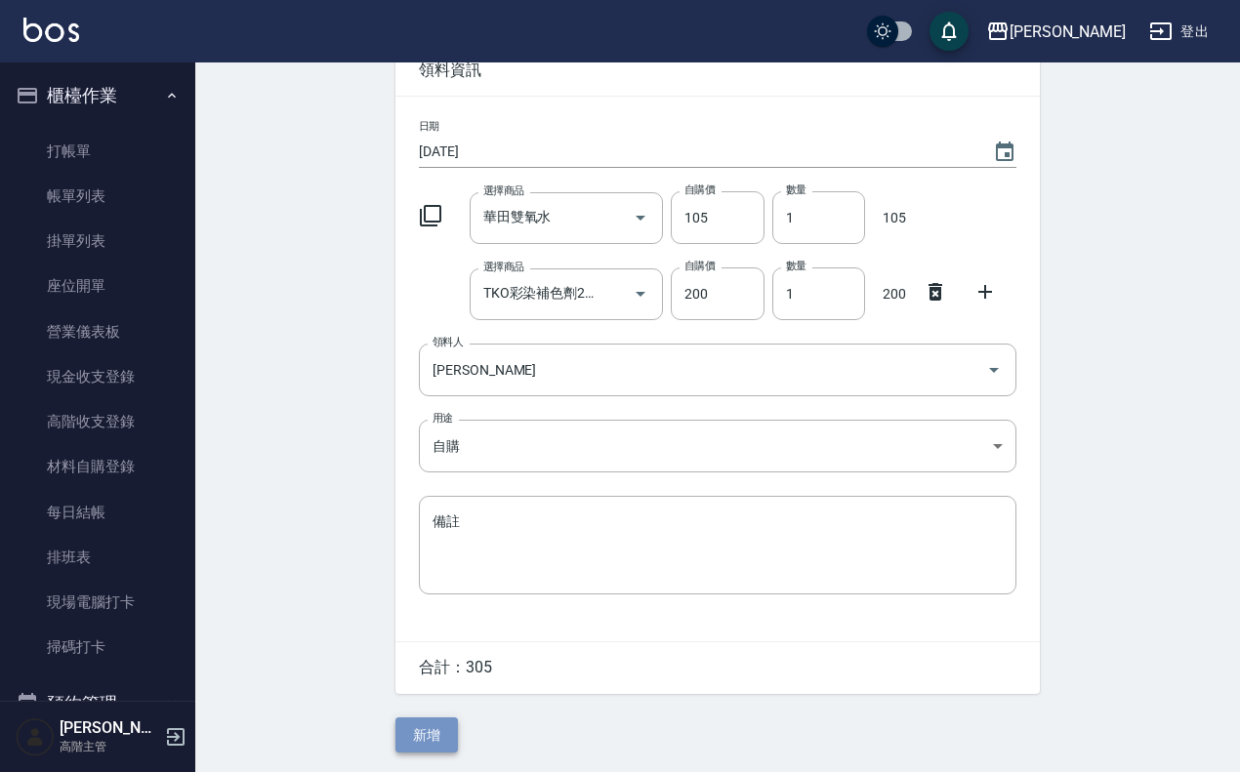
click at [435, 744] on button "新增" at bounding box center [426, 736] width 62 height 36
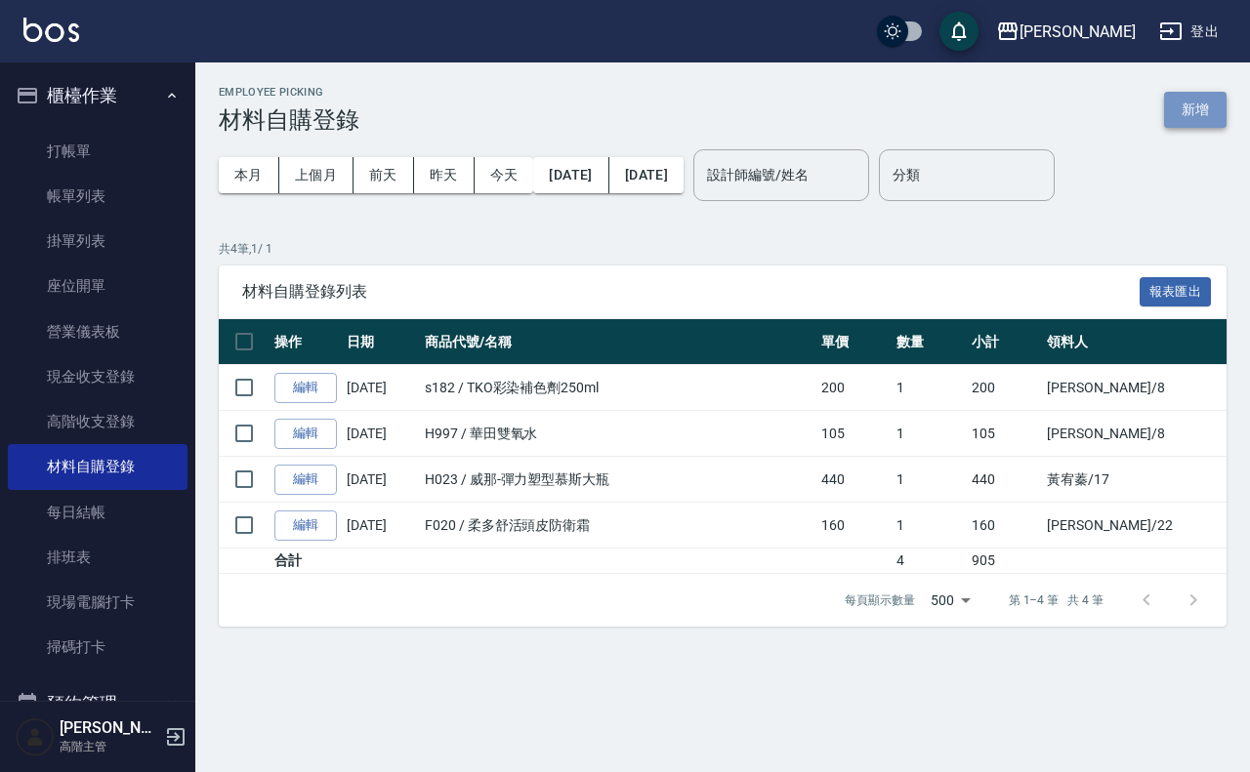
click at [1207, 114] on button "新增" at bounding box center [1195, 110] width 62 height 36
click at [1204, 90] on div "Employee Picking 材料自購登錄 新增" at bounding box center [723, 110] width 1008 height 48
click at [1204, 113] on button "新增" at bounding box center [1195, 110] width 62 height 36
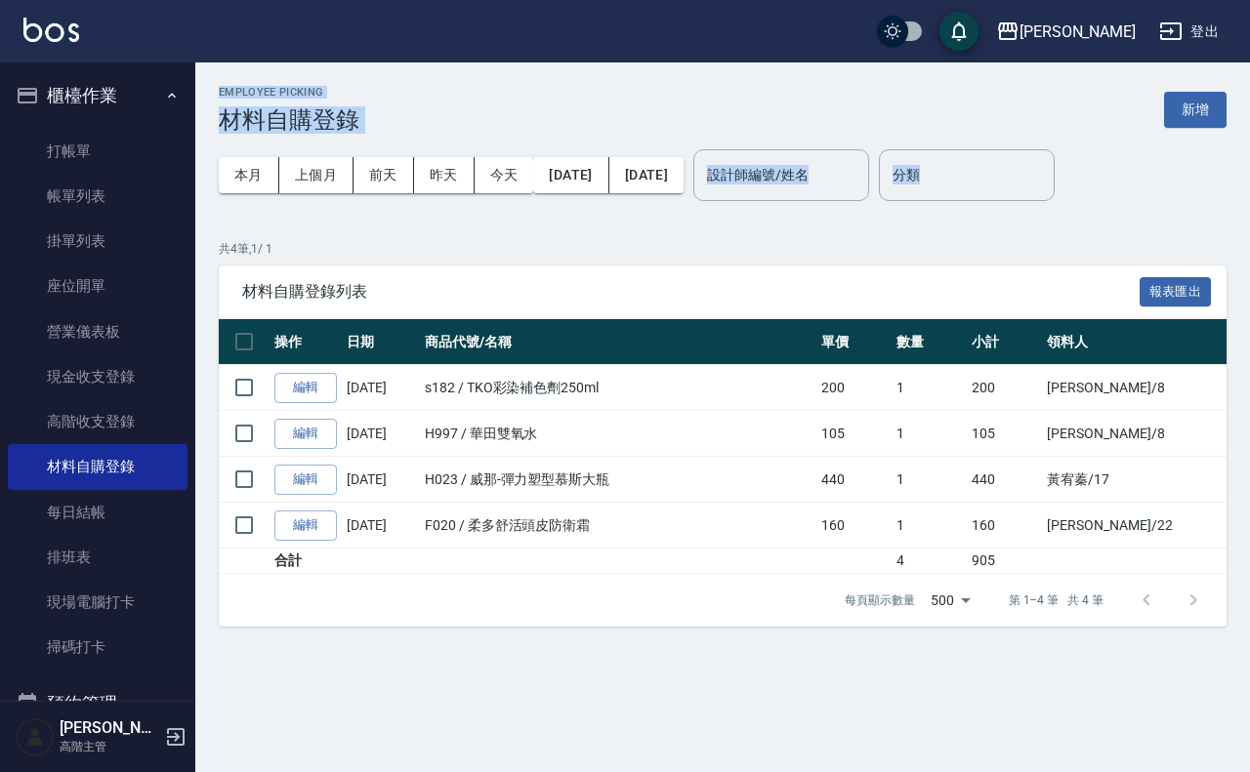
click at [1145, 193] on div "本月 上個月 前天 昨天 今天 2025/09/01 2025/09/15 設計師編號/姓名 設計師編號/姓名 分類 分類" at bounding box center [723, 175] width 1008 height 83
click at [667, 246] on p "共 4 筆, 1 / 1" at bounding box center [723, 249] width 1008 height 18
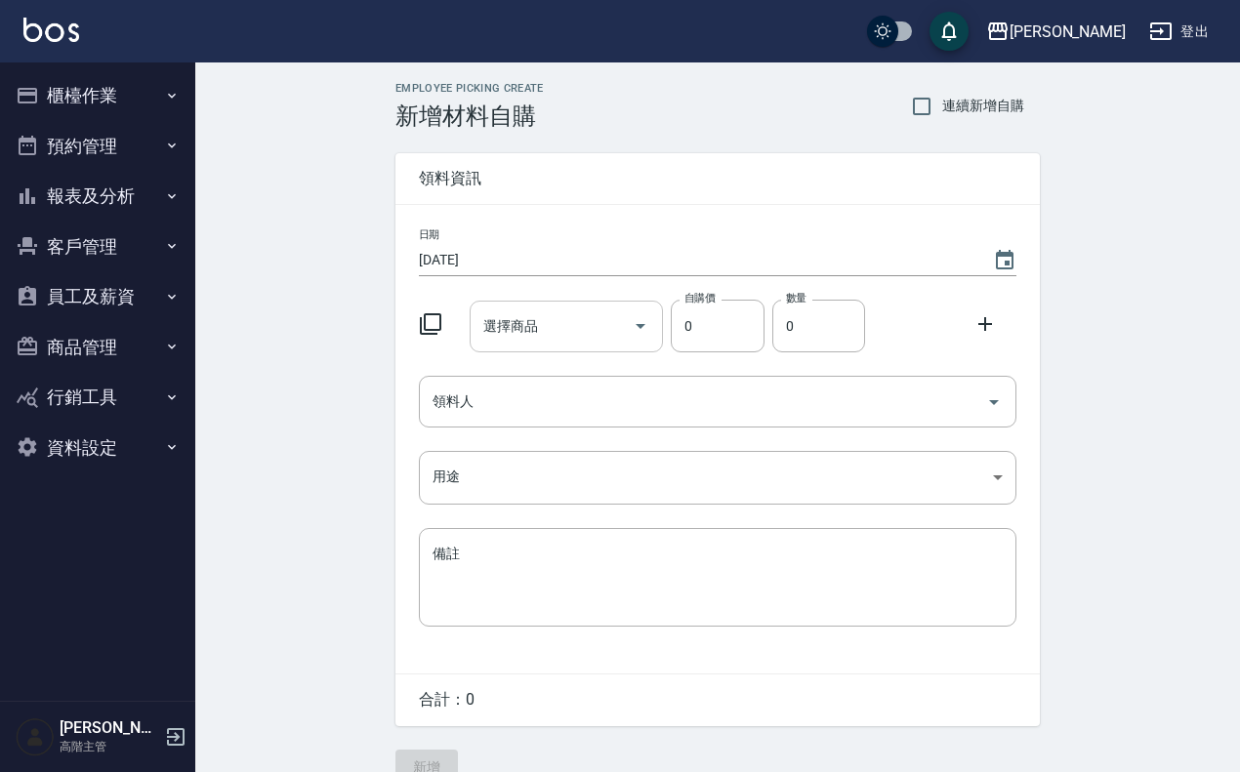
click at [564, 334] on input "選擇商品" at bounding box center [551, 326] width 147 height 34
click at [291, 534] on div "Employee Picking Create 新增材料自購 連續新增自購 領料資訊 日期 2025/09/15 選擇商品 選擇商品 自購價 0 自購價 數量…" at bounding box center [717, 433] width 1045 height 742
click at [540, 322] on input "選擇商品" at bounding box center [551, 326] width 147 height 34
type input "E"
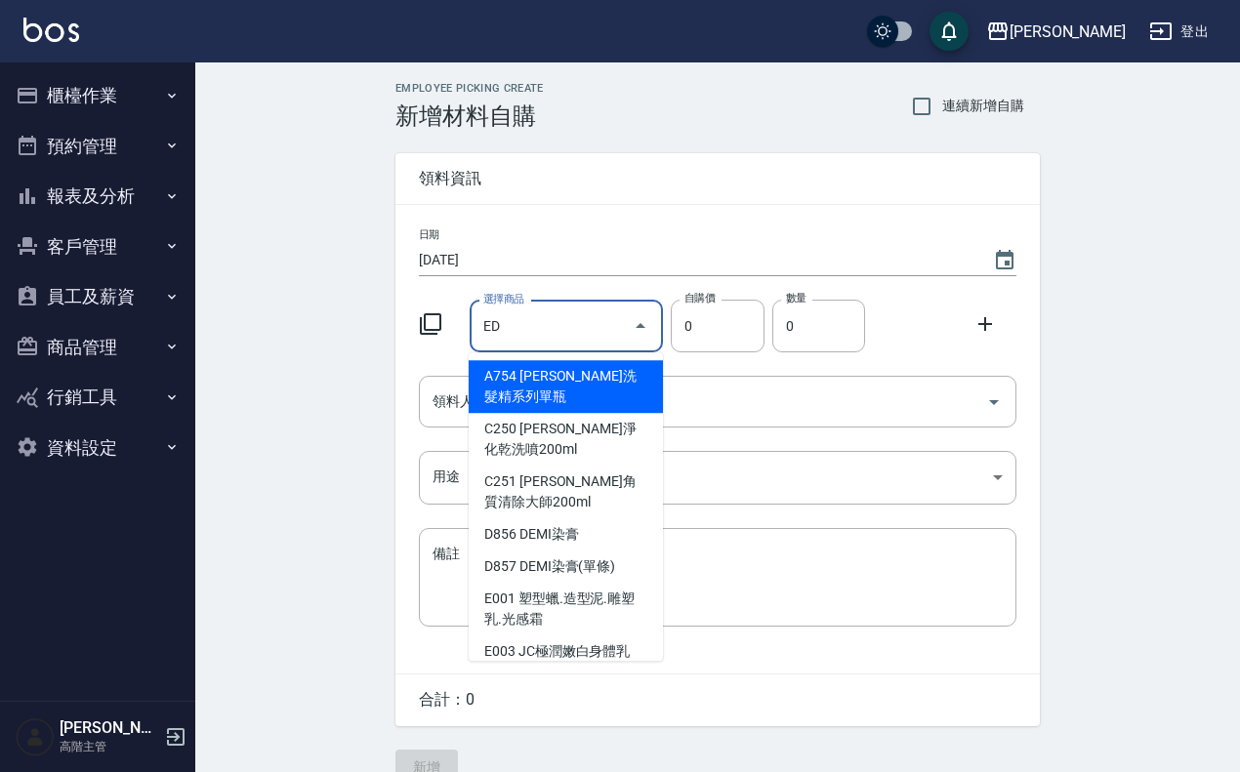
type input "E"
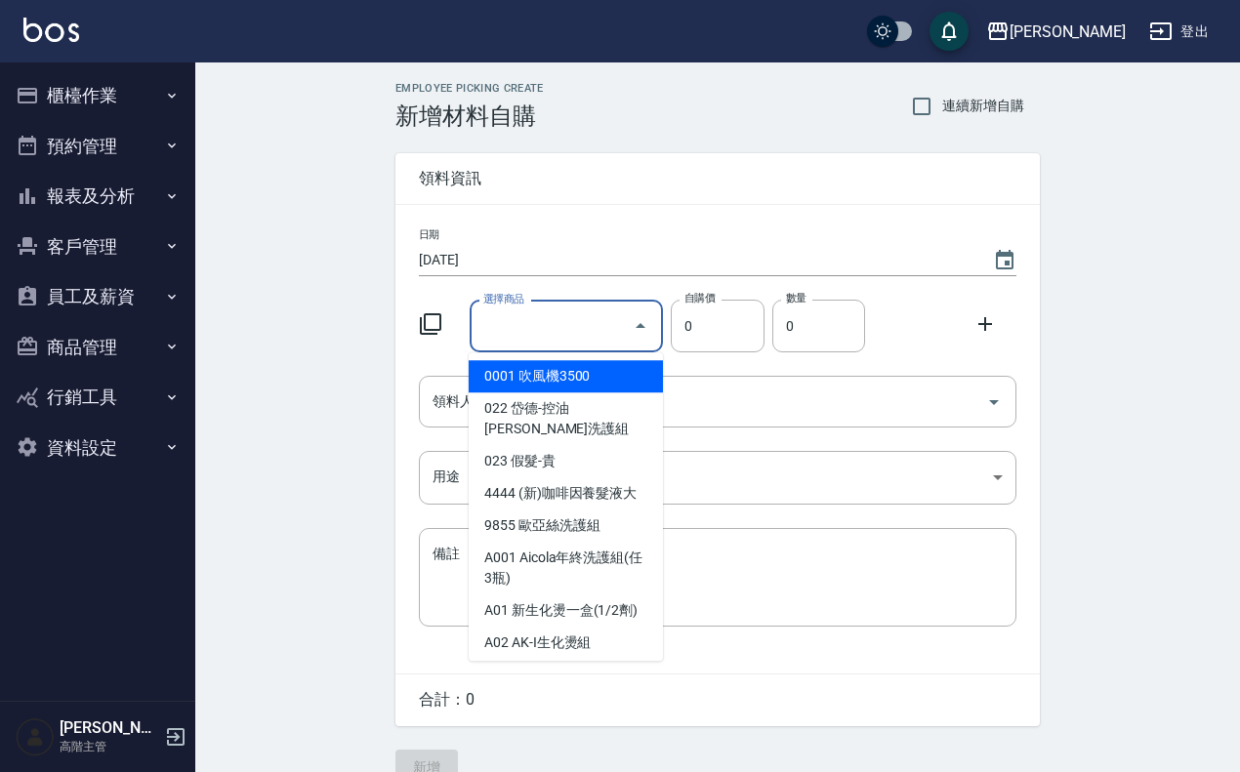
type input "D"
type input "E"
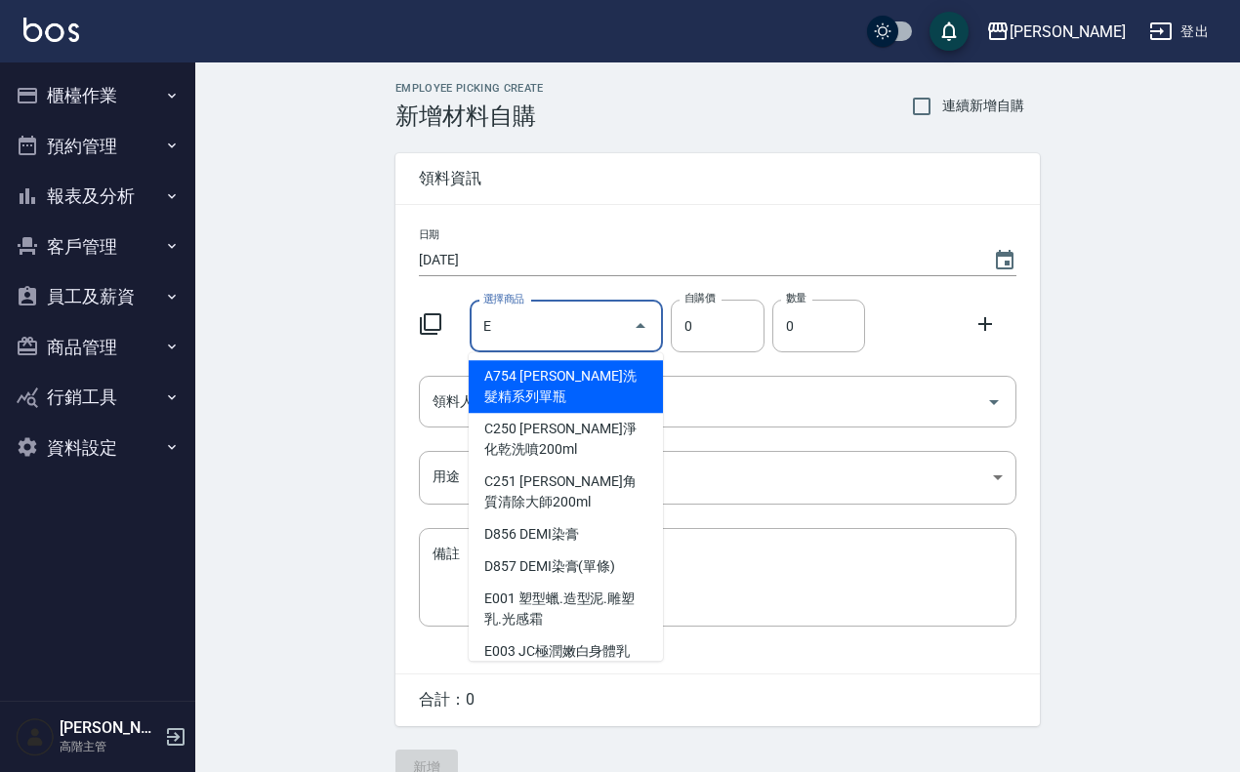
type input "EE"
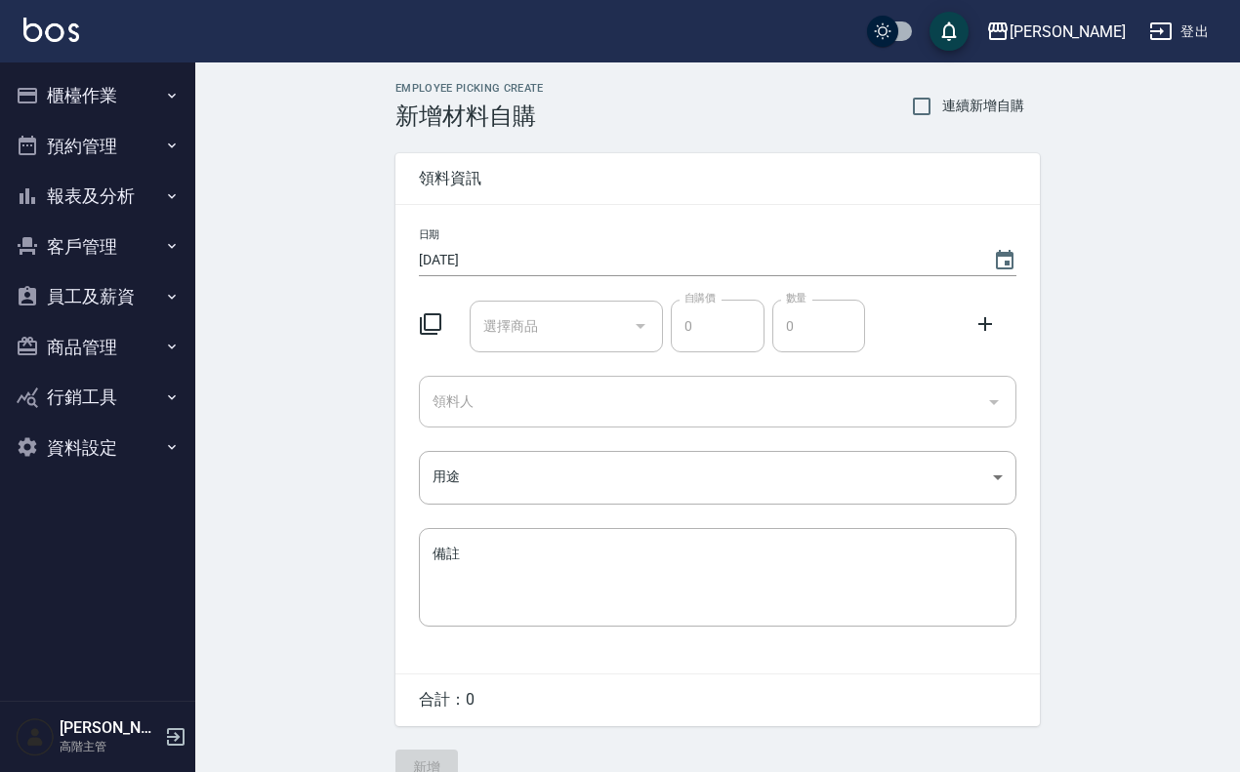
click at [498, 335] on input "選擇商品" at bounding box center [551, 326] width 147 height 34
type input "R"
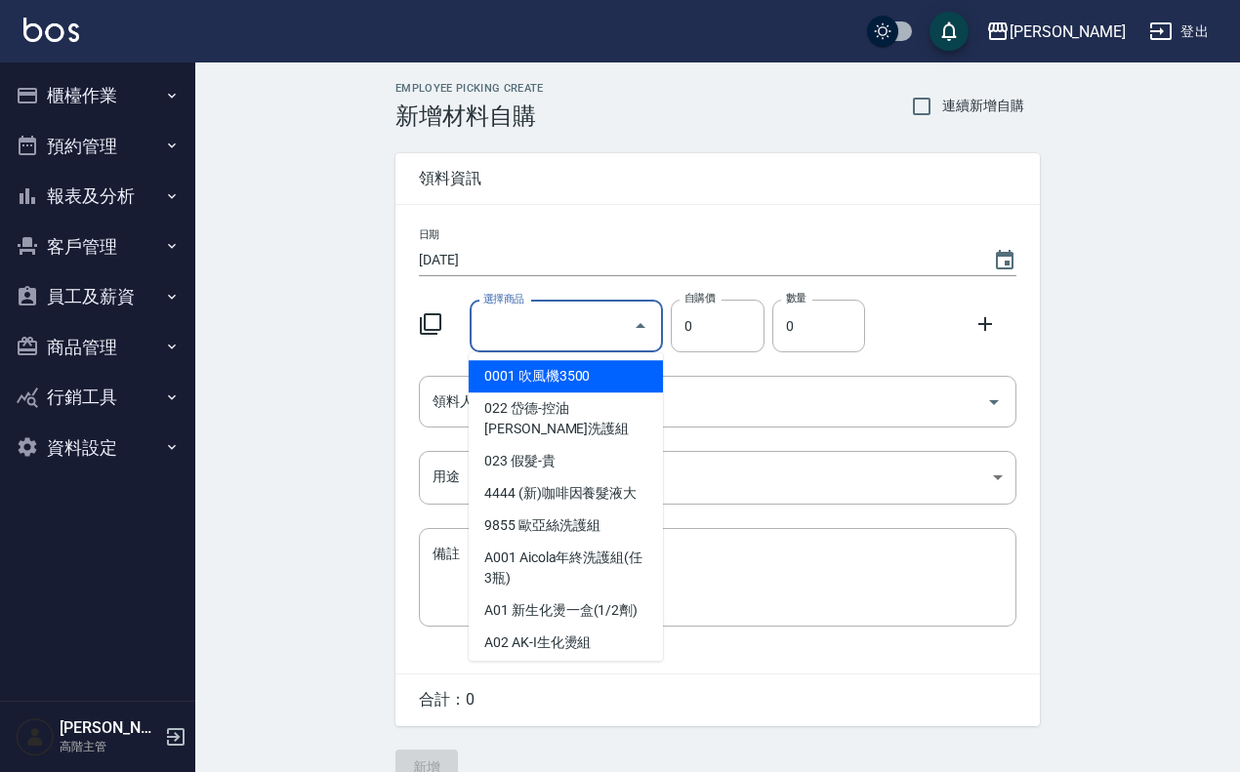
type input "e"
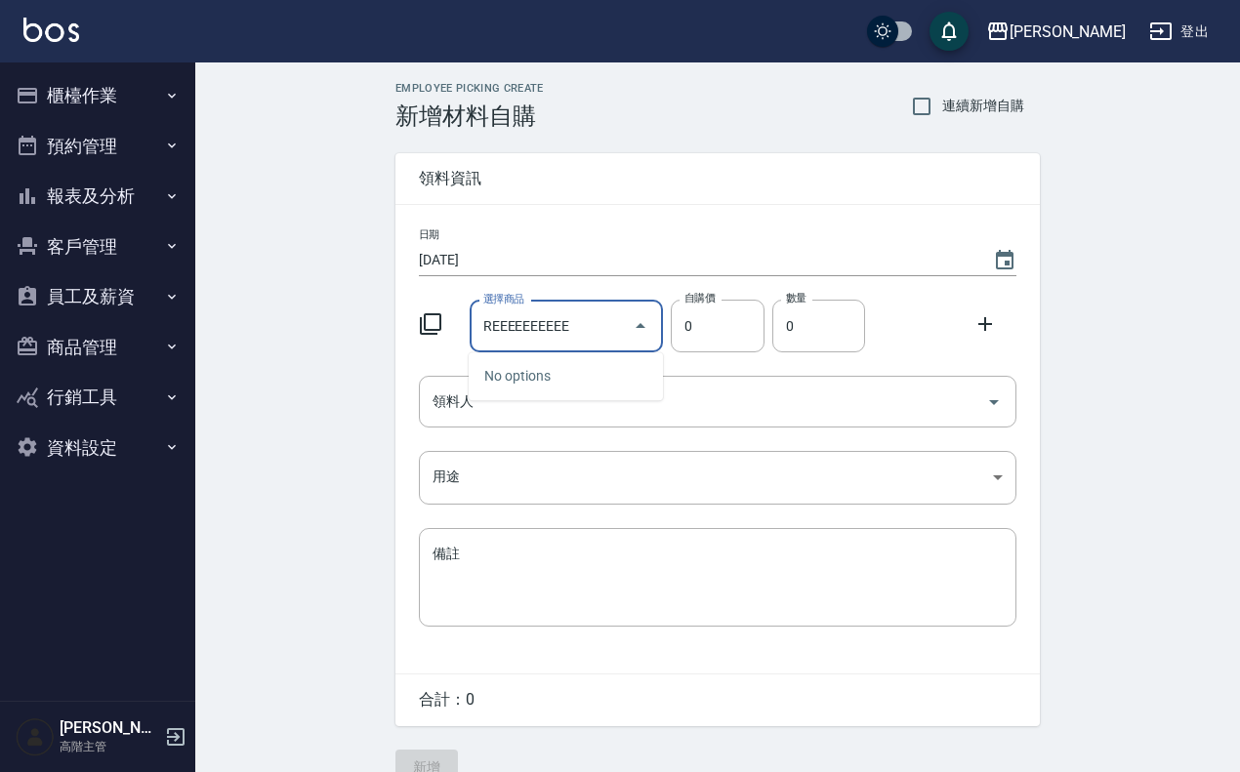
type input "REEEEEEEEEE"
click at [44, 31] on img at bounding box center [51, 30] width 56 height 24
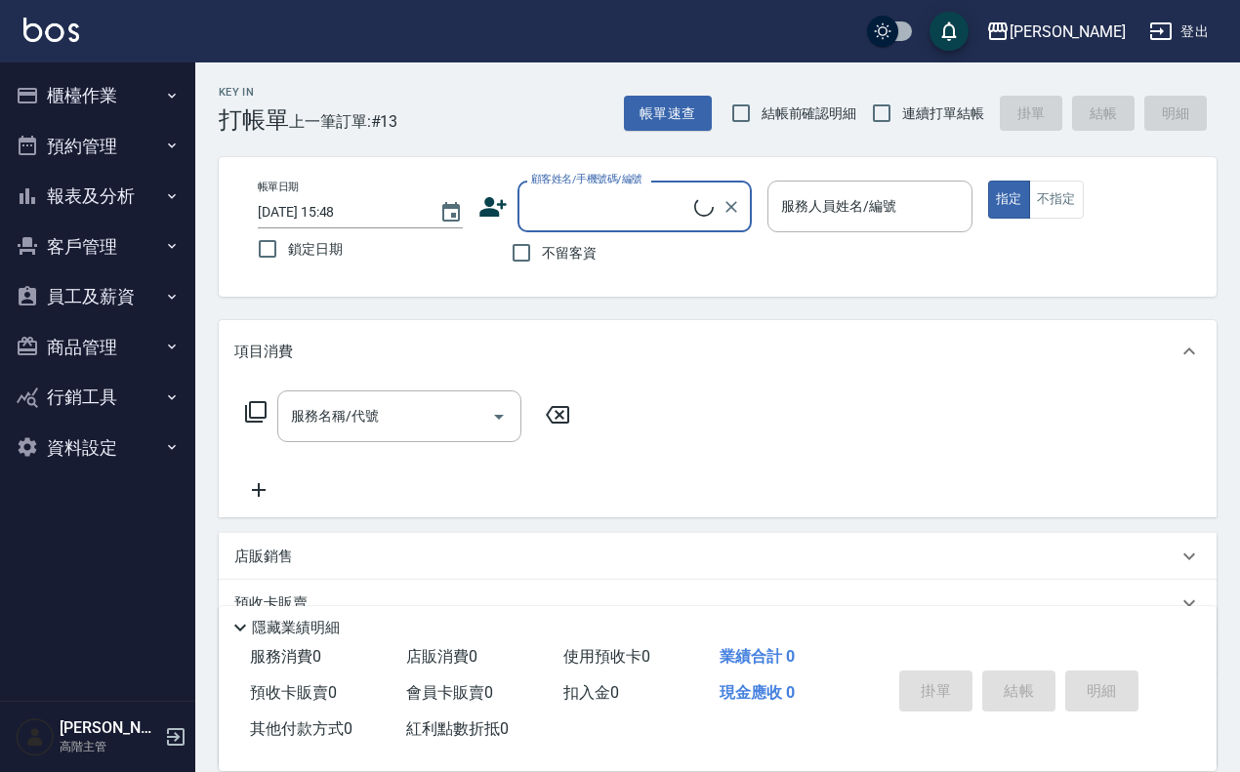
click at [633, 225] on div "顧客姓名/手機號碼/編號" at bounding box center [634, 207] width 234 height 52
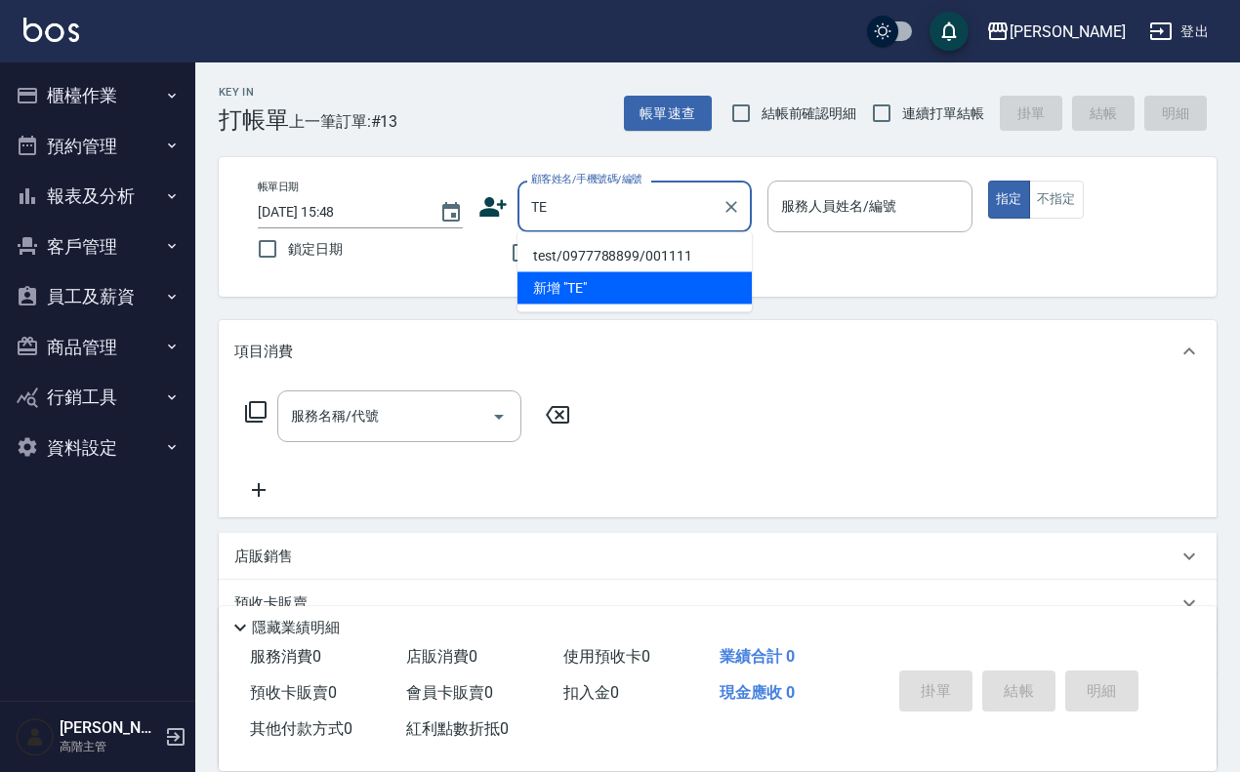
type input "T"
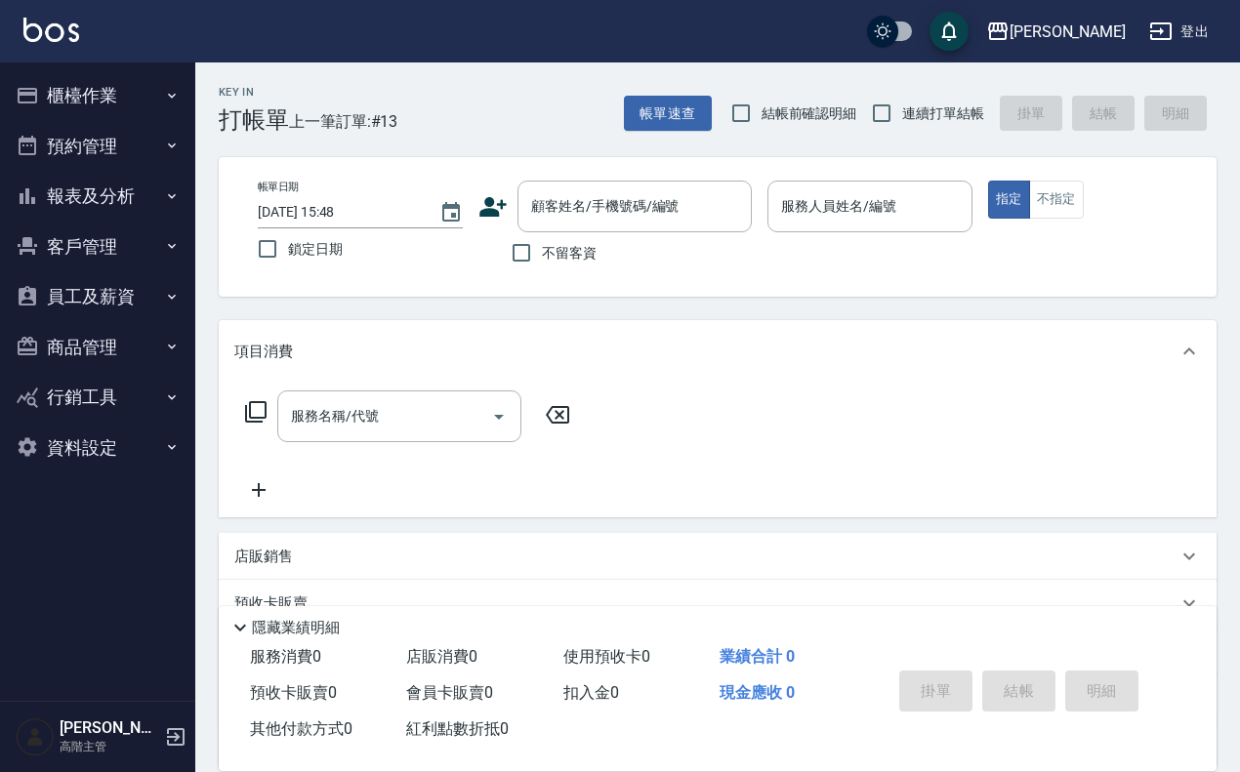
click at [685, 397] on div "服務名稱/代號 服務名稱/代號" at bounding box center [718, 450] width 998 height 135
click at [613, 210] on input "顧客姓名/手機號碼/編號" at bounding box center [619, 206] width 187 height 34
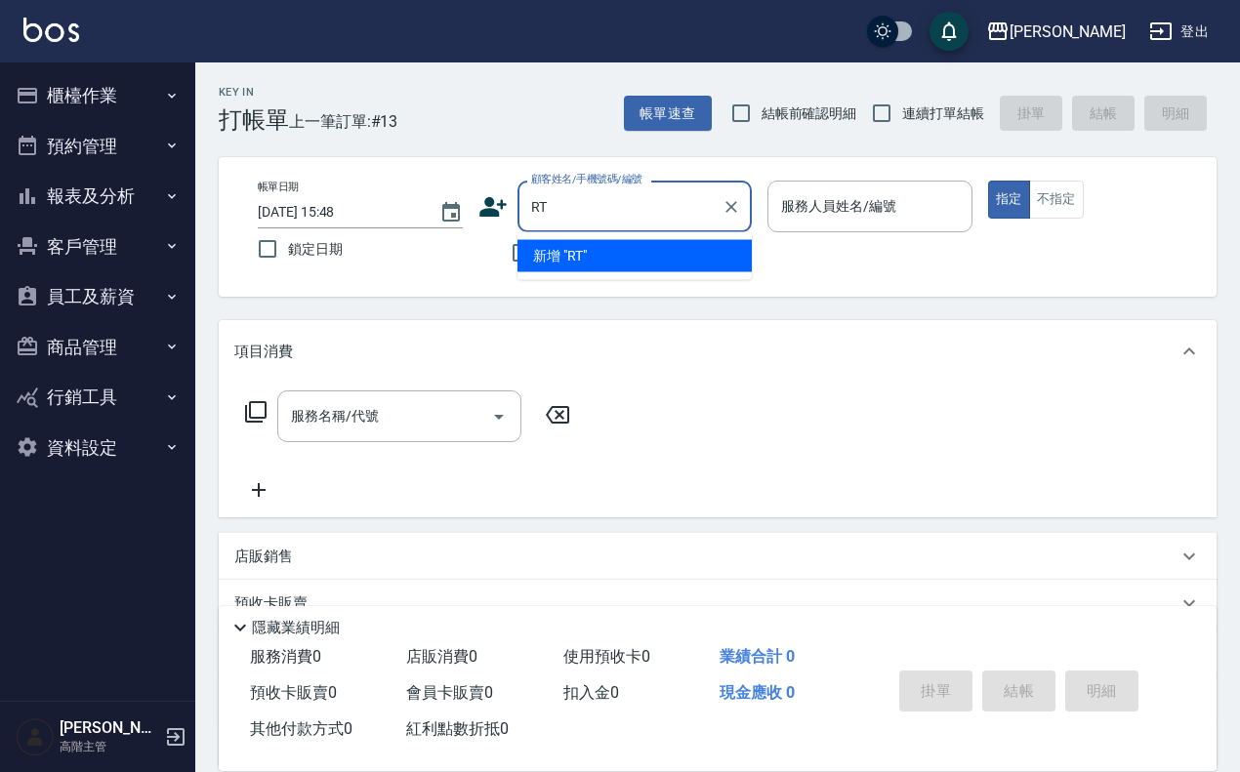
type input "R"
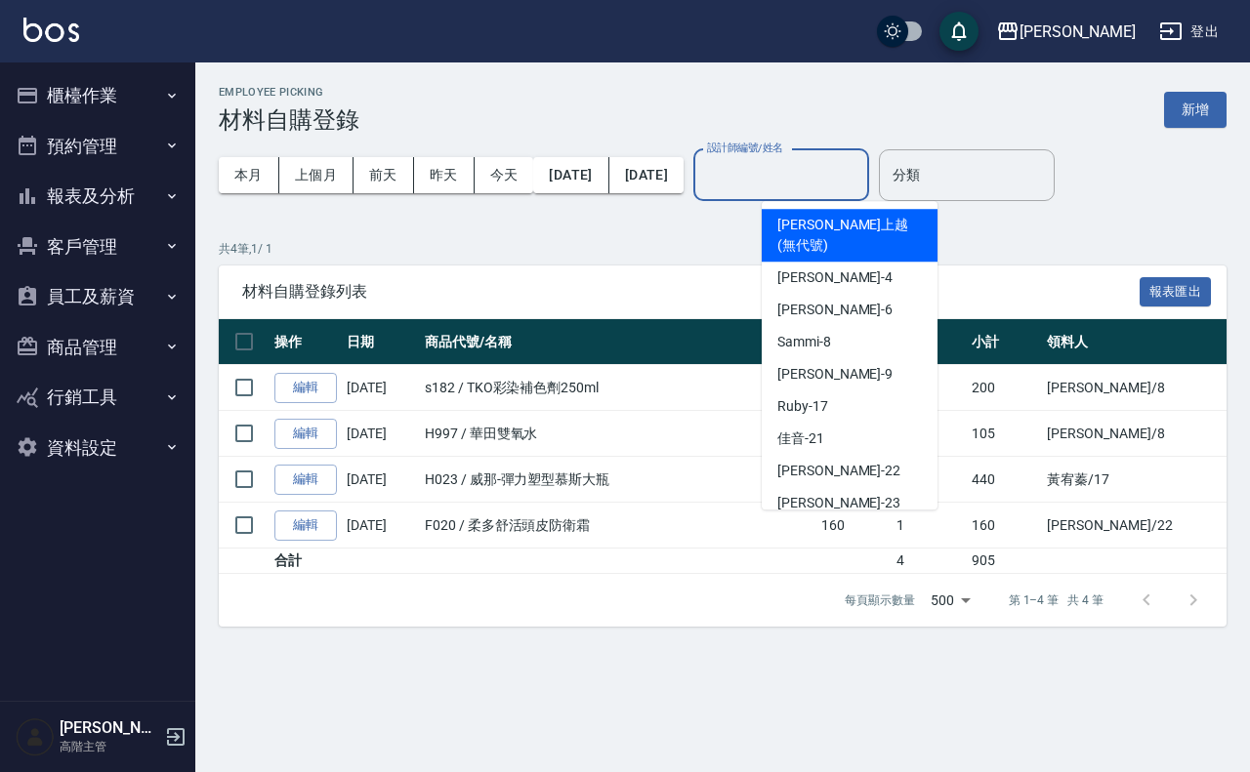
click at [852, 182] on input "設計師編號/姓名" at bounding box center [781, 175] width 158 height 34
type input "R"
type input "H"
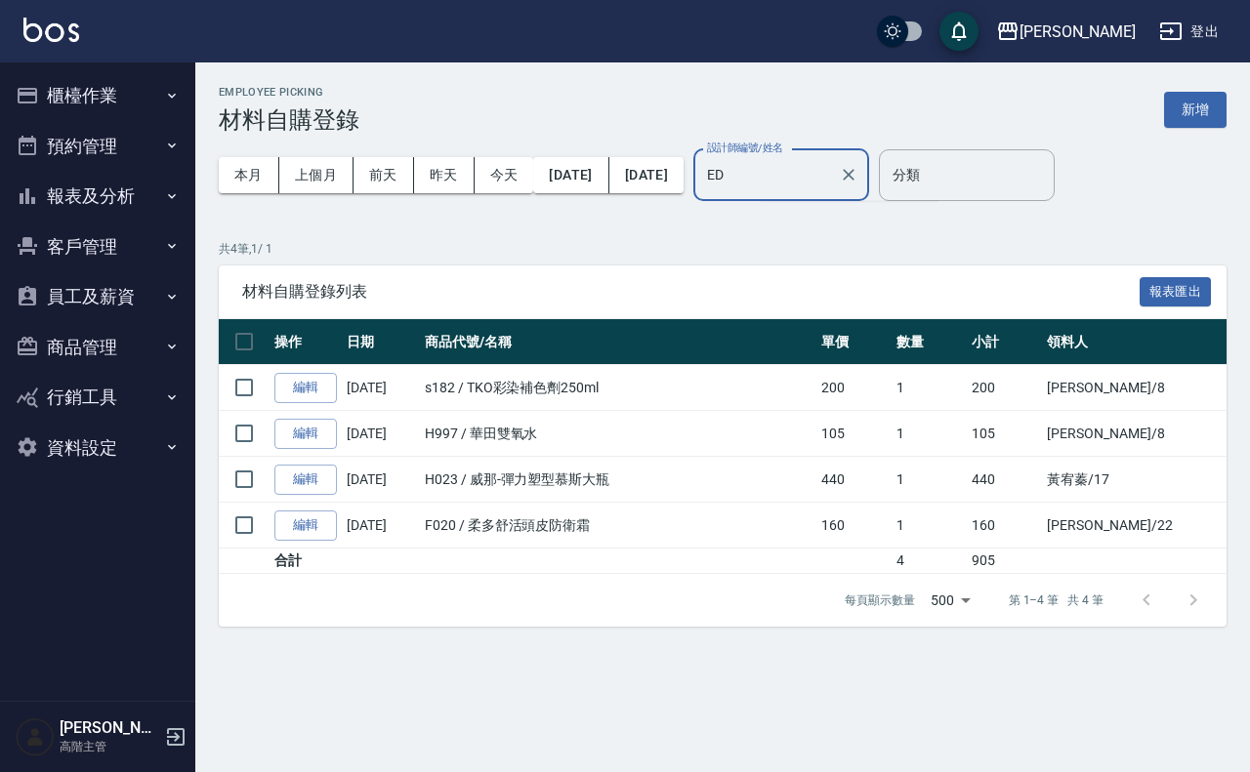
type input "E"
type input "TT"
click at [62, 93] on button "櫃檯作業" at bounding box center [98, 95] width 180 height 51
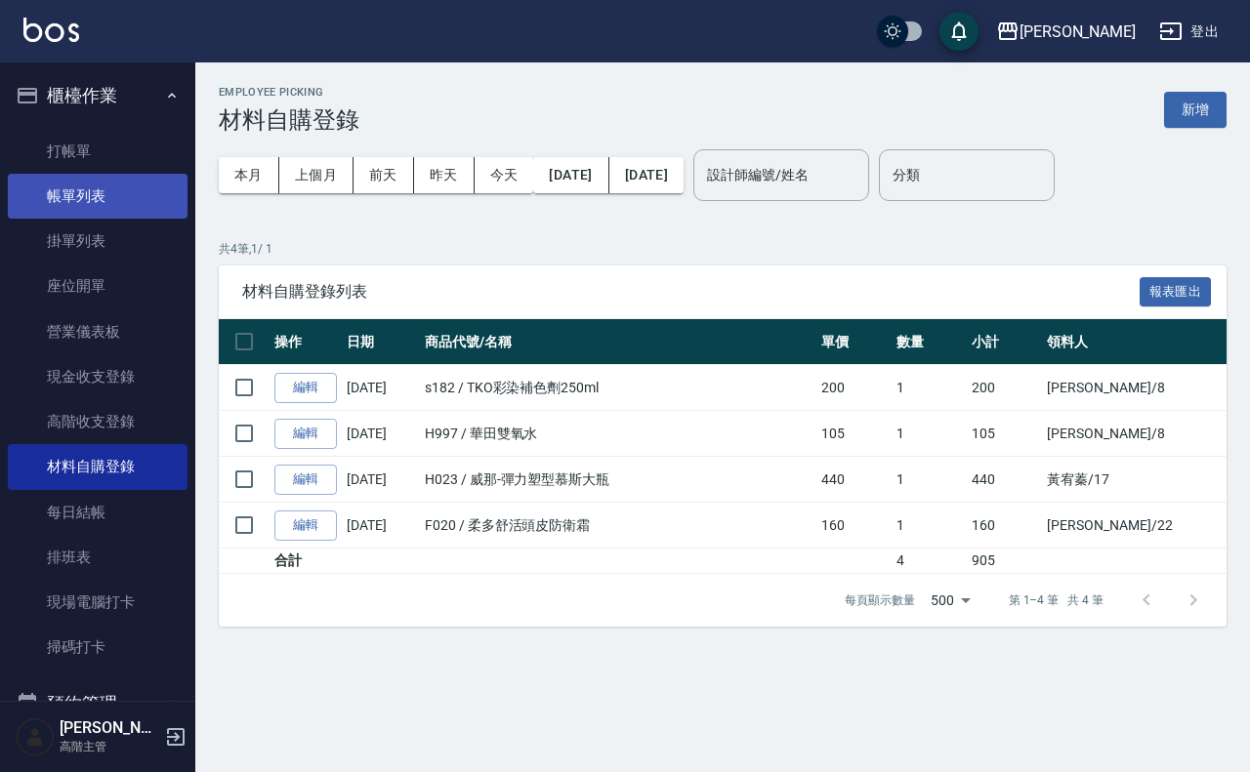
click at [89, 200] on link "帳單列表" at bounding box center [98, 196] width 180 height 45
